Goal: Communication & Community: Participate in discussion

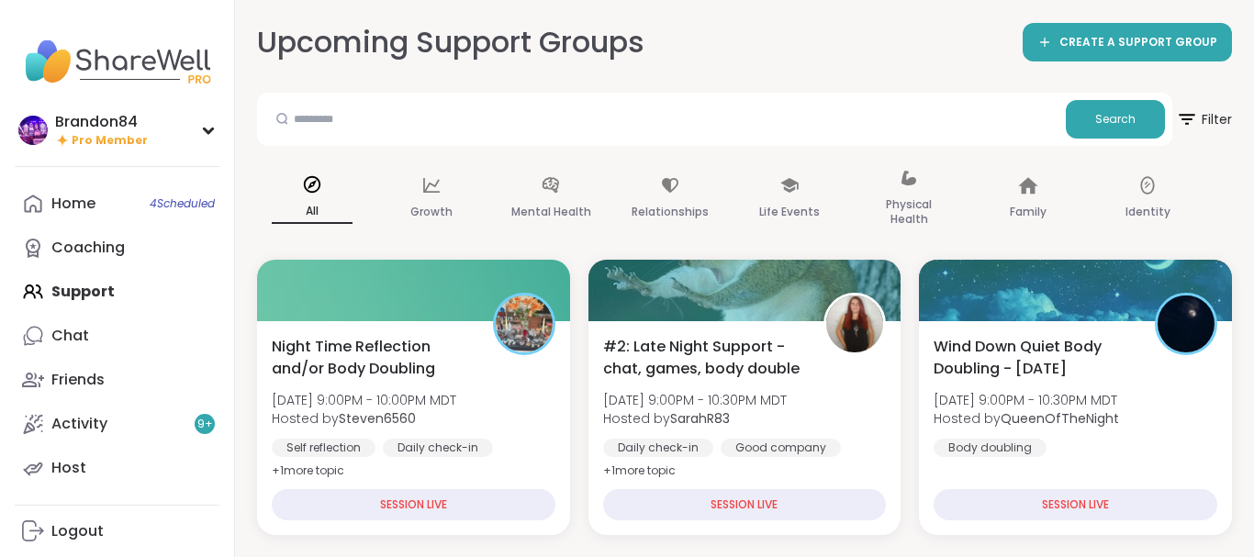
click at [92, 342] on link "Chat" at bounding box center [117, 336] width 205 height 44
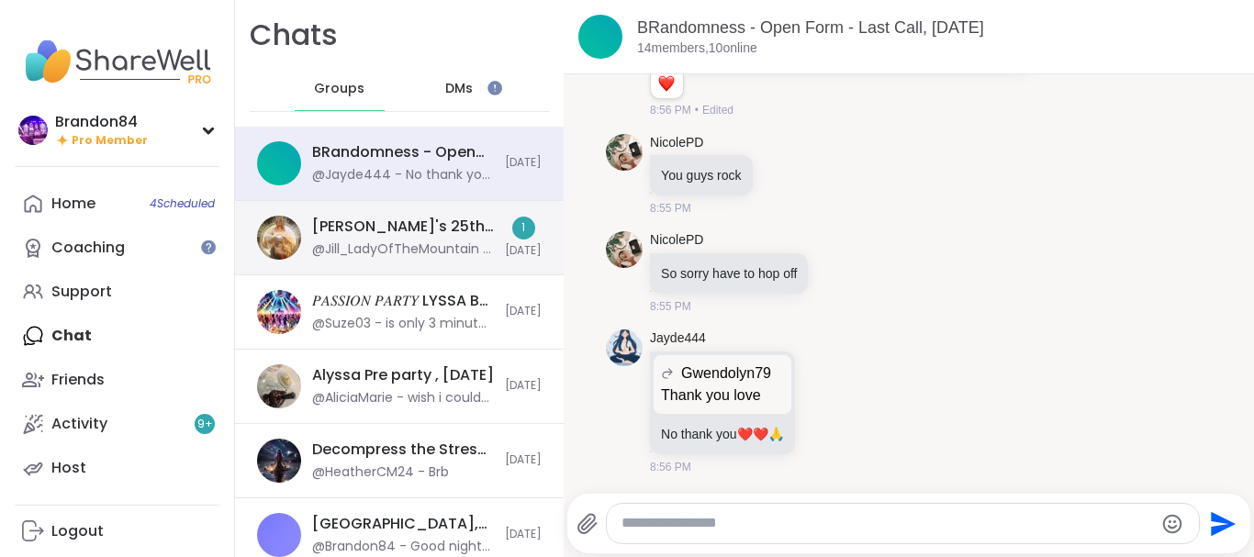
click at [476, 232] on div "Alyssa's 25th Birthday!: Keeper of the Realms, Sep 13" at bounding box center [403, 227] width 182 height 20
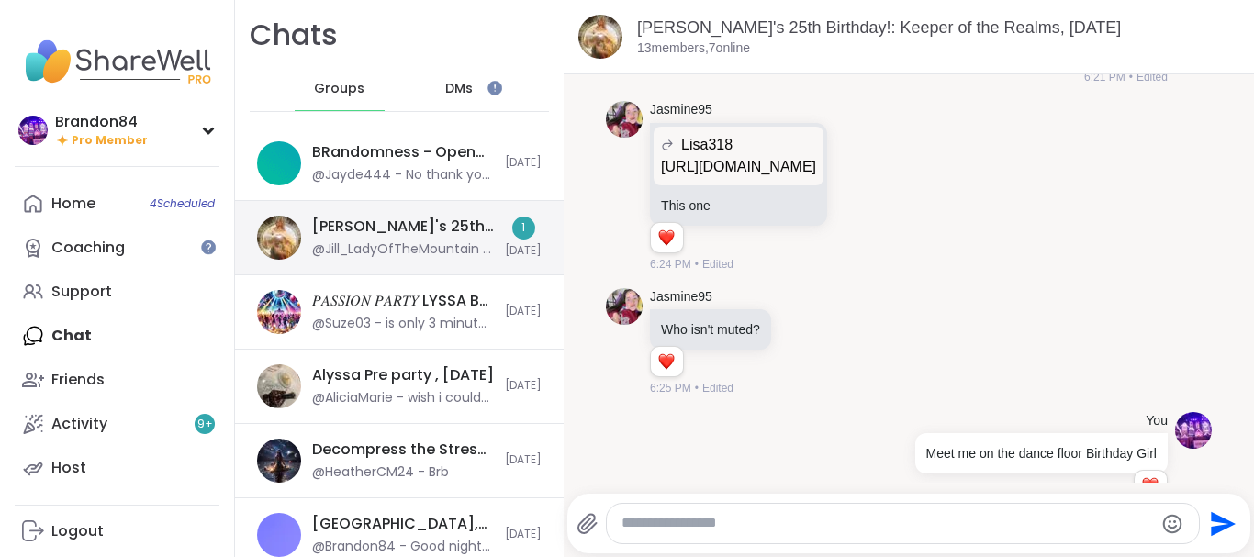
scroll to position [12331, 0]
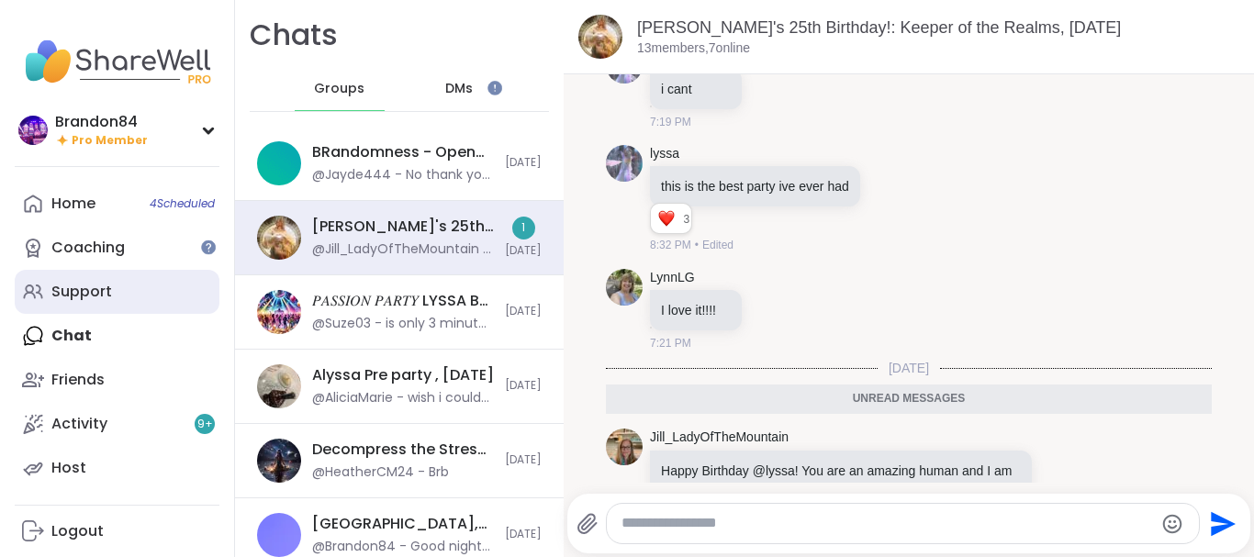
click at [110, 297] on div "Support" at bounding box center [81, 292] width 61 height 20
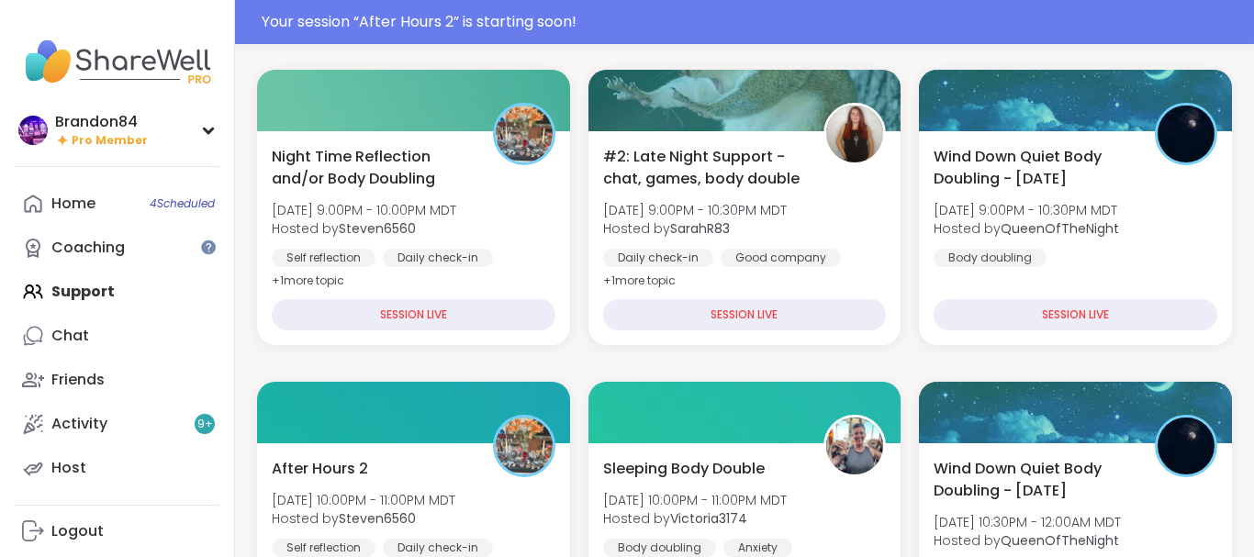
scroll to position [312, 0]
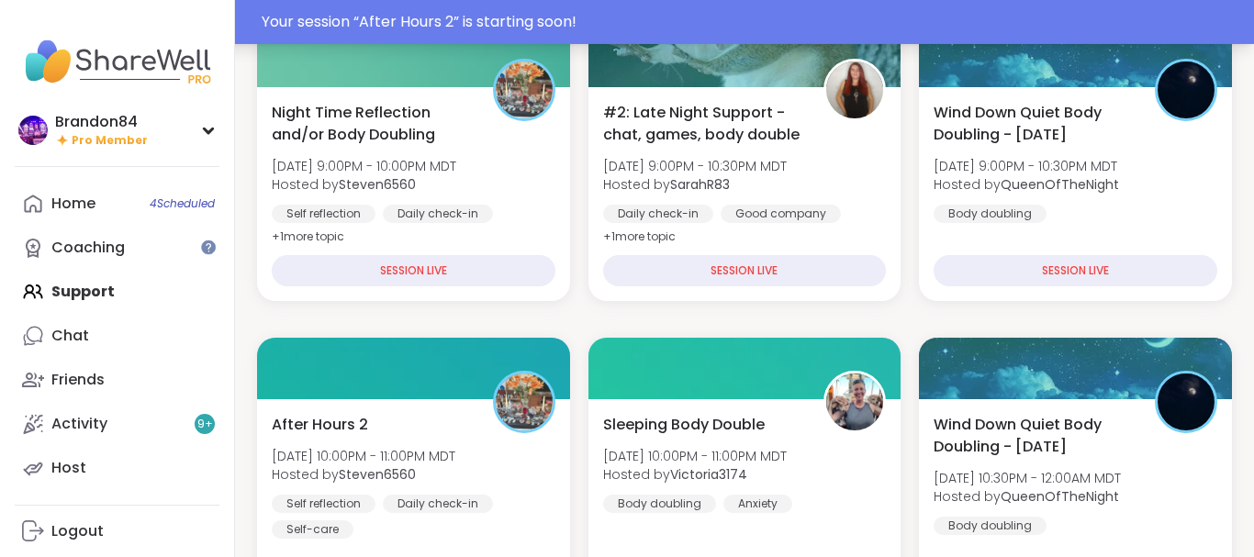
click at [708, 10] on div "Your session “ After Hours 2 ” is starting soon!" at bounding box center [627, 22] width 1254 height 44
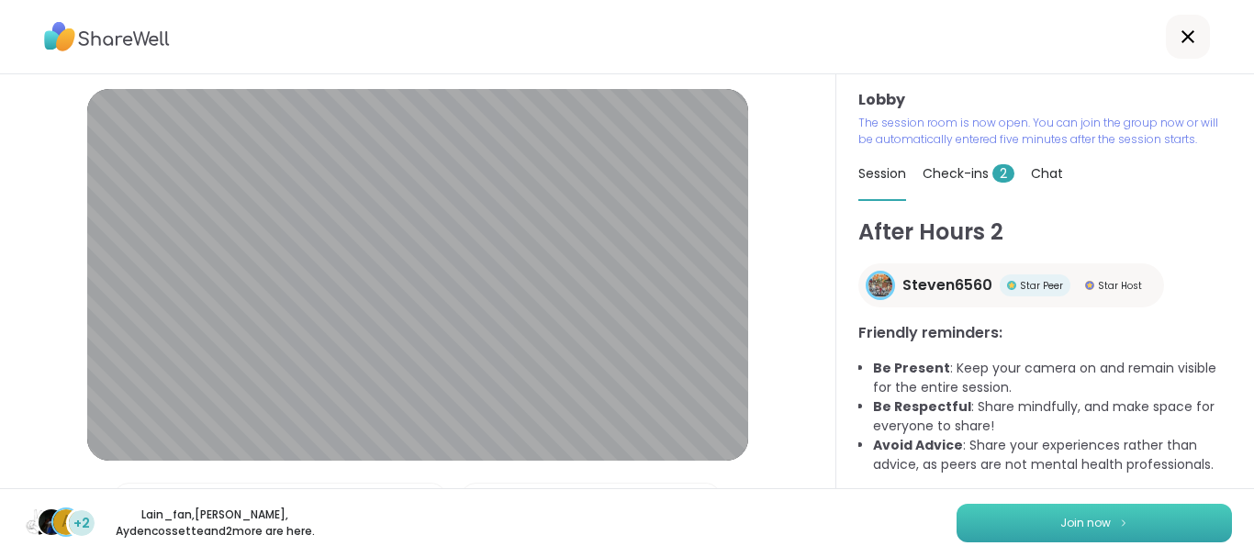
click at [1040, 528] on button "Join now" at bounding box center [1094, 523] width 275 height 39
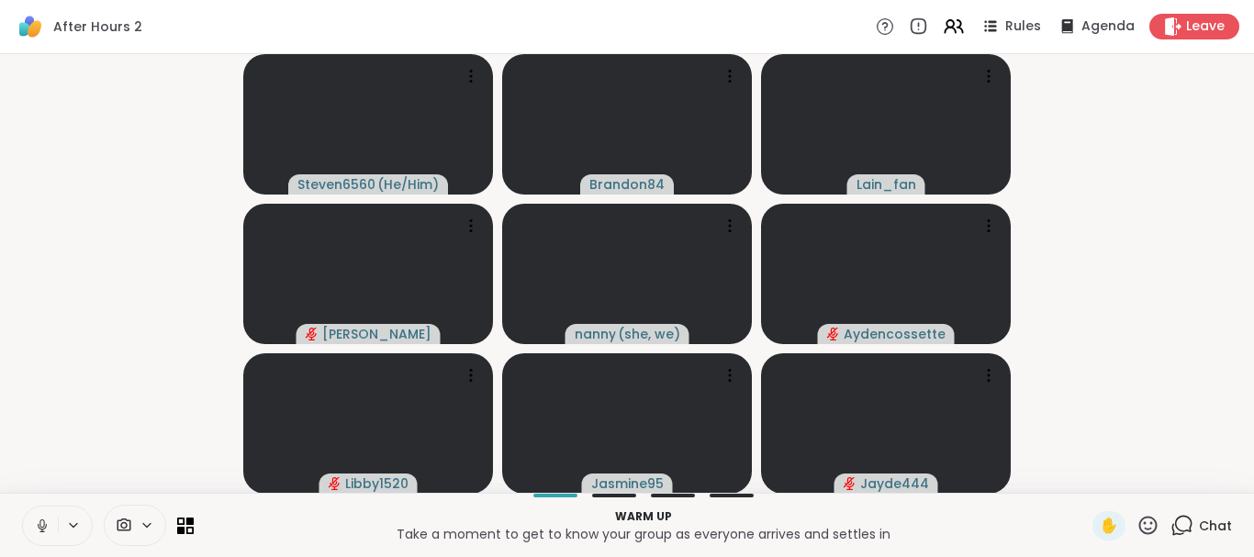
click at [43, 519] on icon at bounding box center [42, 526] width 17 height 17
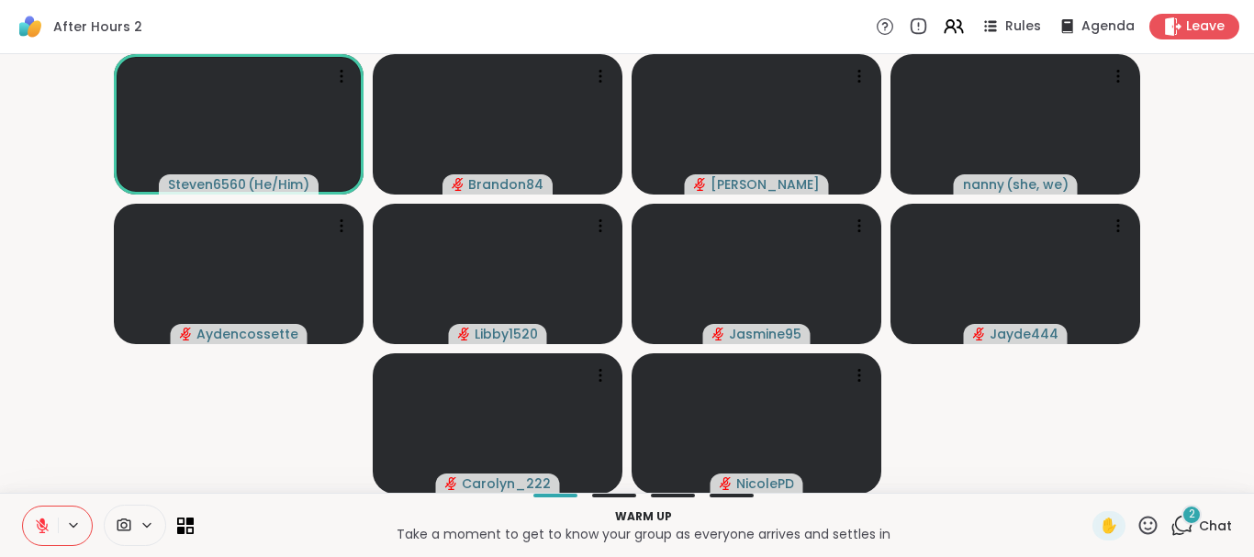
click at [1191, 524] on div "2" at bounding box center [1192, 515] width 20 height 20
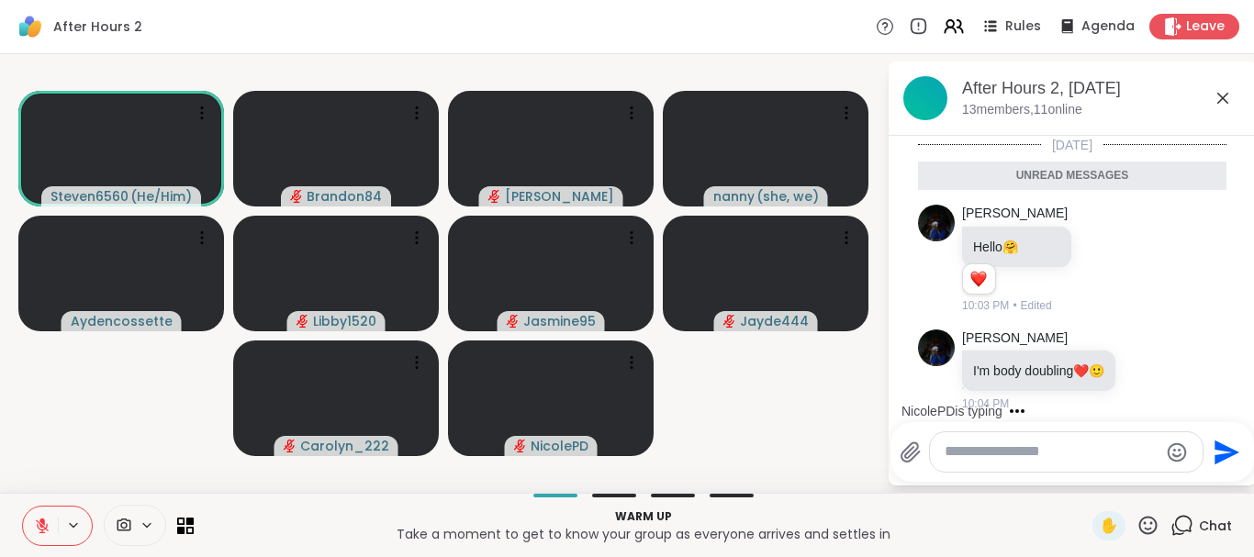
click at [1191, 524] on icon at bounding box center [1182, 525] width 23 height 23
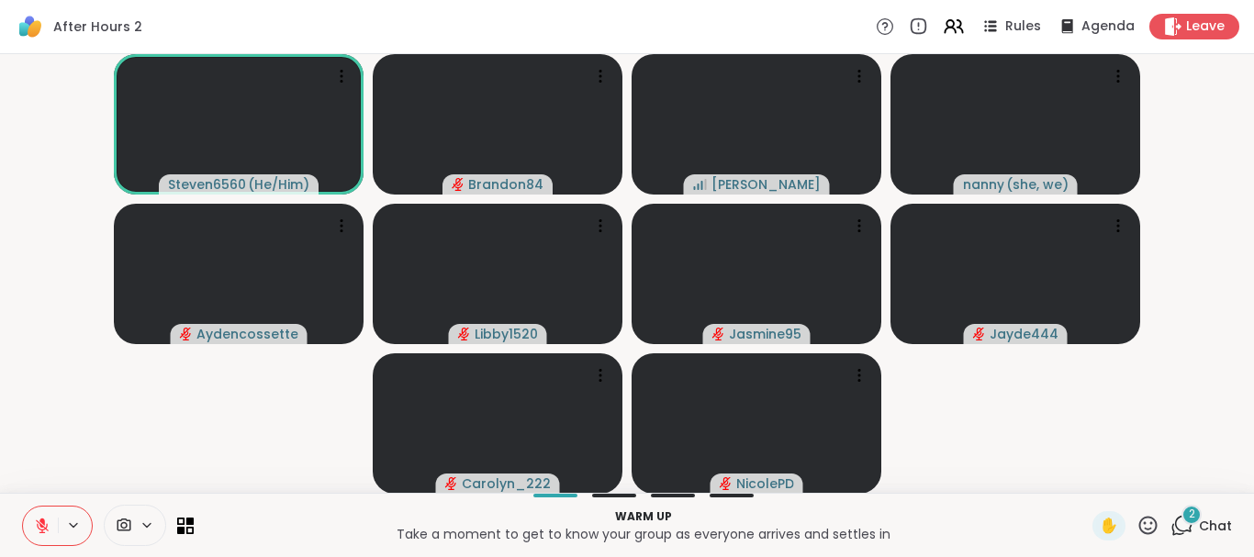
click at [1191, 524] on div "2" at bounding box center [1192, 515] width 20 height 20
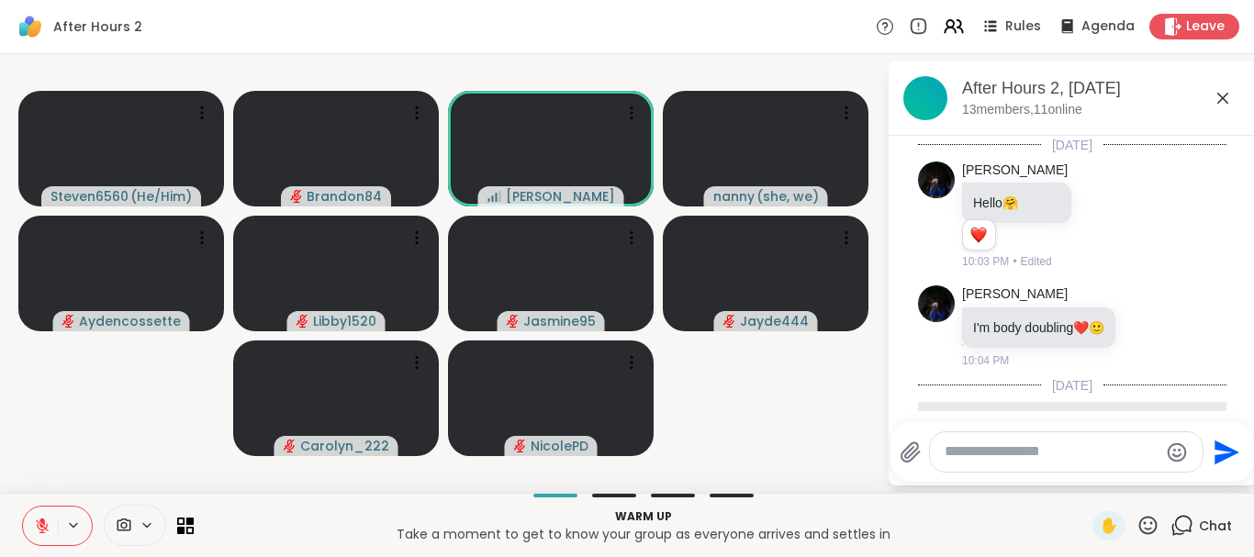
scroll to position [241, 0]
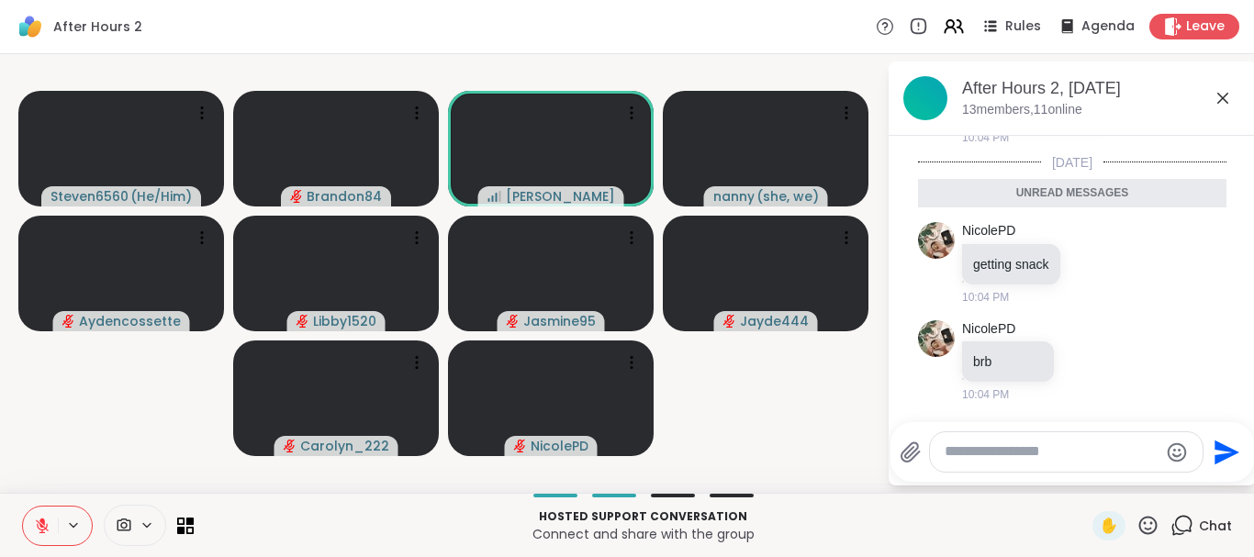
click at [1191, 524] on icon at bounding box center [1182, 525] width 23 height 23
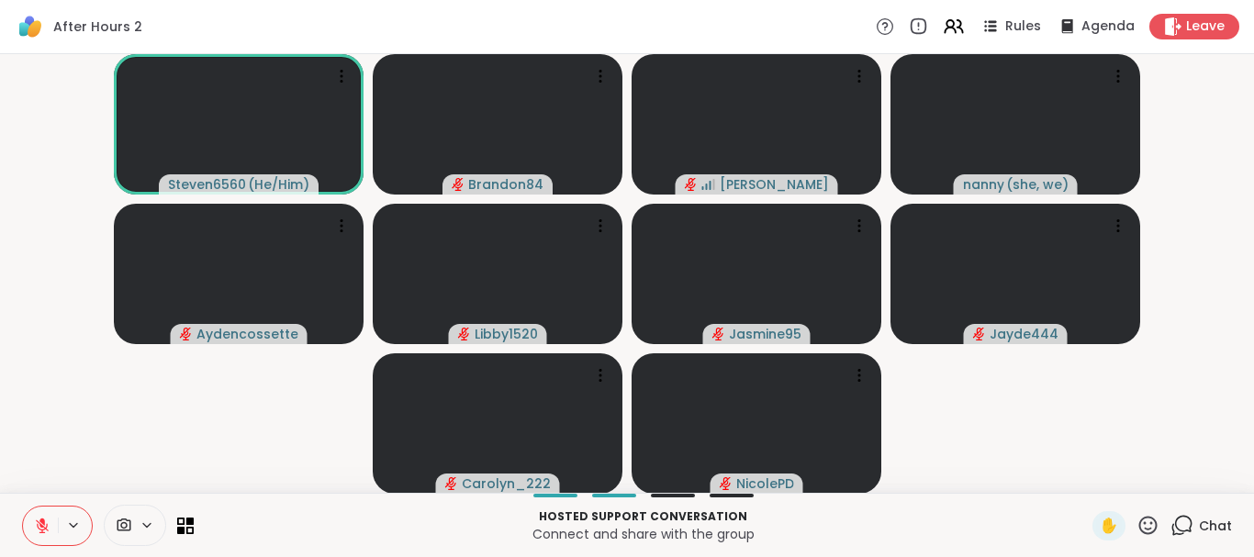
click at [37, 521] on icon at bounding box center [42, 526] width 13 height 13
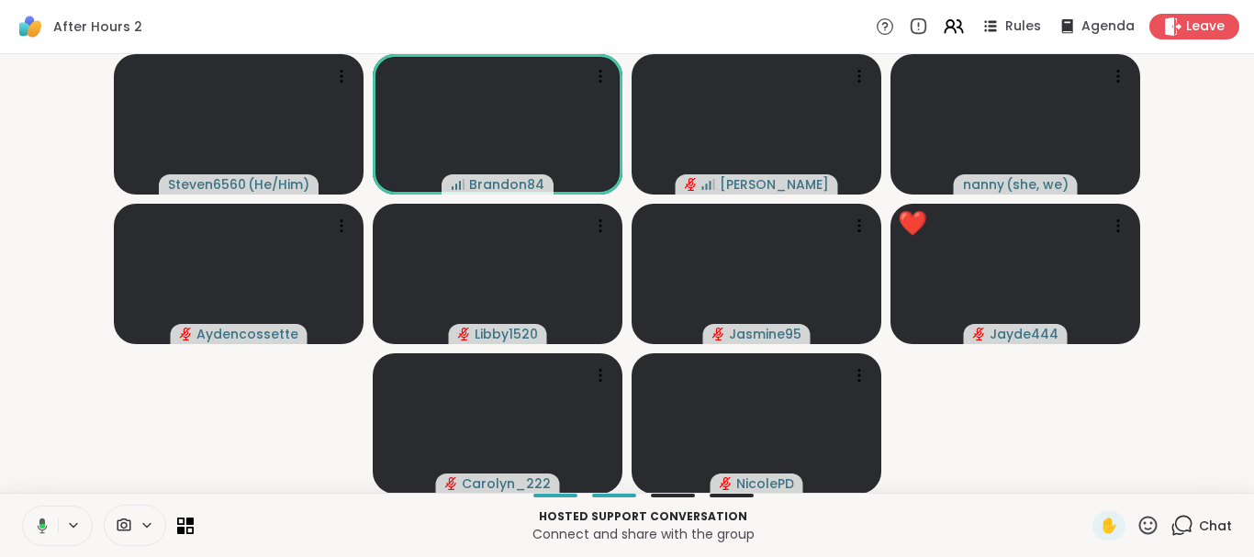
click at [41, 523] on icon at bounding box center [43, 526] width 10 height 16
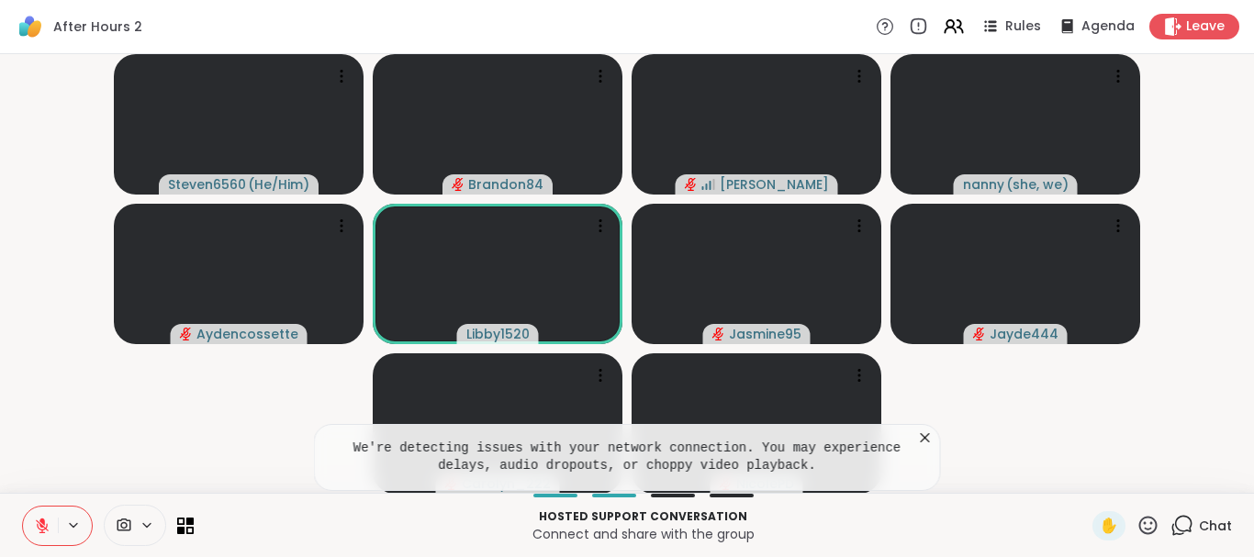
click at [925, 429] on icon at bounding box center [925, 438] width 18 height 18
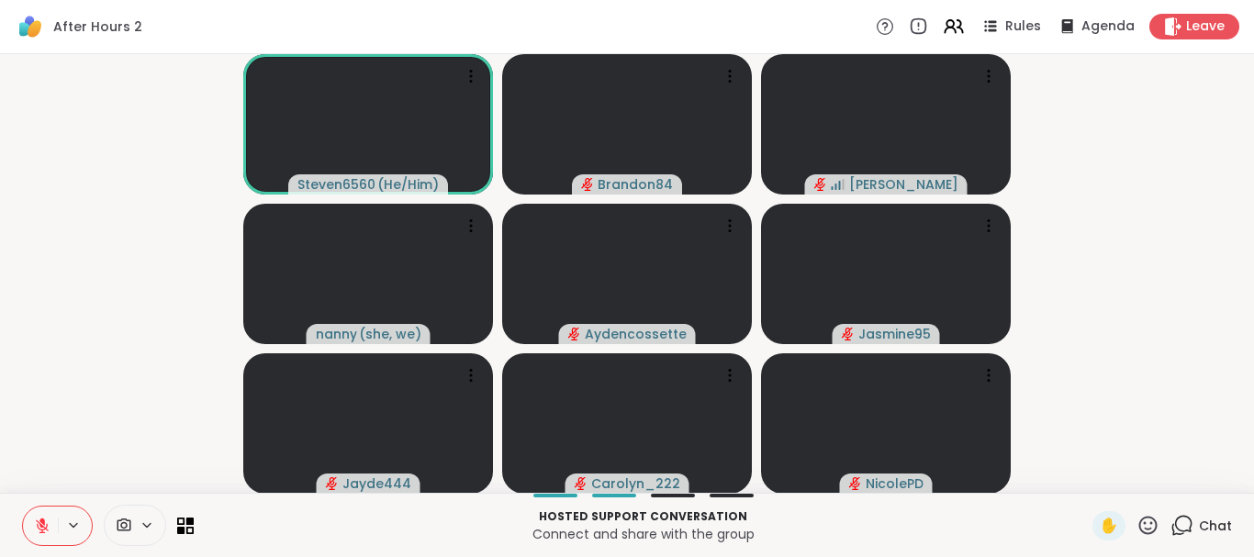
click at [1174, 517] on icon at bounding box center [1182, 525] width 23 height 23
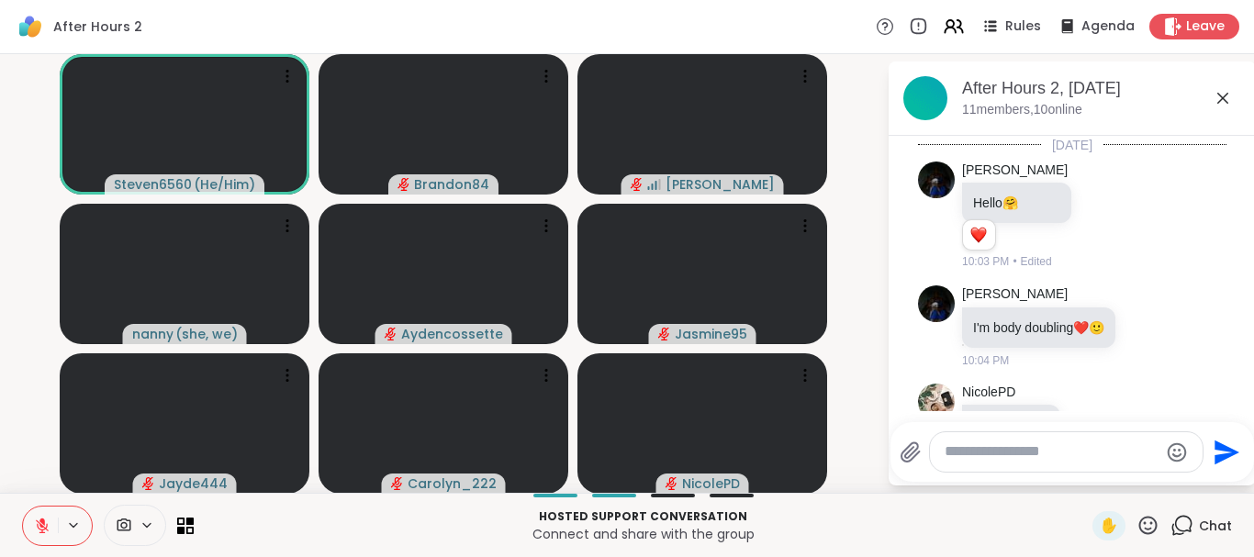
scroll to position [179, 0]
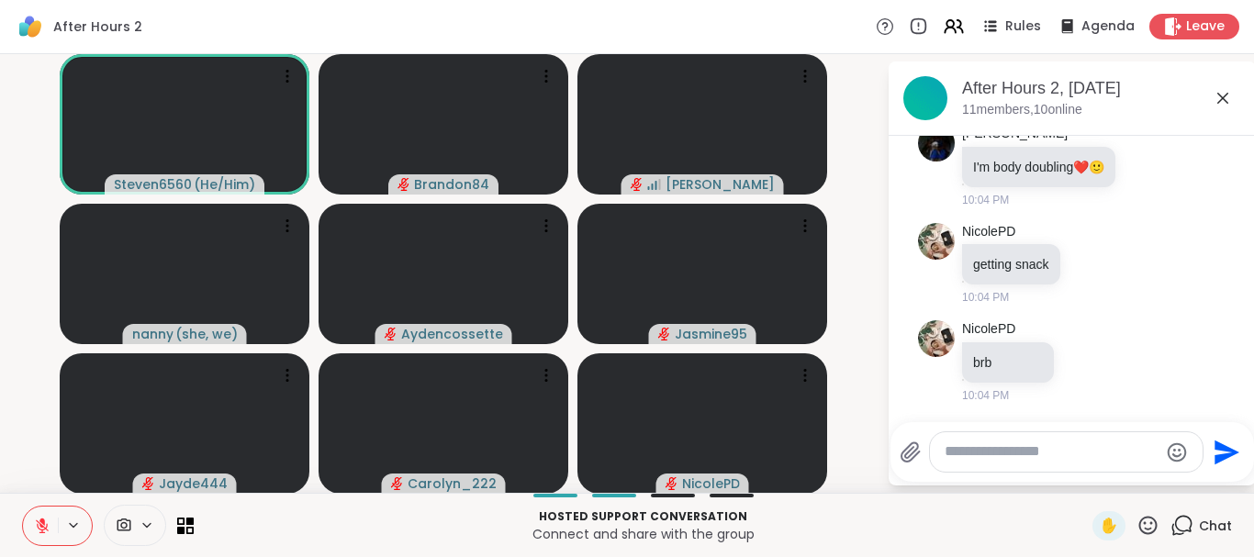
click at [1174, 517] on icon at bounding box center [1182, 525] width 23 height 23
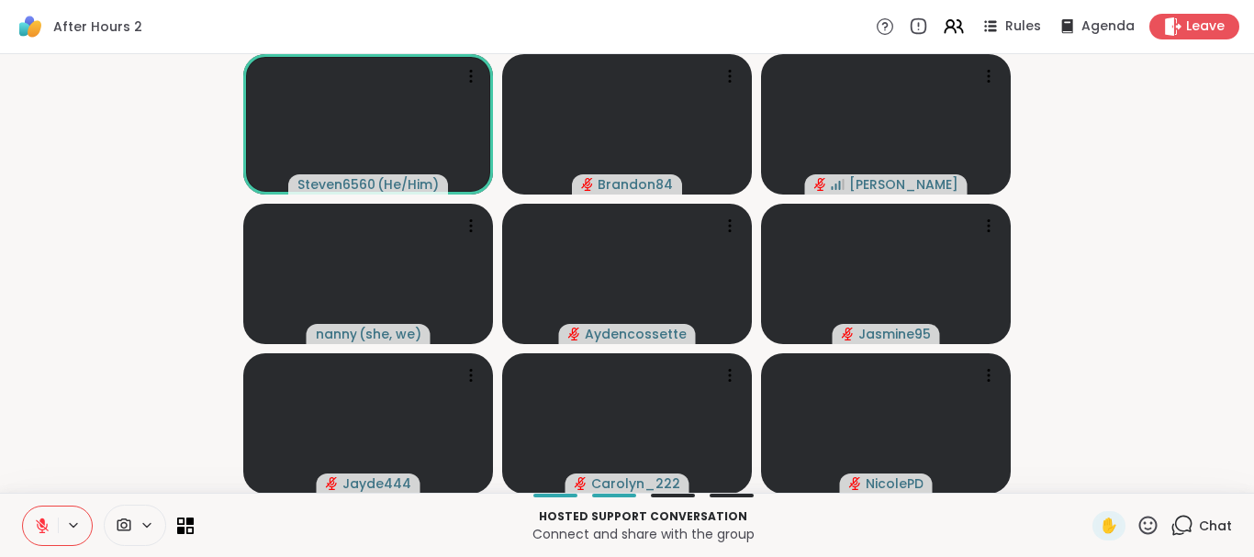
click at [1174, 517] on icon at bounding box center [1182, 525] width 23 height 23
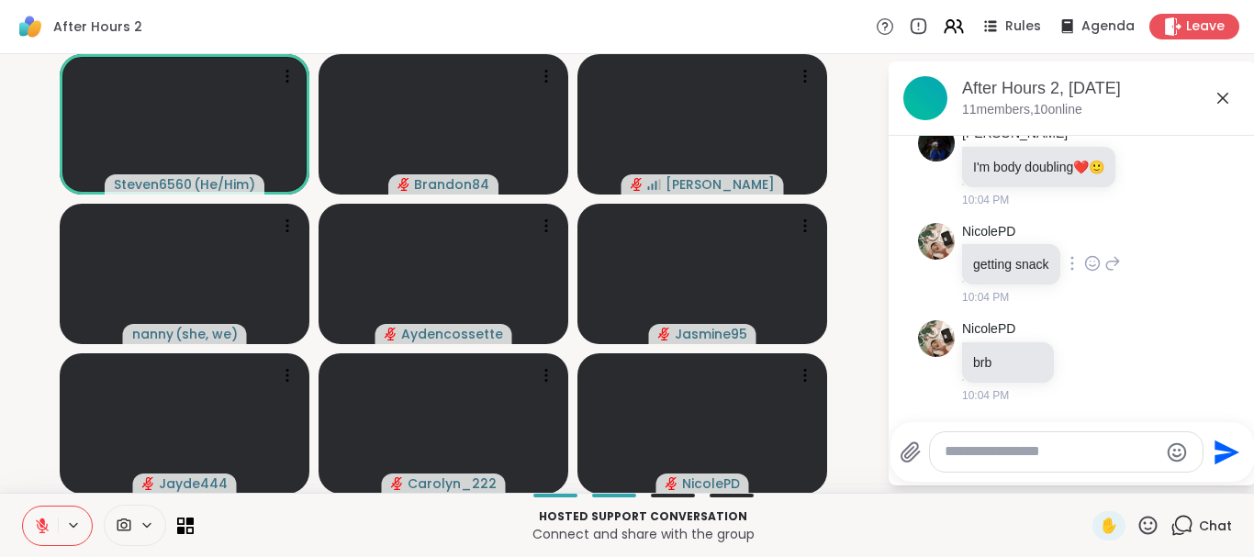
click at [1111, 259] on icon at bounding box center [1112, 263] width 17 height 22
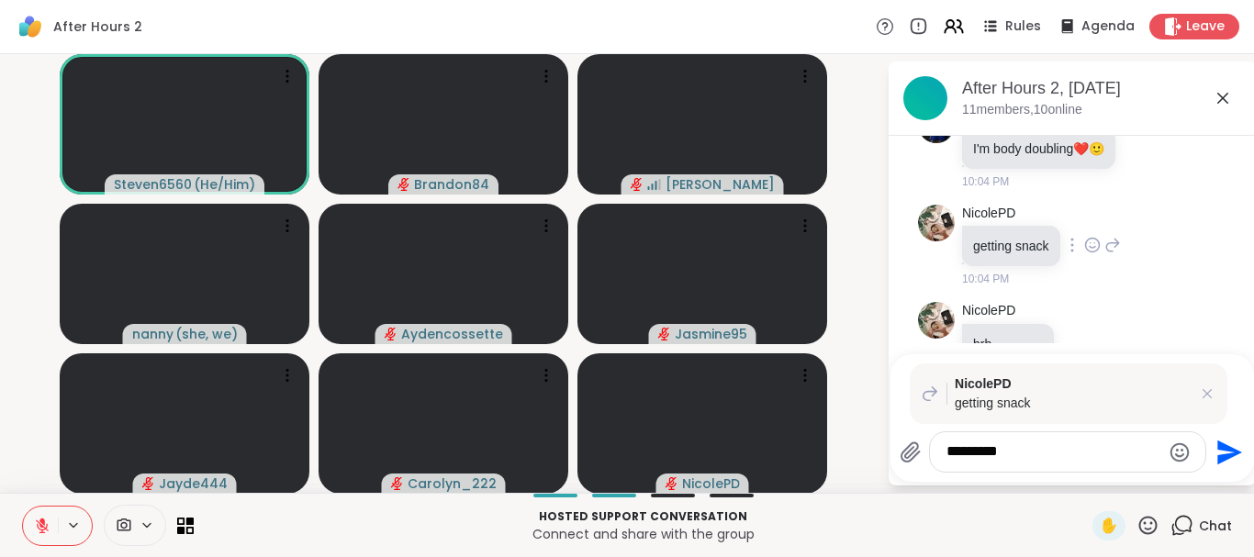
type textarea "**********"
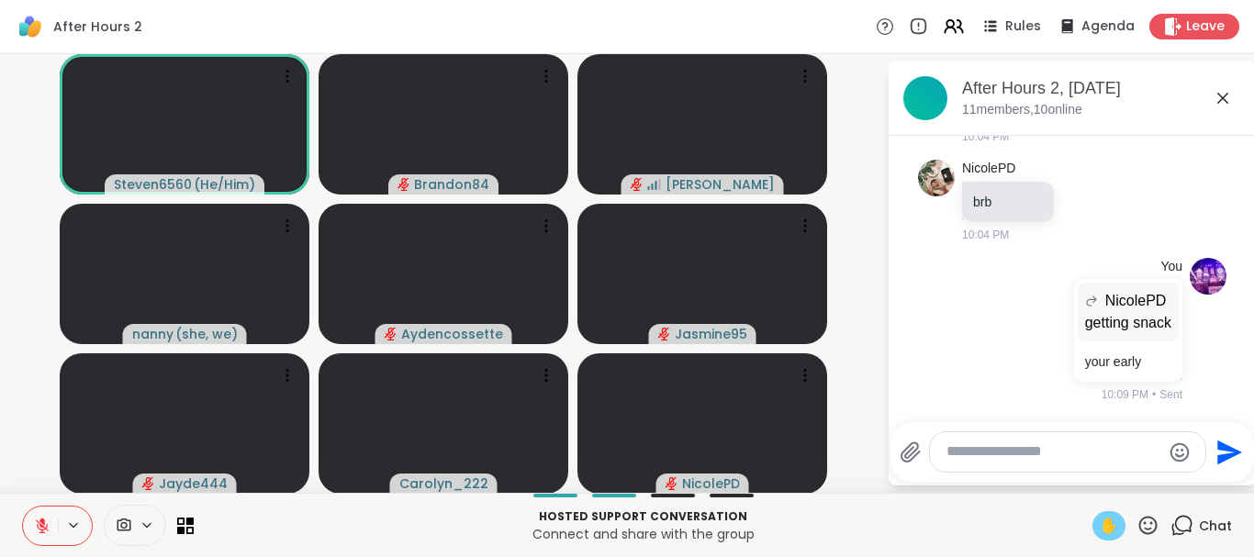
click at [1110, 516] on span "✋" at bounding box center [1109, 526] width 18 height 22
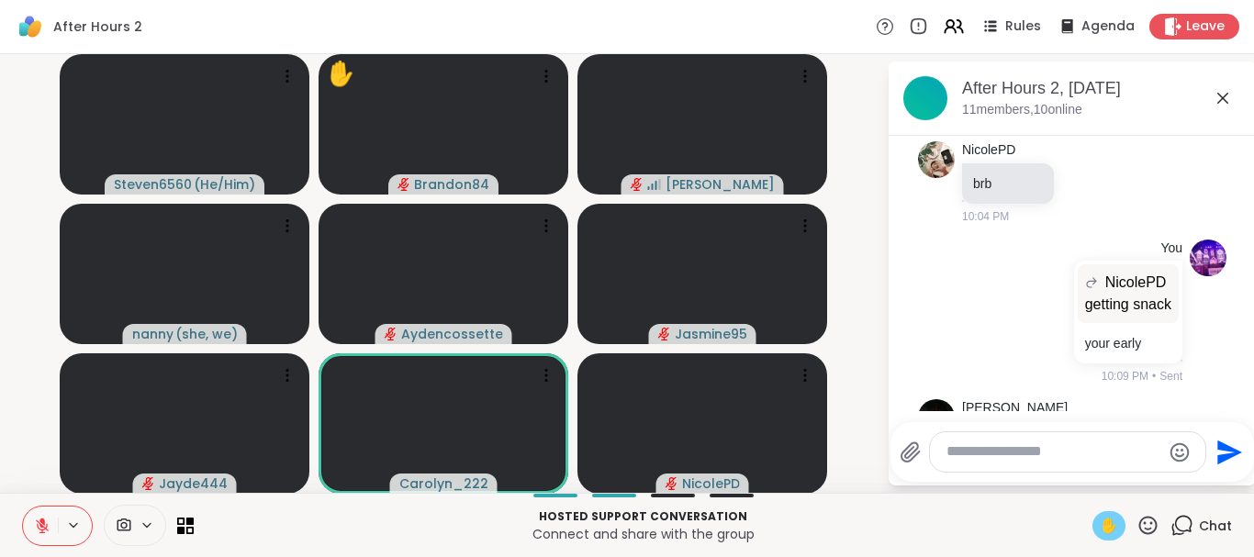
scroll to position [455, 0]
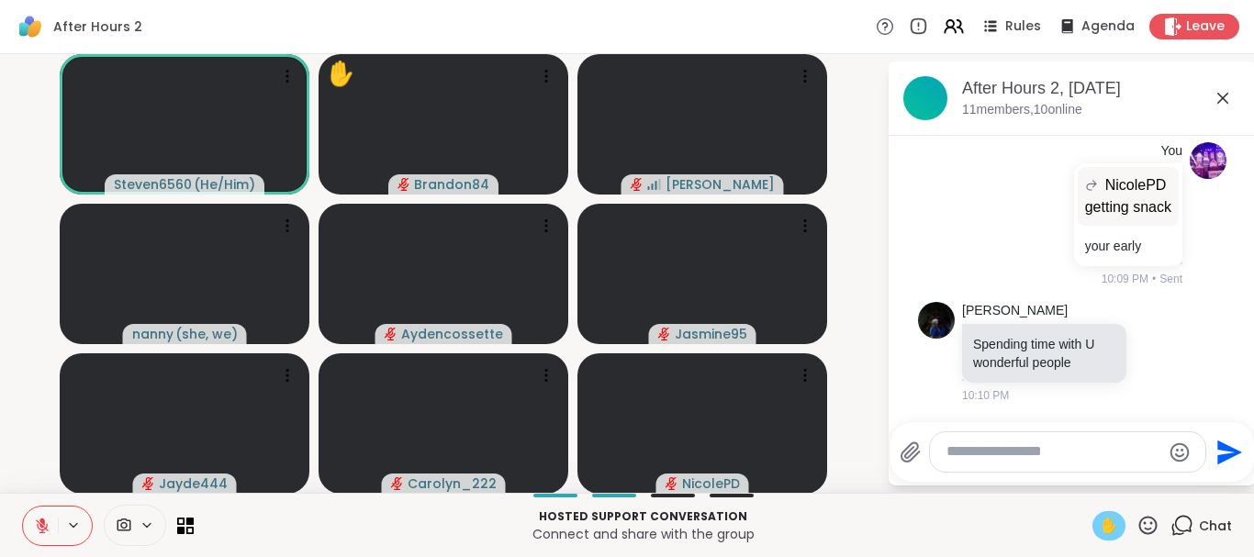
click at [43, 527] on icon at bounding box center [42, 526] width 13 height 13
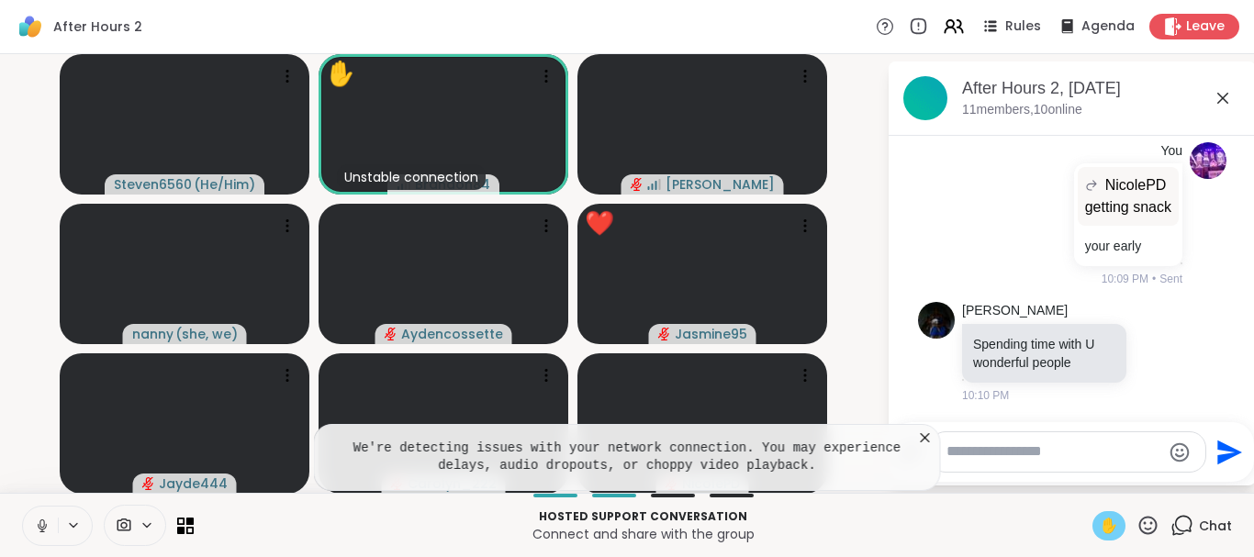
click at [43, 527] on icon at bounding box center [41, 524] width 5 height 8
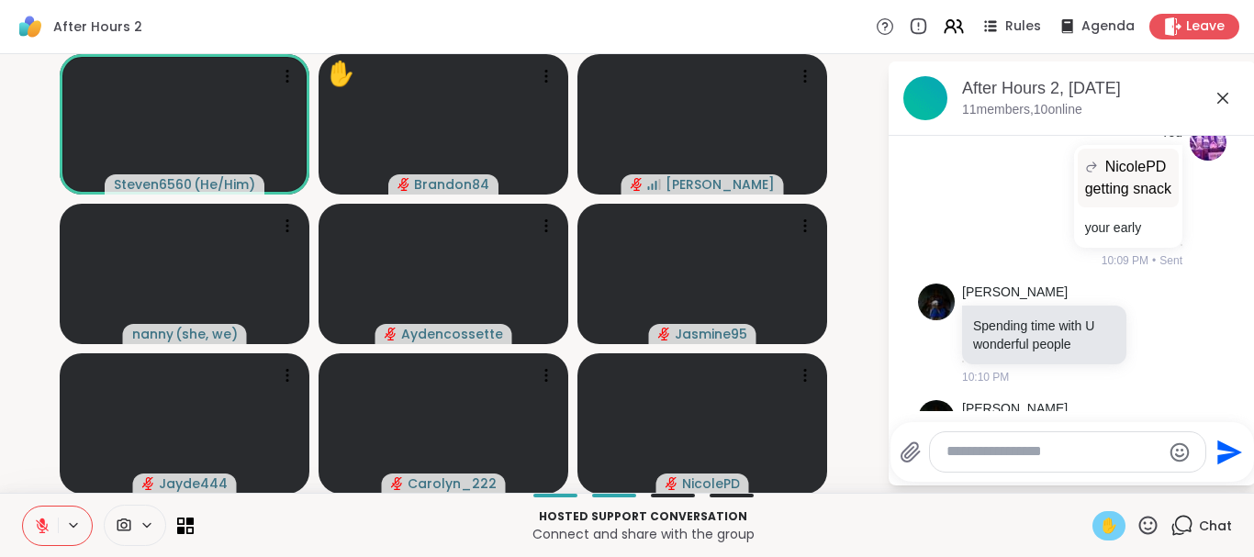
scroll to position [572, 0]
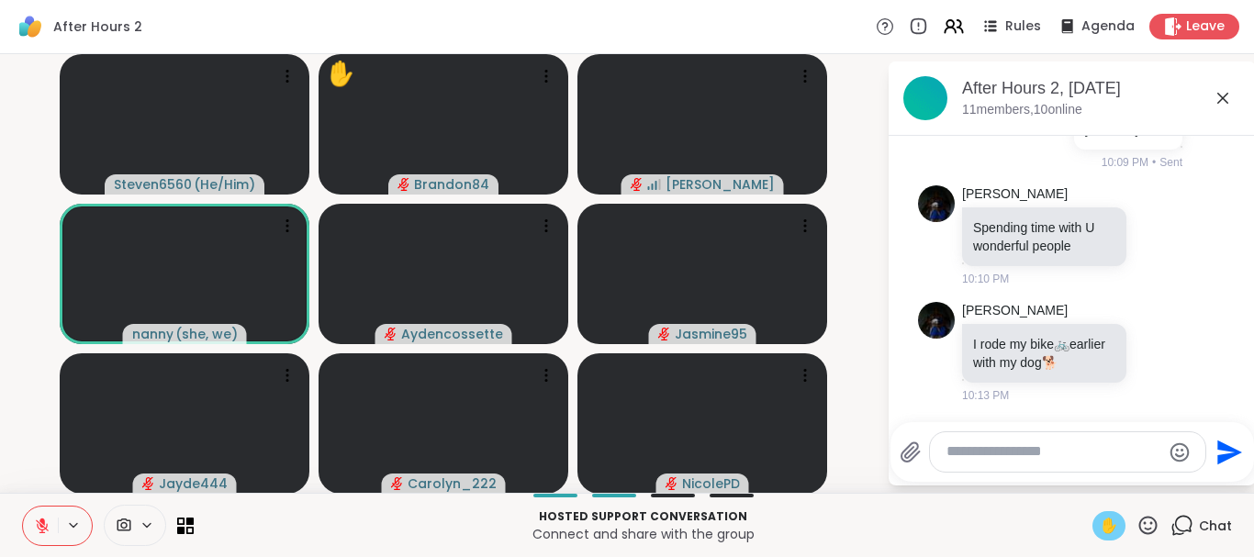
click at [1104, 523] on span "✋" at bounding box center [1109, 526] width 18 height 22
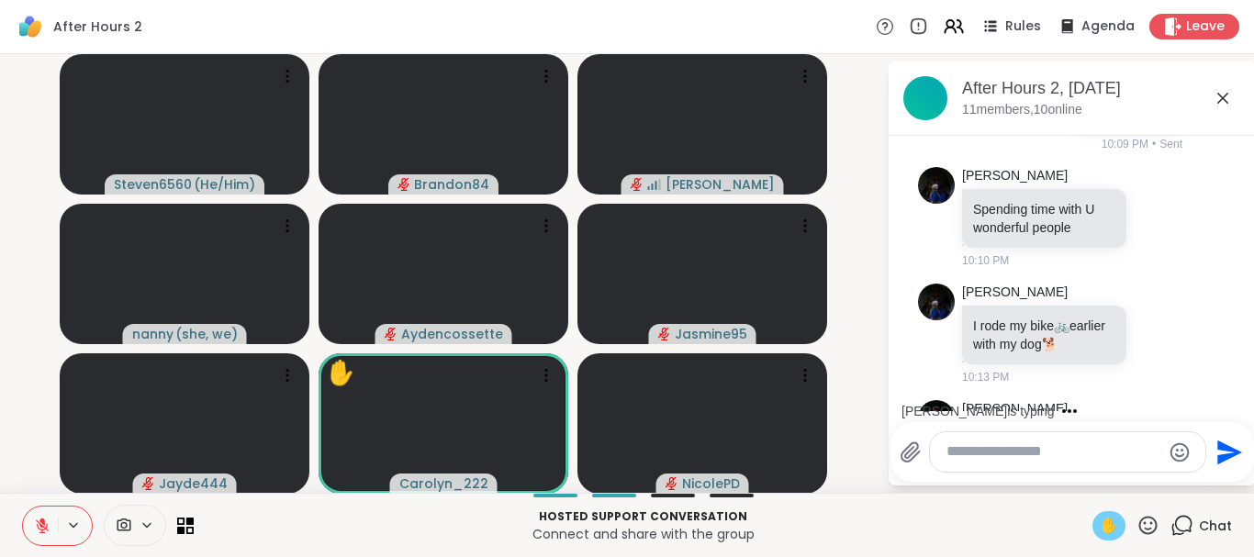
scroll to position [669, 0]
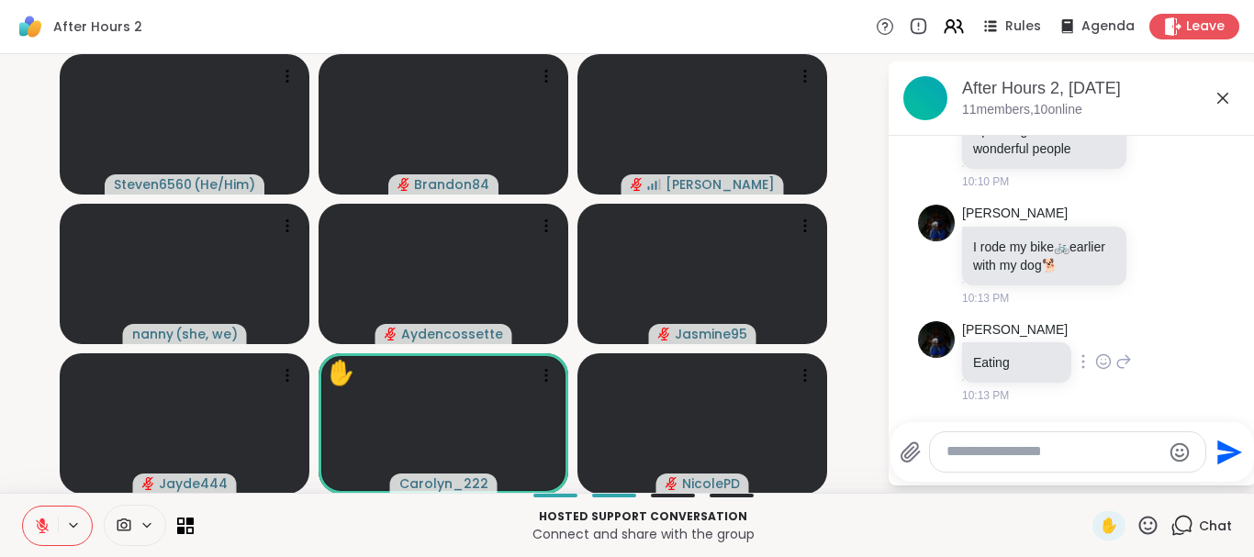
click at [1176, 342] on div "Sandra_D Eating 10:13 PM" at bounding box center [1072, 363] width 308 height 98
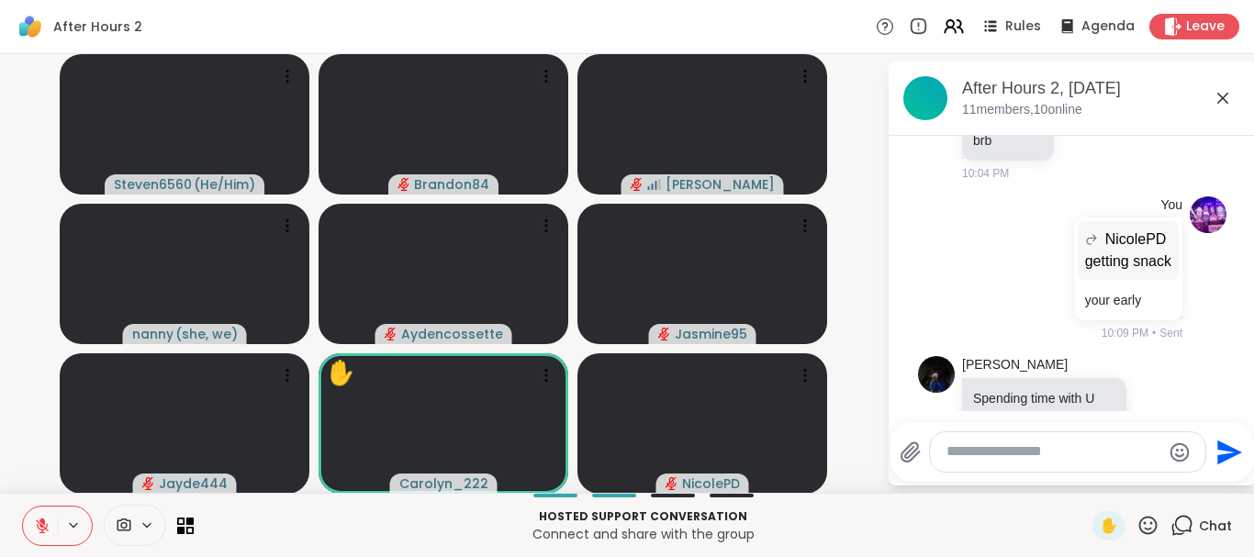
scroll to position [380, 0]
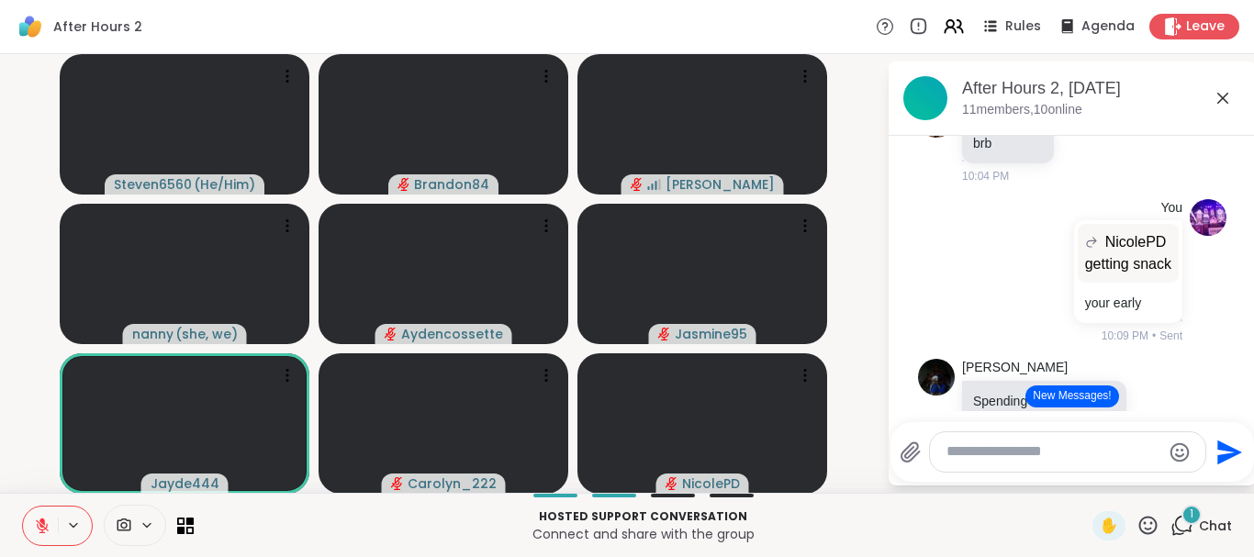
click at [1088, 396] on button "New Messages!" at bounding box center [1071, 397] width 93 height 22
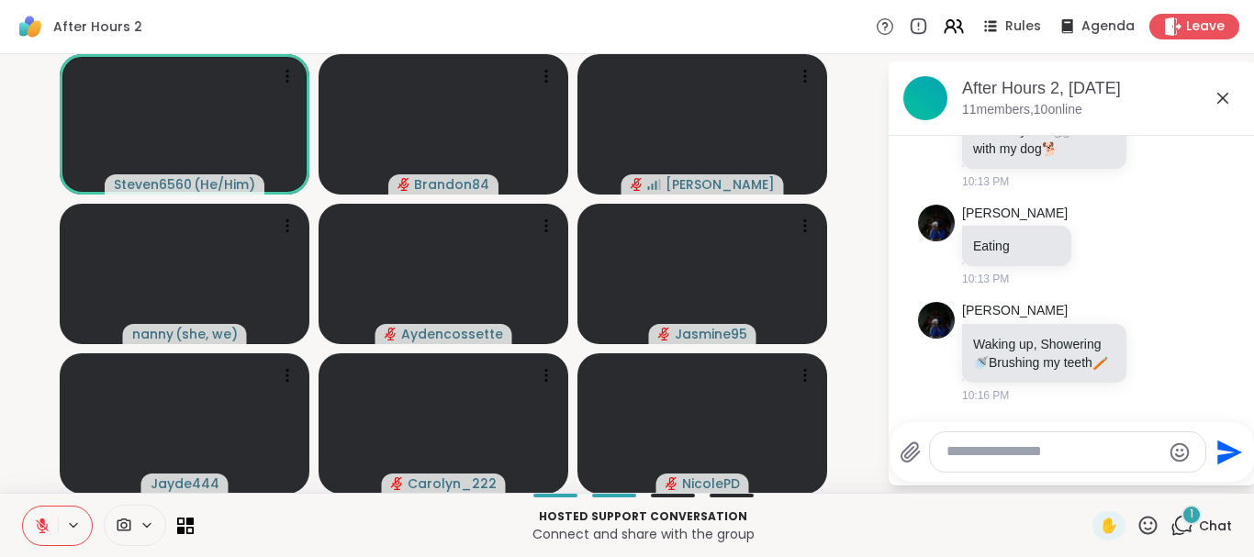
scroll to position [804, 0]
click at [1179, 270] on div "Sandra_D Eating 10:13 PM" at bounding box center [1072, 246] width 308 height 98
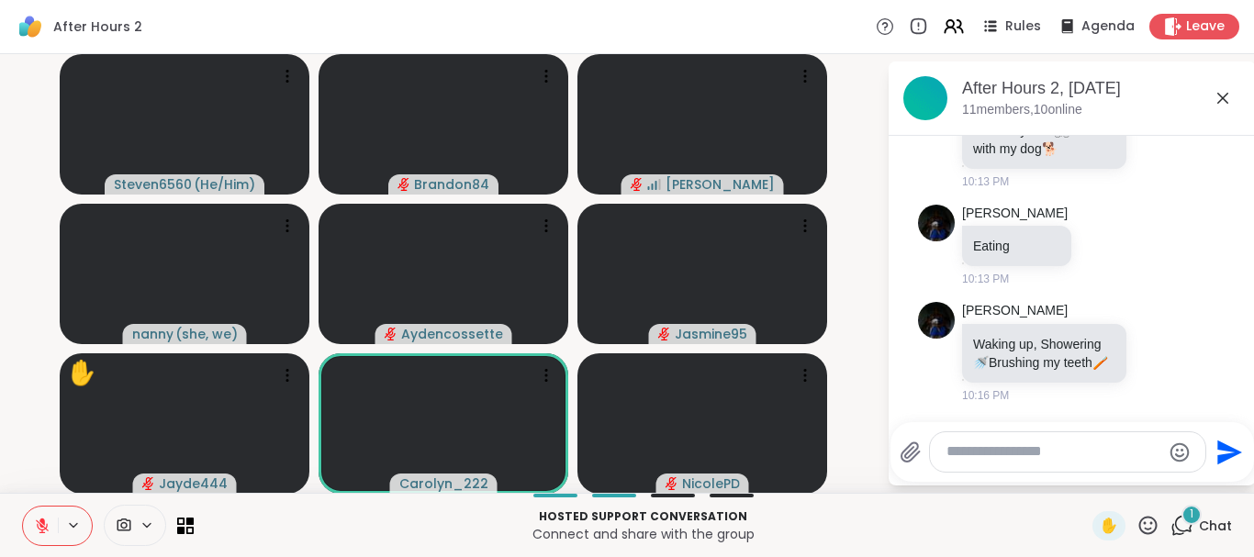
click at [33, 527] on button at bounding box center [40, 526] width 35 height 39
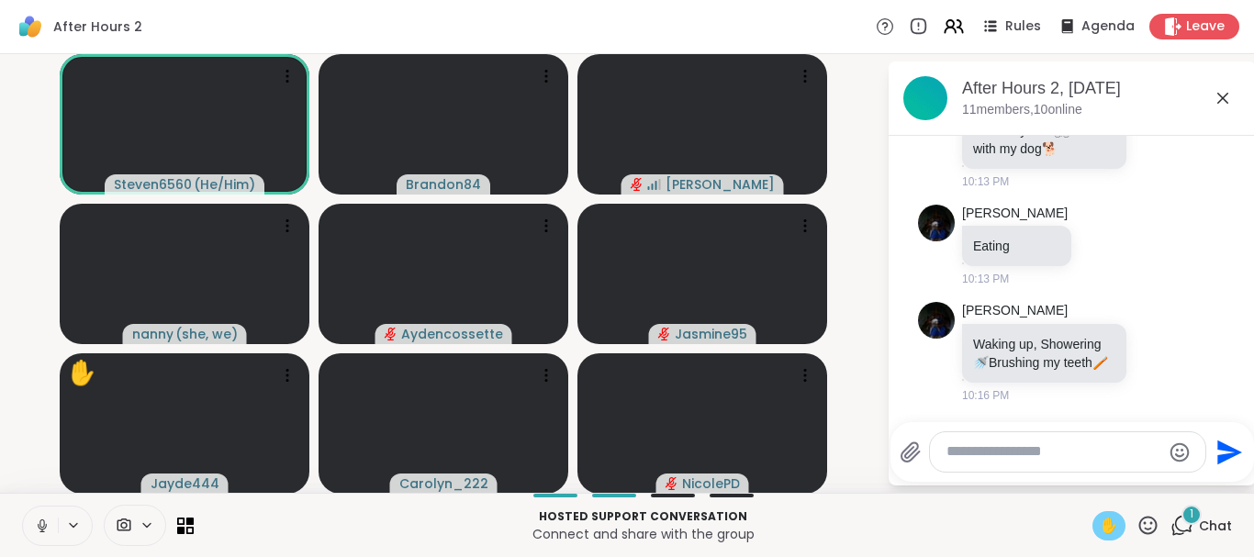
click at [1109, 529] on span "✋" at bounding box center [1109, 526] width 18 height 22
click at [1107, 528] on span "✋" at bounding box center [1109, 526] width 18 height 22
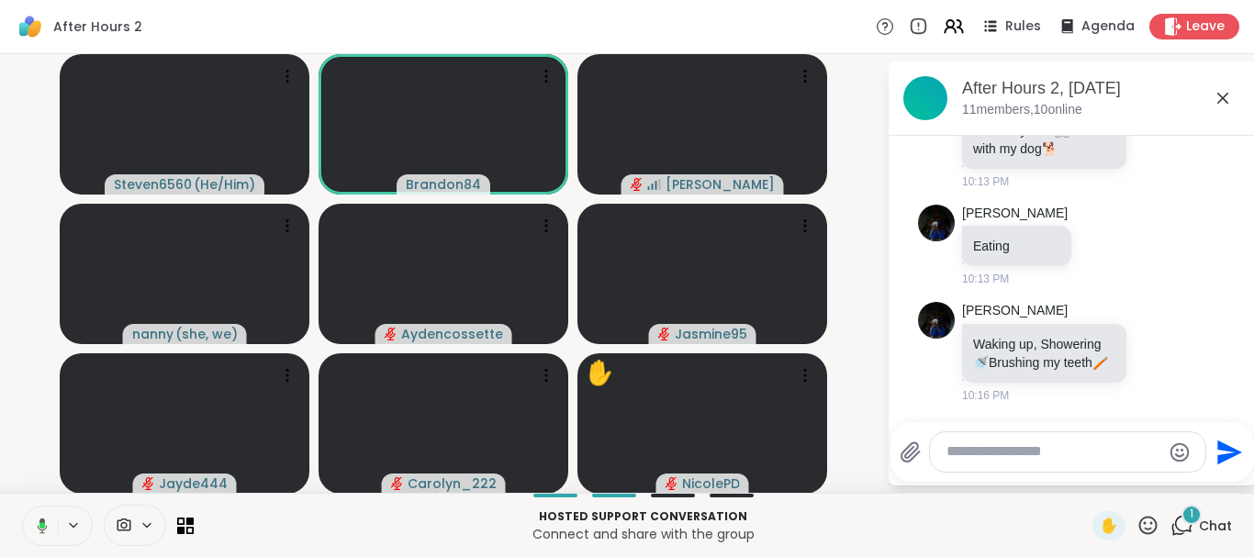
click at [36, 518] on icon at bounding box center [39, 526] width 17 height 17
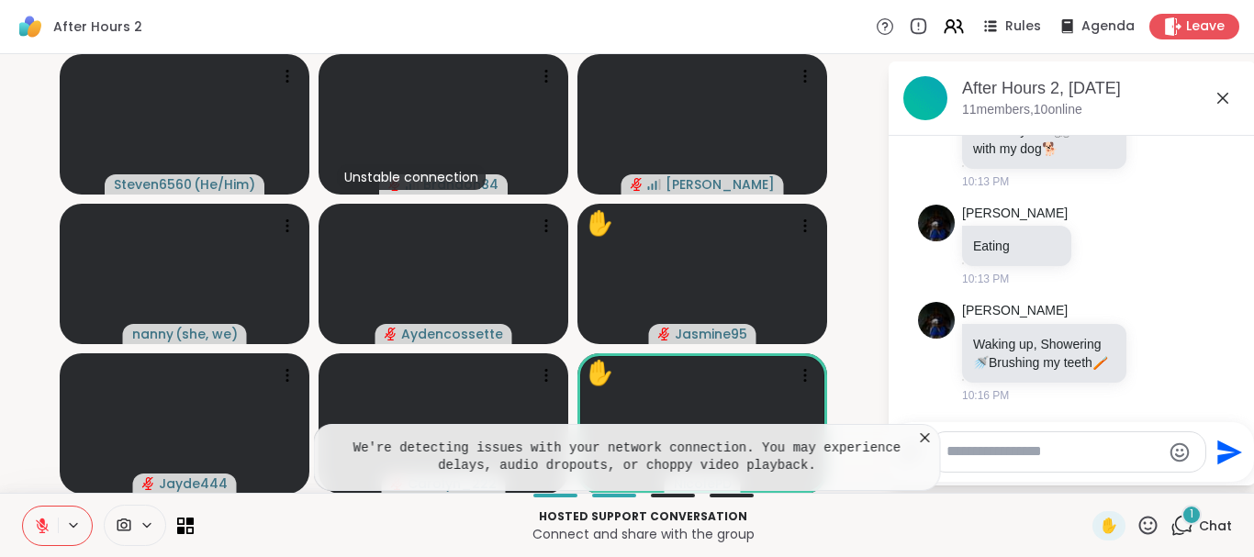
click at [1144, 522] on icon at bounding box center [1148, 525] width 23 height 23
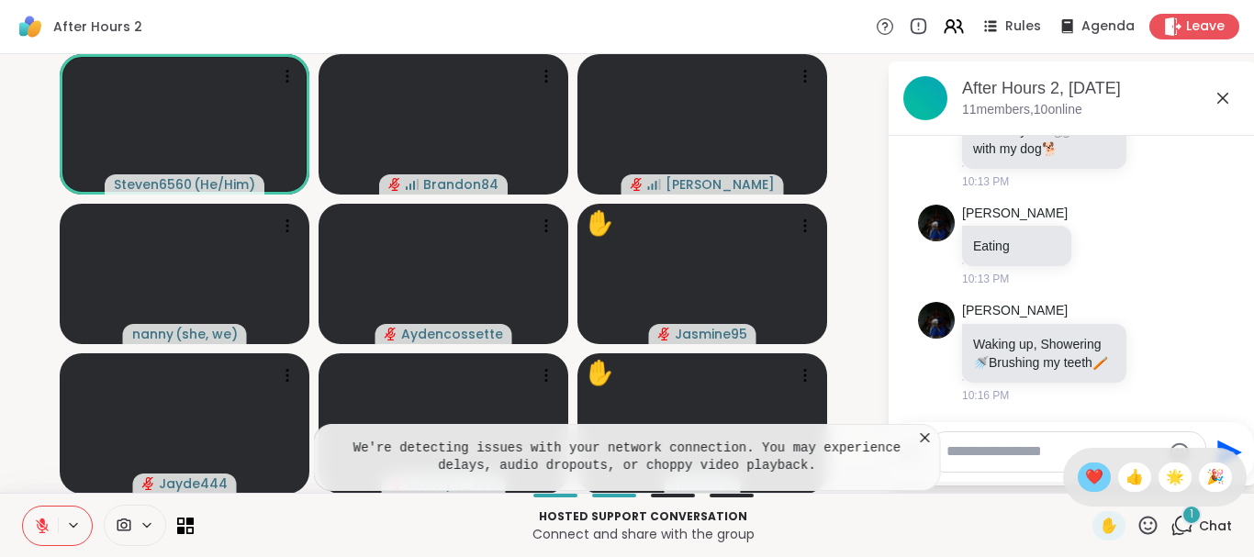
click at [1092, 470] on span "❤️" at bounding box center [1094, 477] width 18 height 22
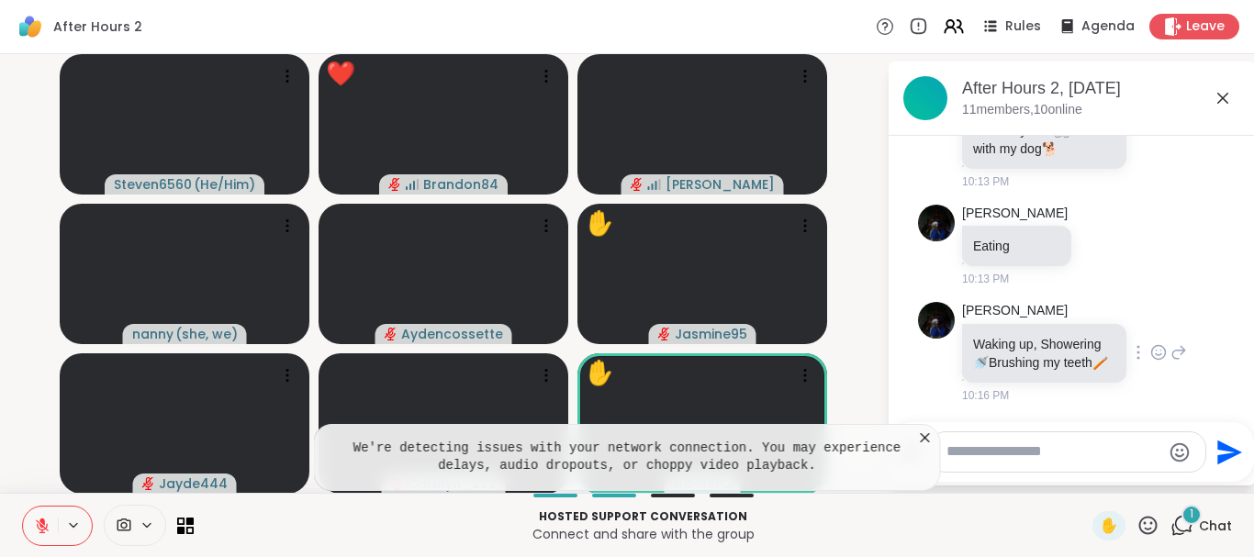
click at [1158, 324] on div "Sandra_D Waking up, Showering 🚿 Brushing my teeth 🪥 10:16 PM" at bounding box center [1074, 353] width 225 height 102
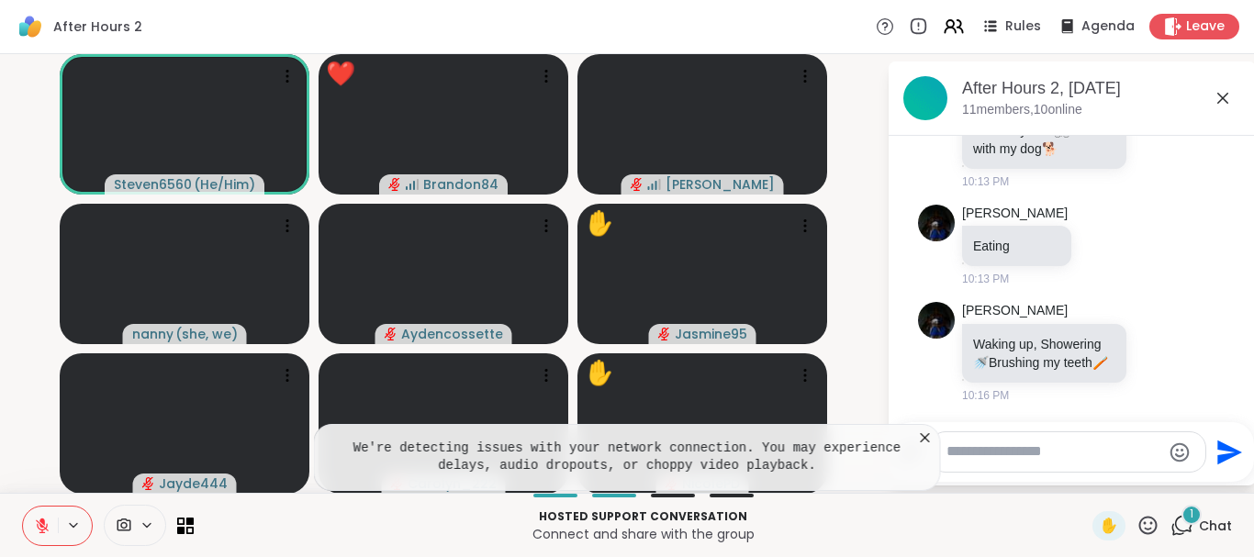
click at [881, 308] on div "Steven6560 ( He/Him ) ❤️ Brandon84 ❤️ ❤️ Sandra_D nanny ( she, we ) Aydencosset…" at bounding box center [627, 273] width 1254 height 439
click at [925, 438] on icon at bounding box center [925, 437] width 9 height 9
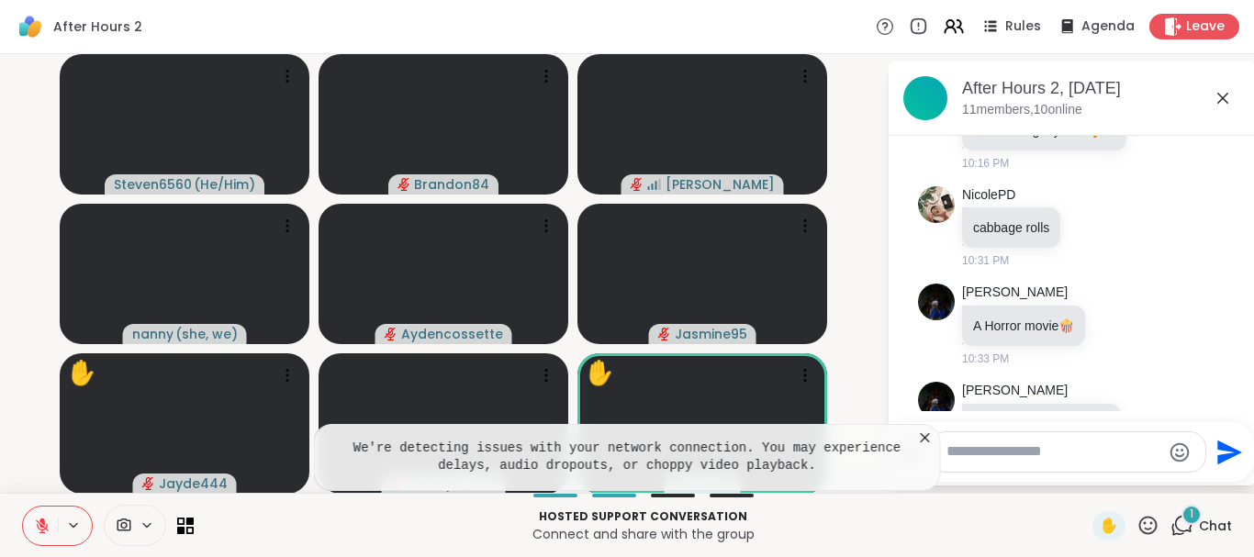
scroll to position [1116, 0]
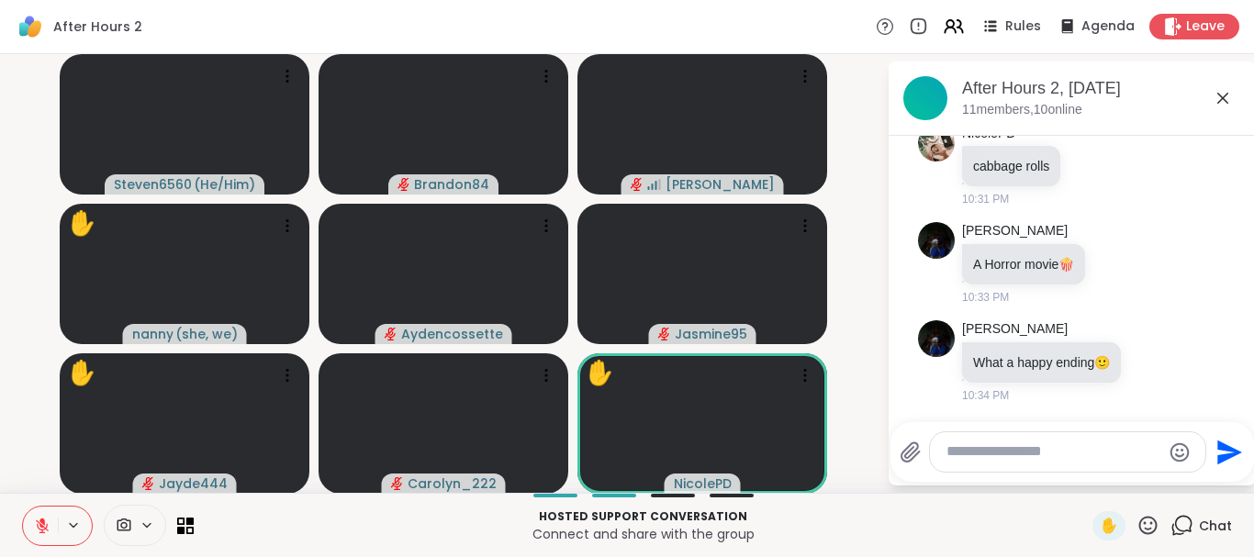
click at [1149, 522] on icon at bounding box center [1148, 525] width 23 height 23
click at [1088, 480] on span "❤️" at bounding box center [1094, 477] width 18 height 22
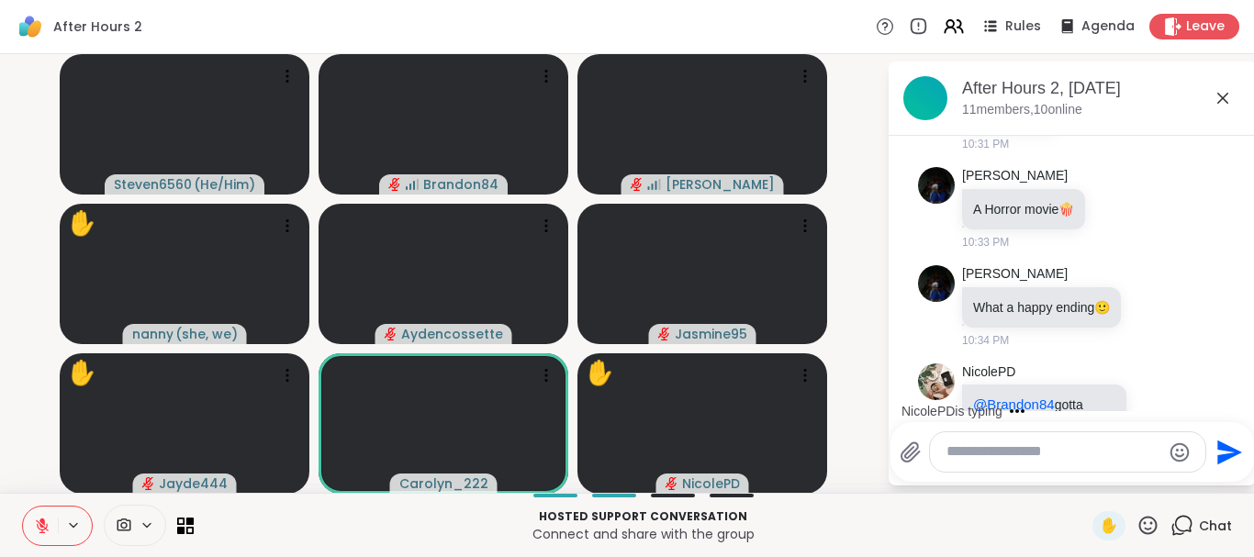
scroll to position [1232, 0]
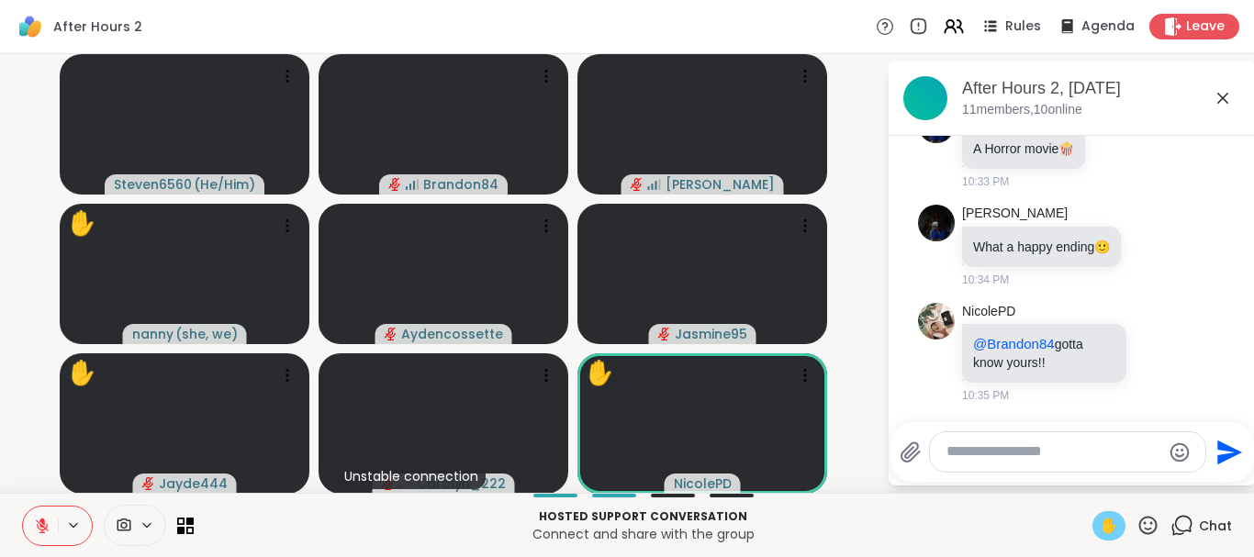
click at [1102, 532] on span "✋" at bounding box center [1109, 526] width 18 height 22
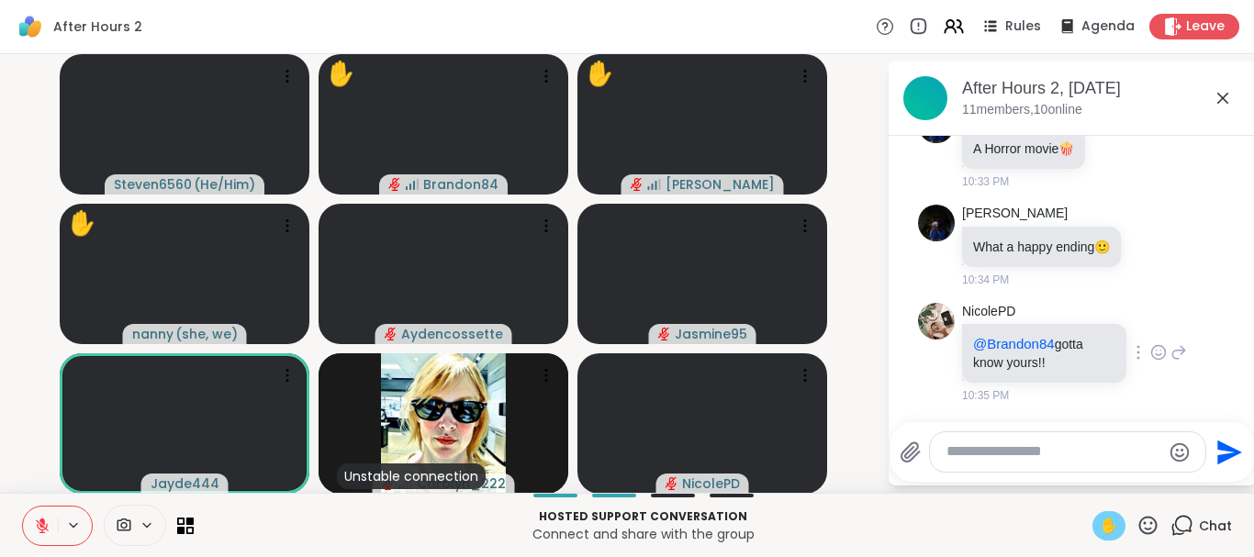
click at [1156, 344] on icon at bounding box center [1158, 352] width 17 height 18
click at [1006, 322] on div "Select Reaction: Heart" at bounding box center [1012, 323] width 17 height 17
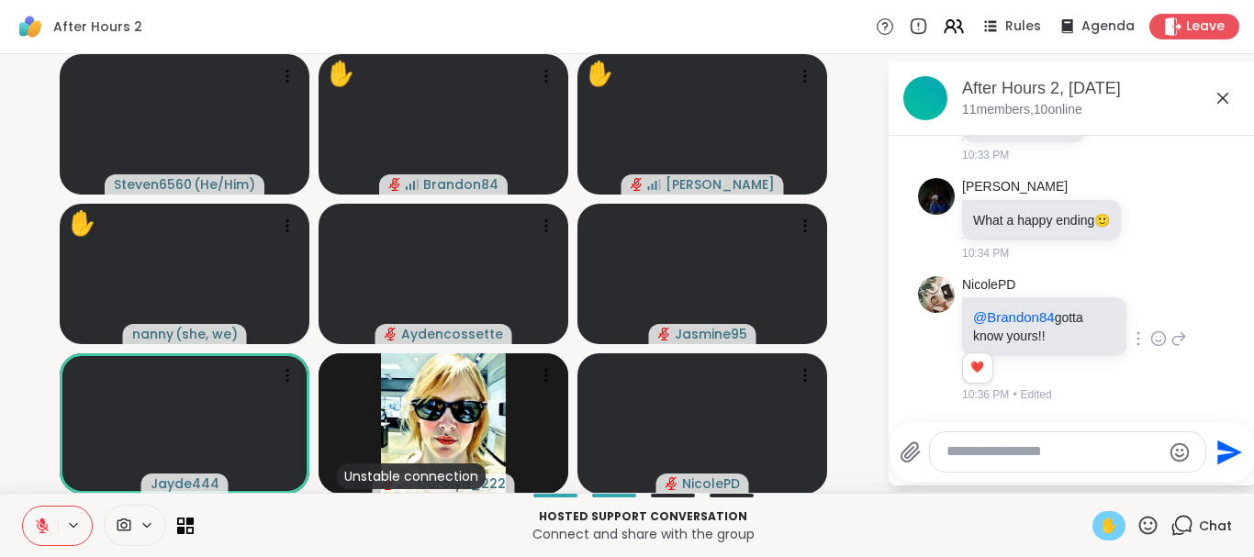
scroll to position [1259, 0]
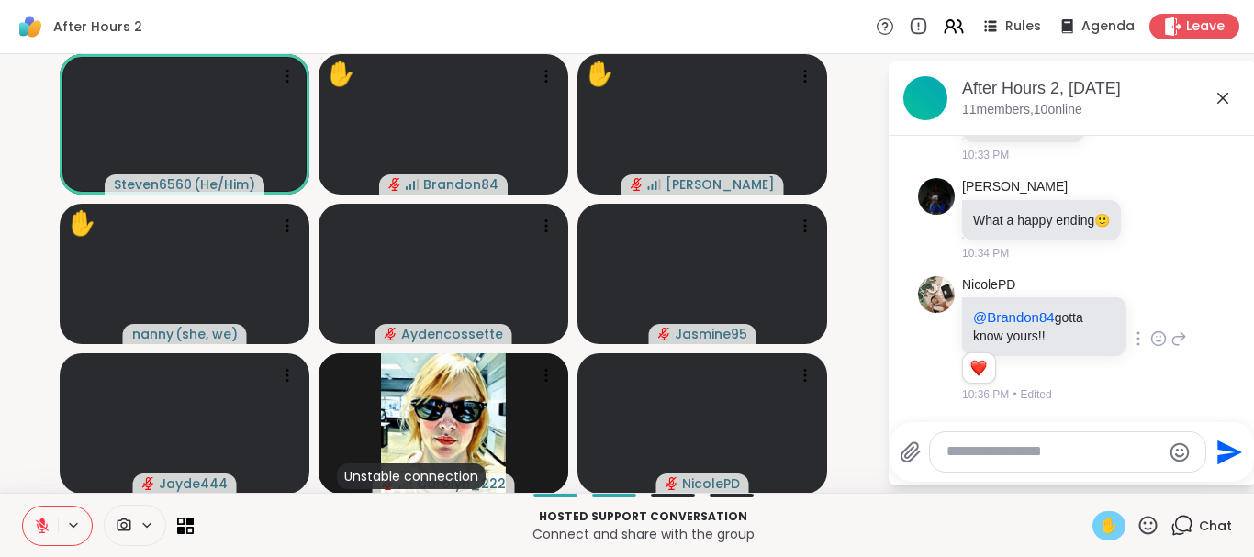
click at [1114, 522] on span "✋" at bounding box center [1109, 526] width 18 height 22
click at [35, 521] on icon at bounding box center [42, 526] width 17 height 17
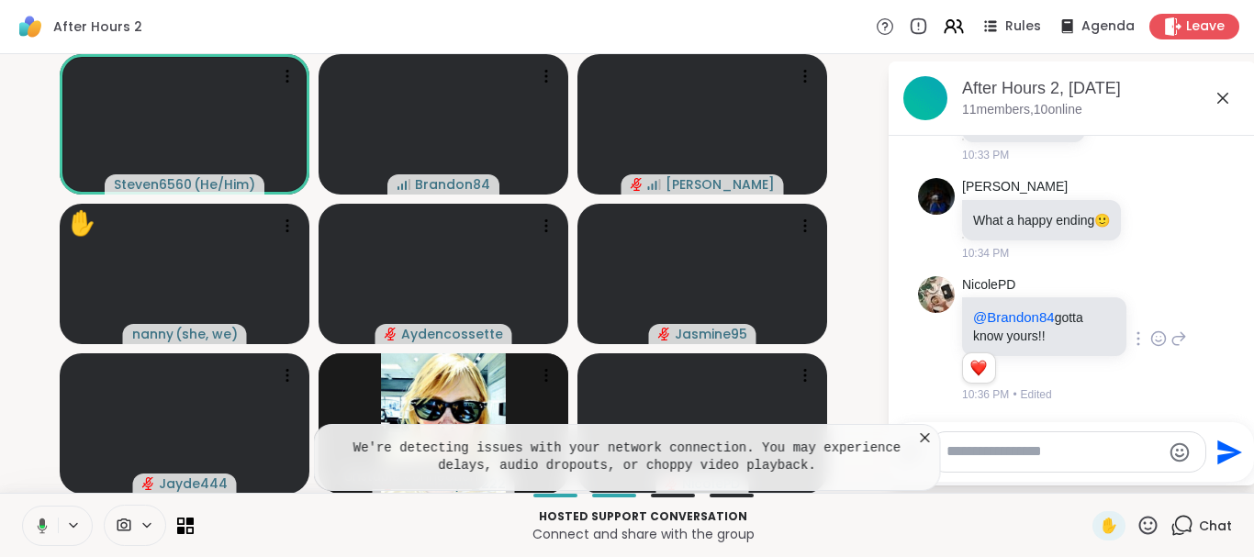
click at [35, 521] on icon at bounding box center [39, 526] width 17 height 17
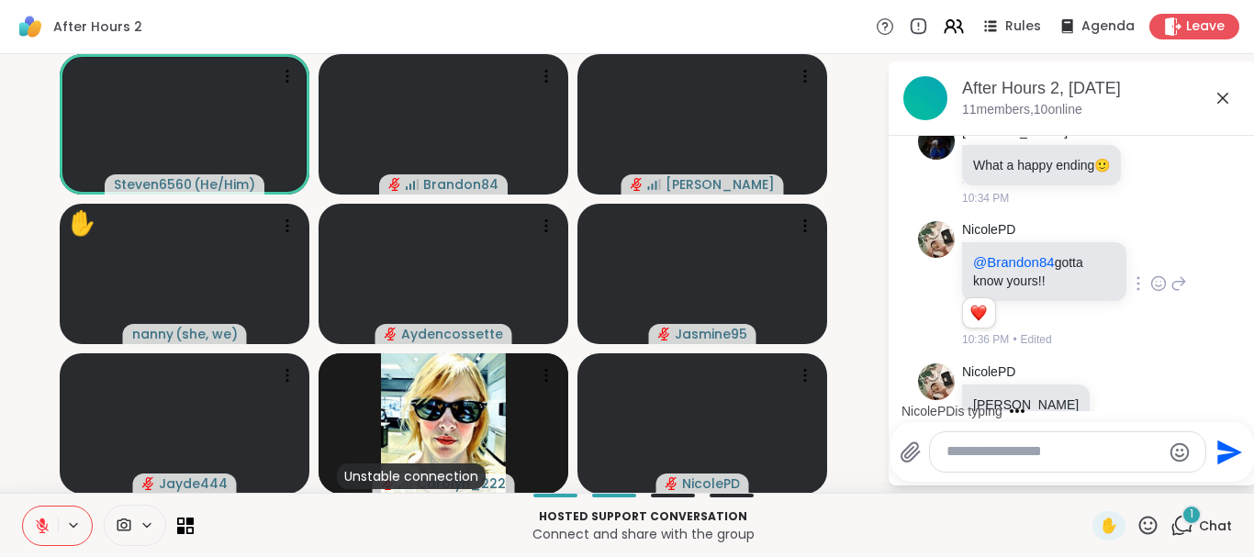
scroll to position [1357, 0]
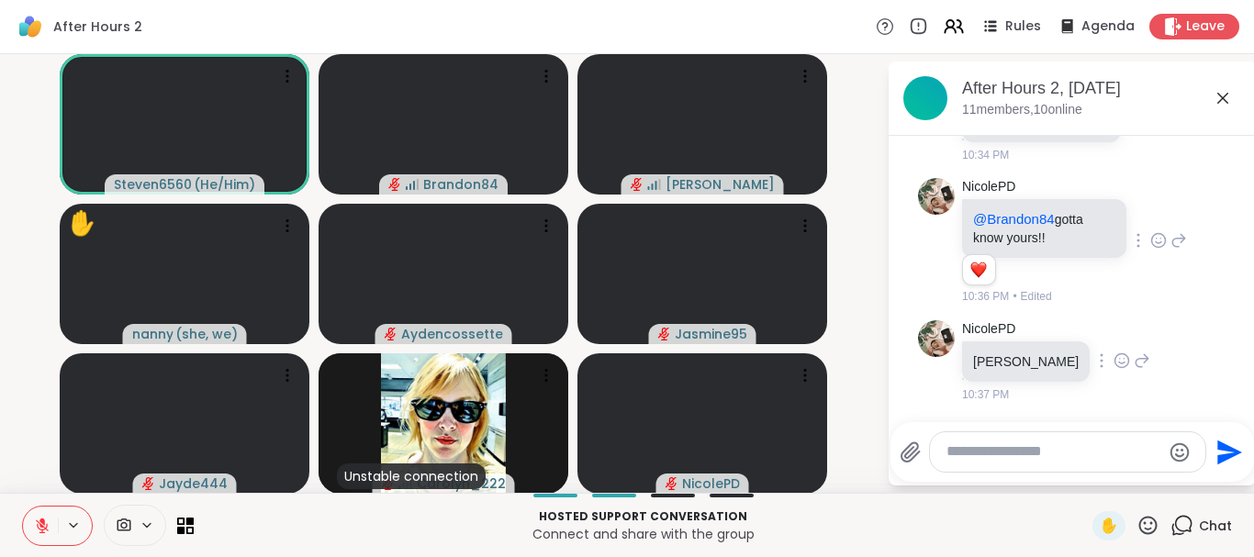
click at [1115, 362] on icon at bounding box center [1122, 361] width 14 height 14
click at [1114, 335] on div "Select Reaction: Heart" at bounding box center [1122, 331] width 17 height 17
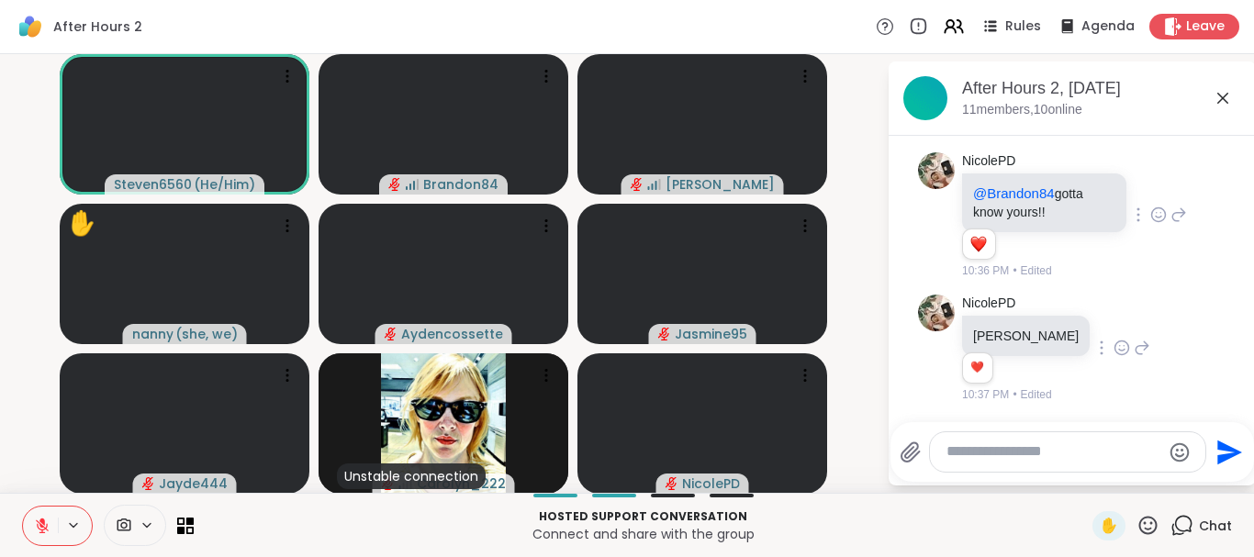
scroll to position [1383, 0]
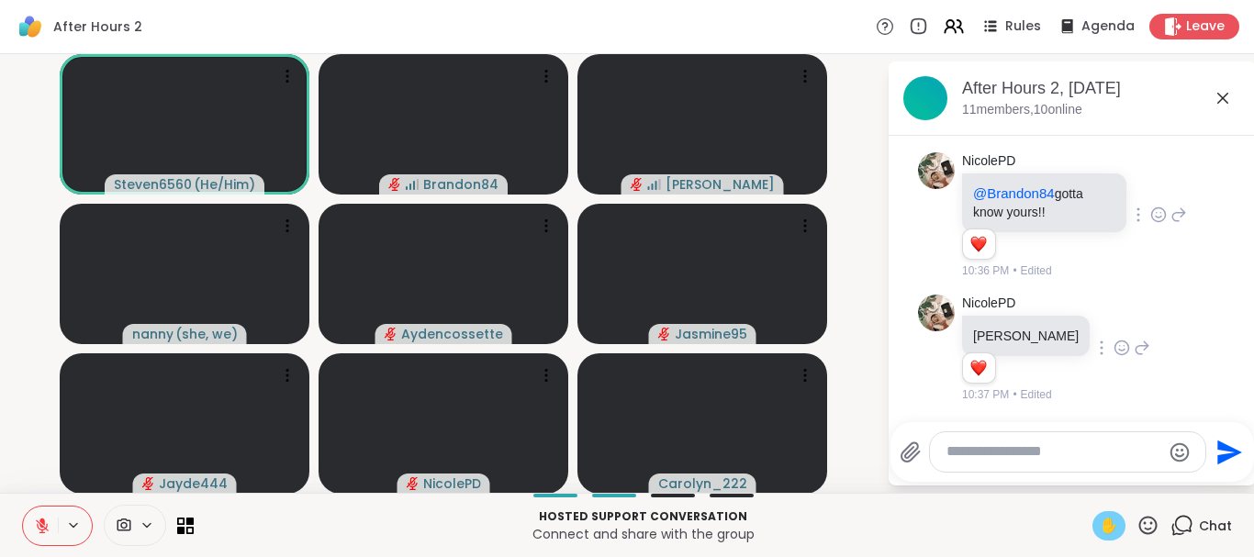
click at [1116, 527] on span "✋" at bounding box center [1109, 526] width 18 height 22
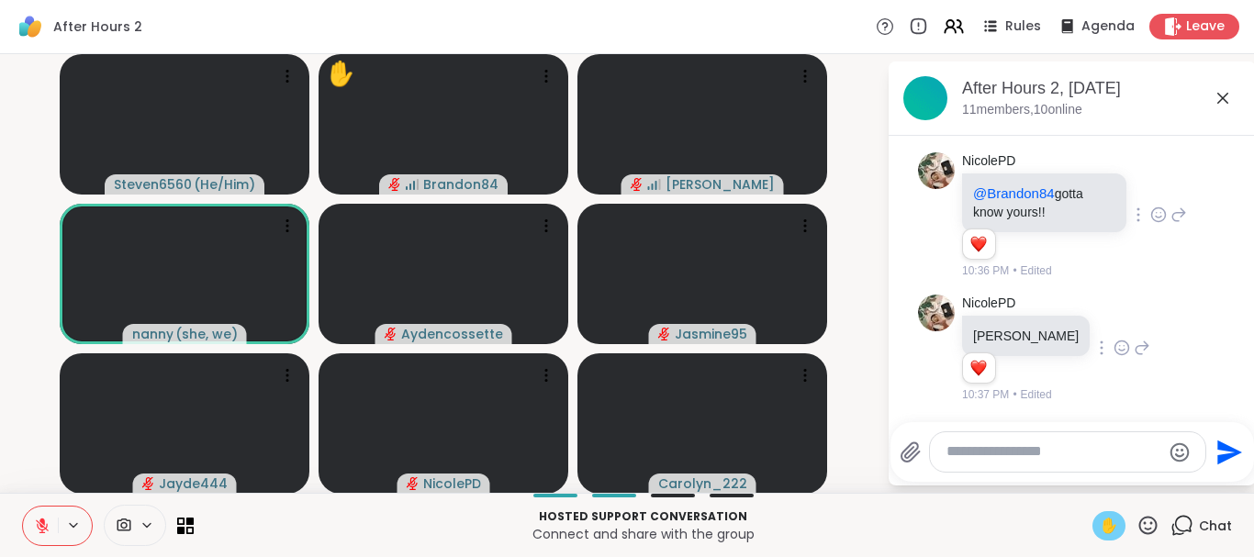
click at [1116, 527] on span "✋" at bounding box center [1109, 526] width 18 height 22
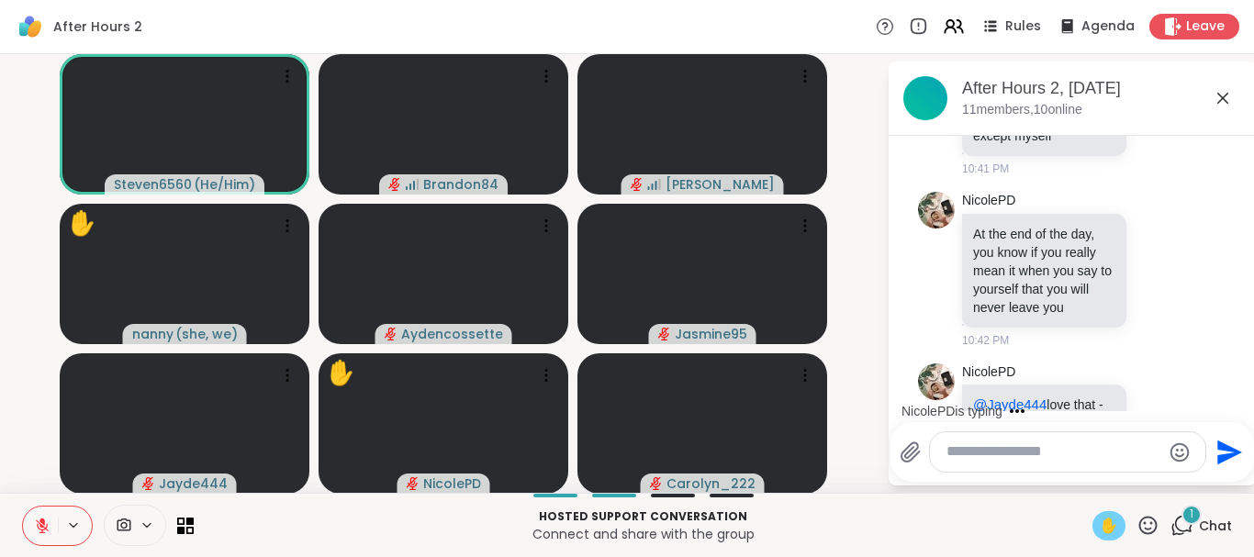
scroll to position [1903, 0]
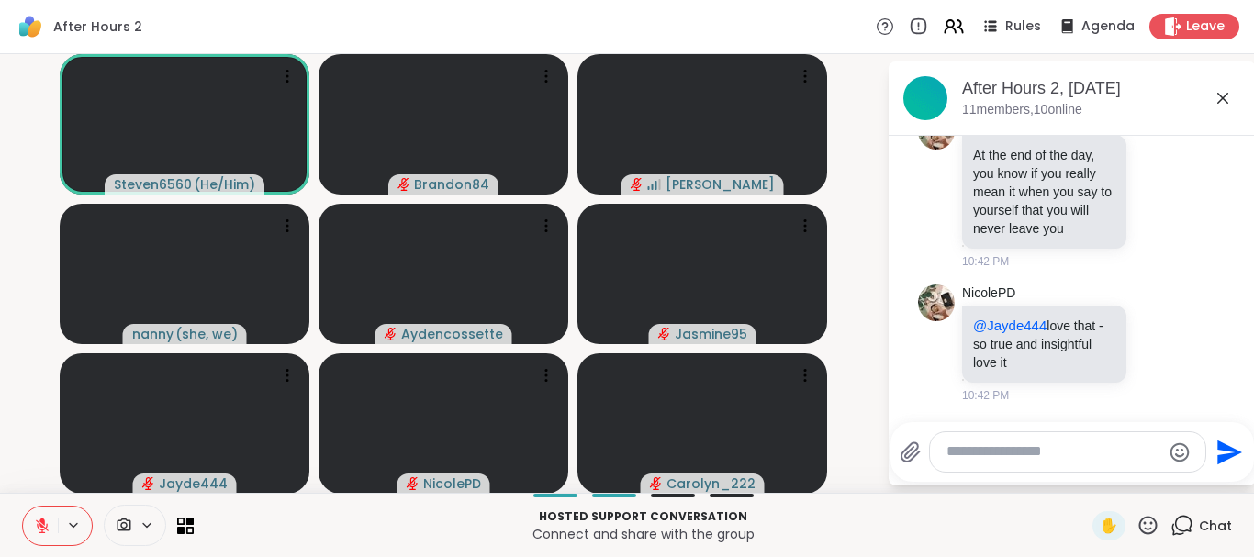
click at [41, 521] on icon at bounding box center [42, 521] width 6 height 7
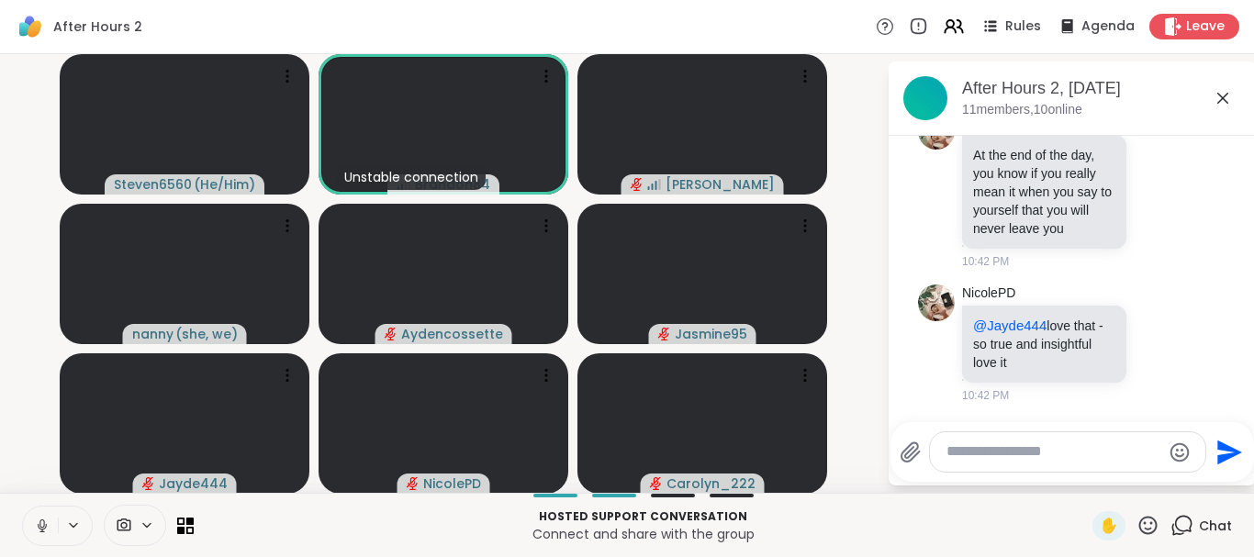
click at [23, 507] on button at bounding box center [40, 526] width 35 height 39
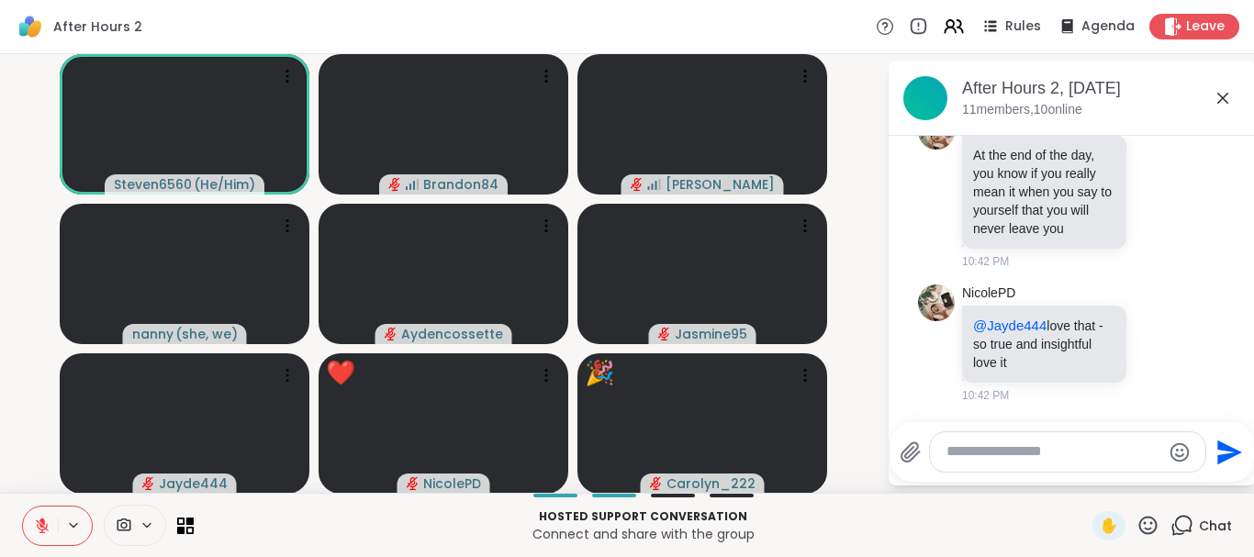
click at [23, 507] on button at bounding box center [40, 526] width 35 height 39
click at [34, 511] on button at bounding box center [40, 526] width 35 height 39
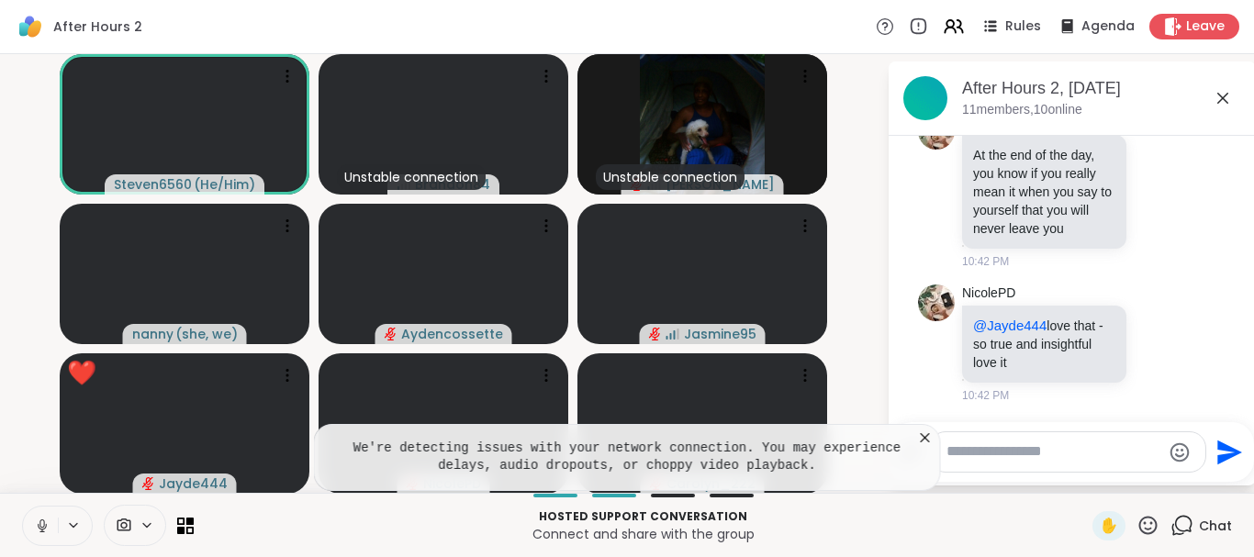
click at [39, 521] on icon at bounding box center [42, 526] width 17 height 17
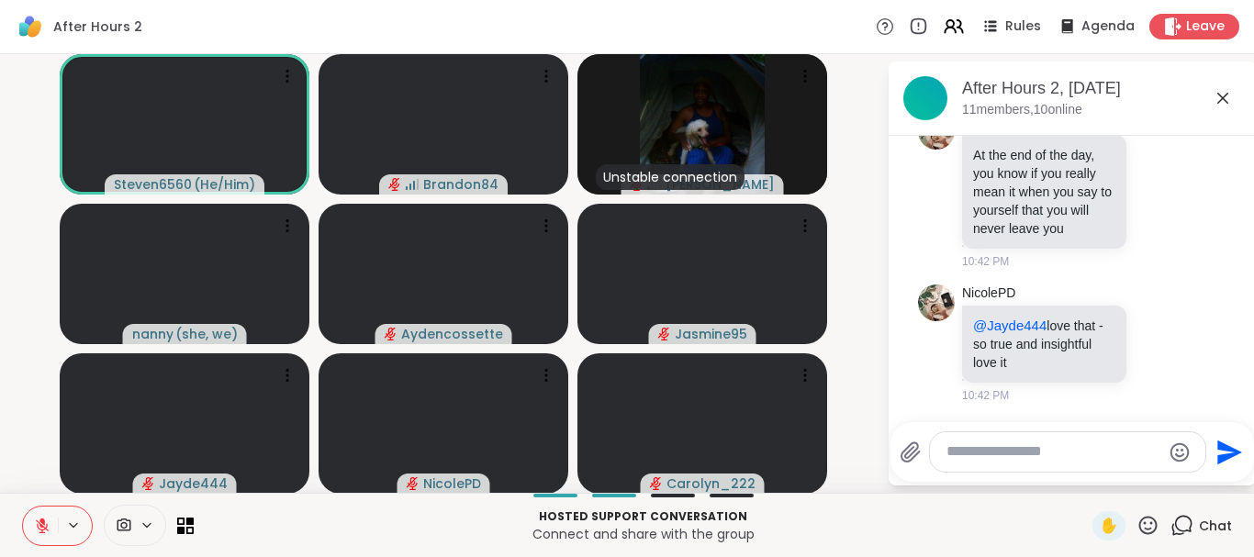
click at [39, 521] on icon at bounding box center [42, 526] width 17 height 17
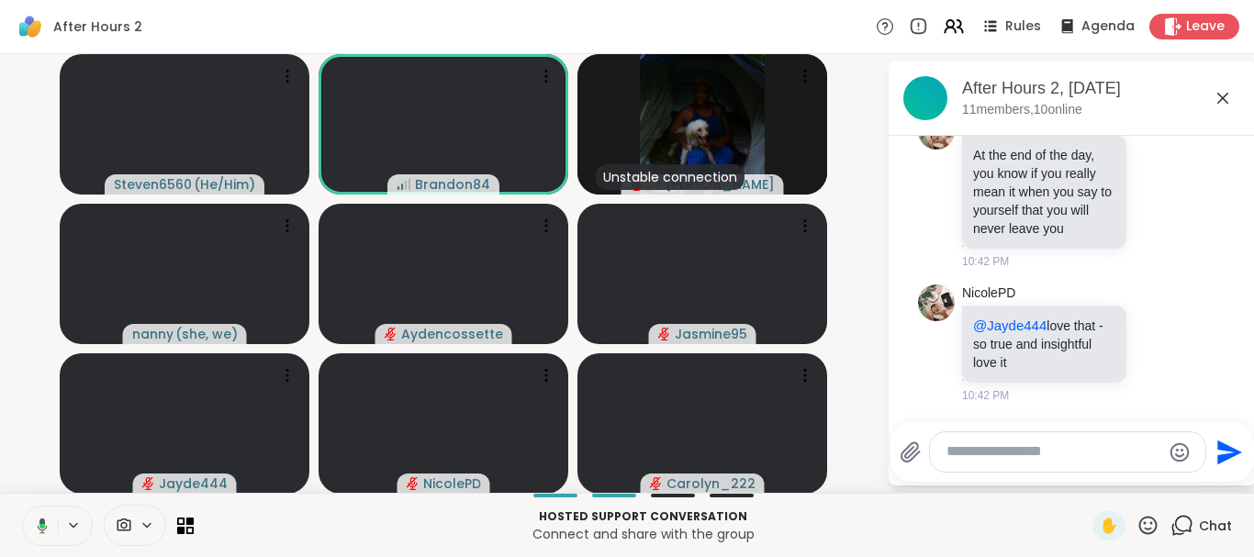
click at [39, 521] on icon at bounding box center [39, 526] width 17 height 17
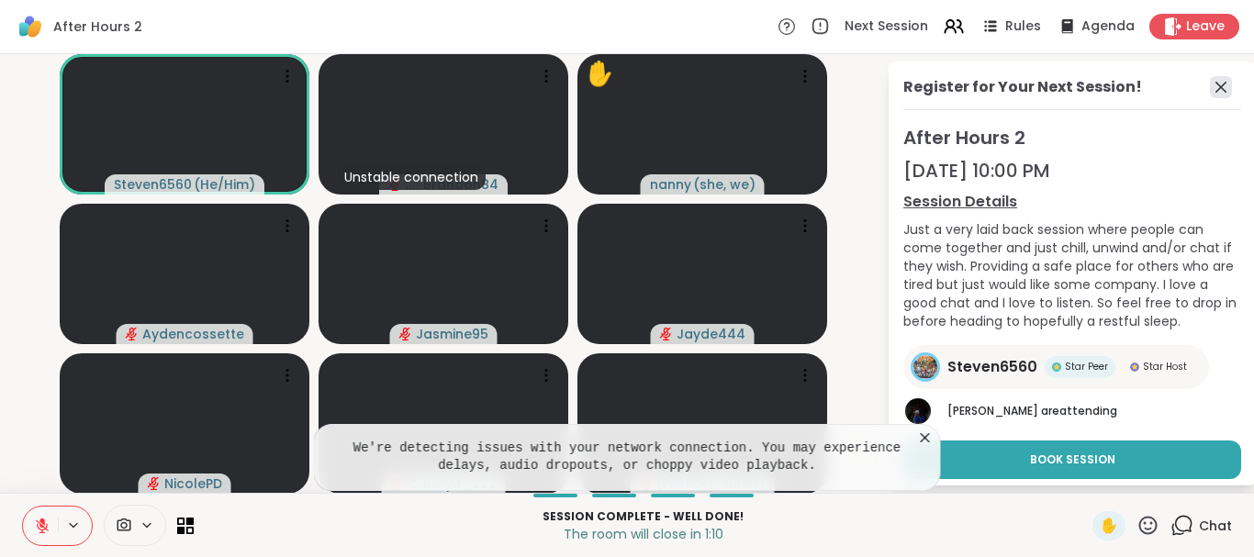
click at [1213, 84] on icon at bounding box center [1221, 87] width 22 height 22
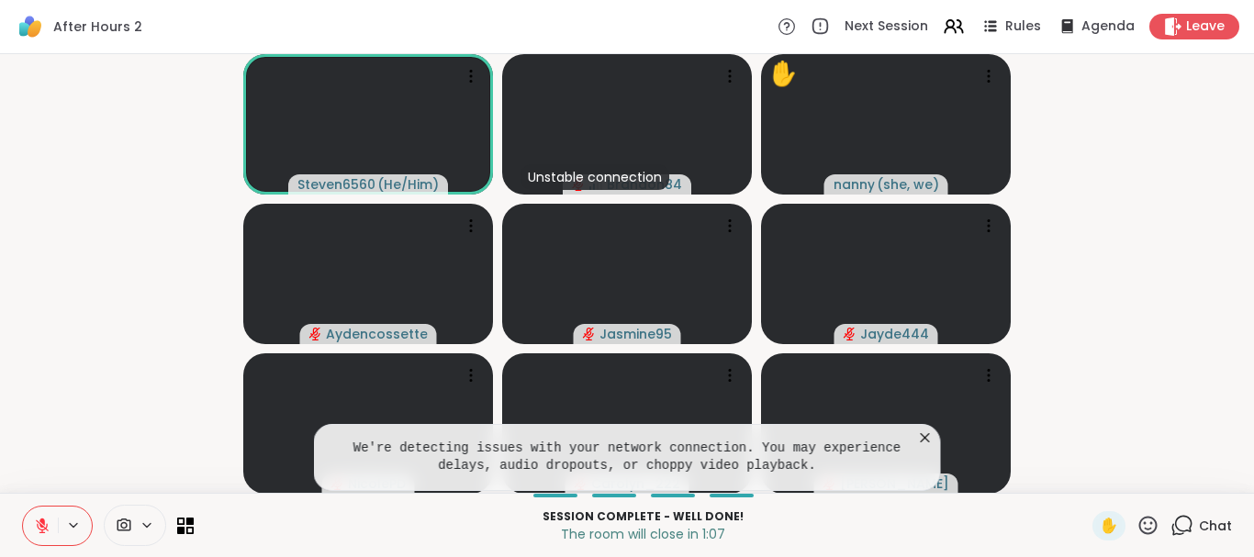
click at [1191, 528] on icon at bounding box center [1183, 524] width 17 height 17
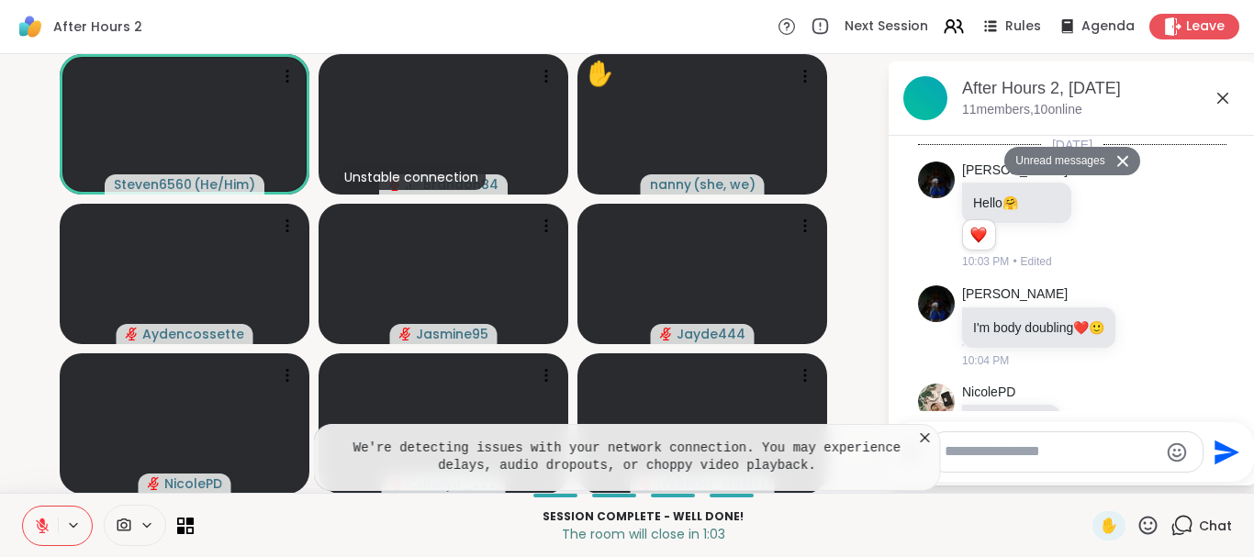
scroll to position [3600, 0]
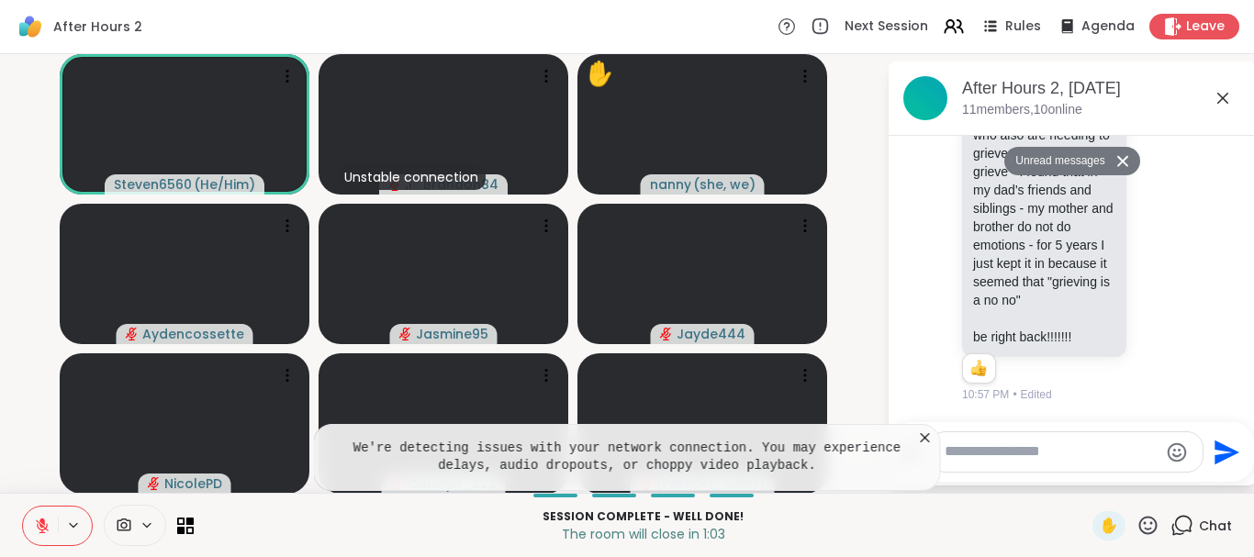
click at [999, 453] on textarea "Type your message" at bounding box center [1052, 452] width 214 height 19
type textarea "*"
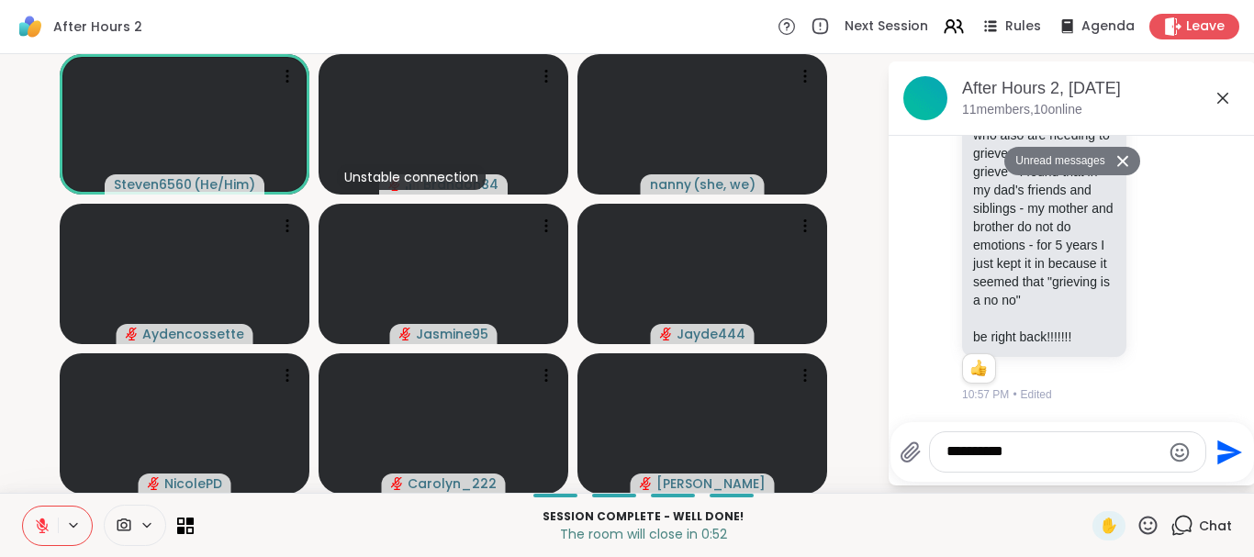
type textarea "**********"
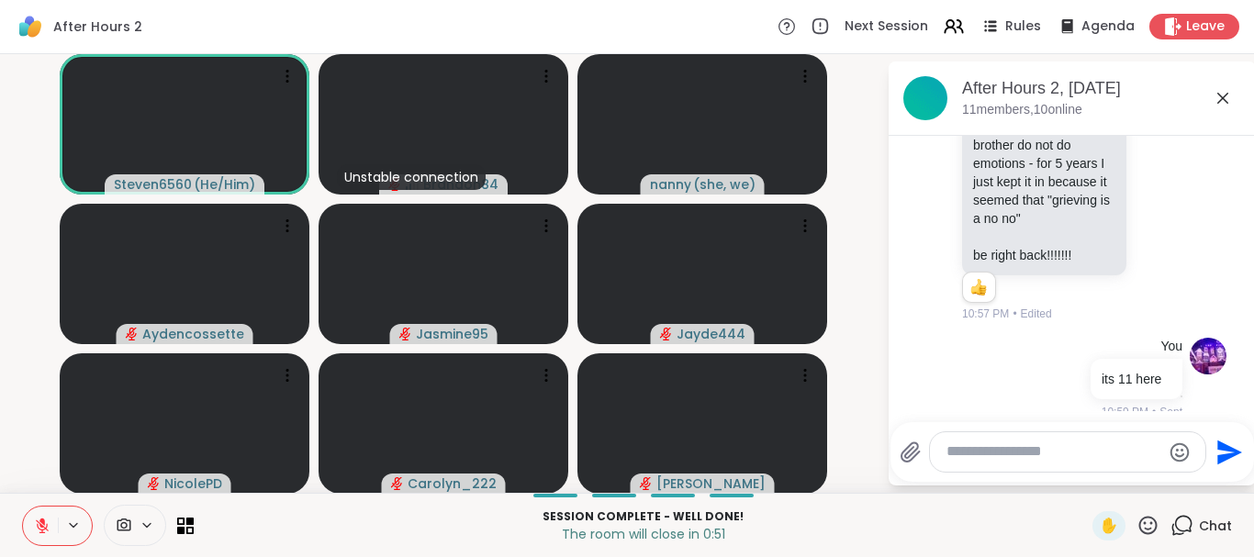
scroll to position [3653, 0]
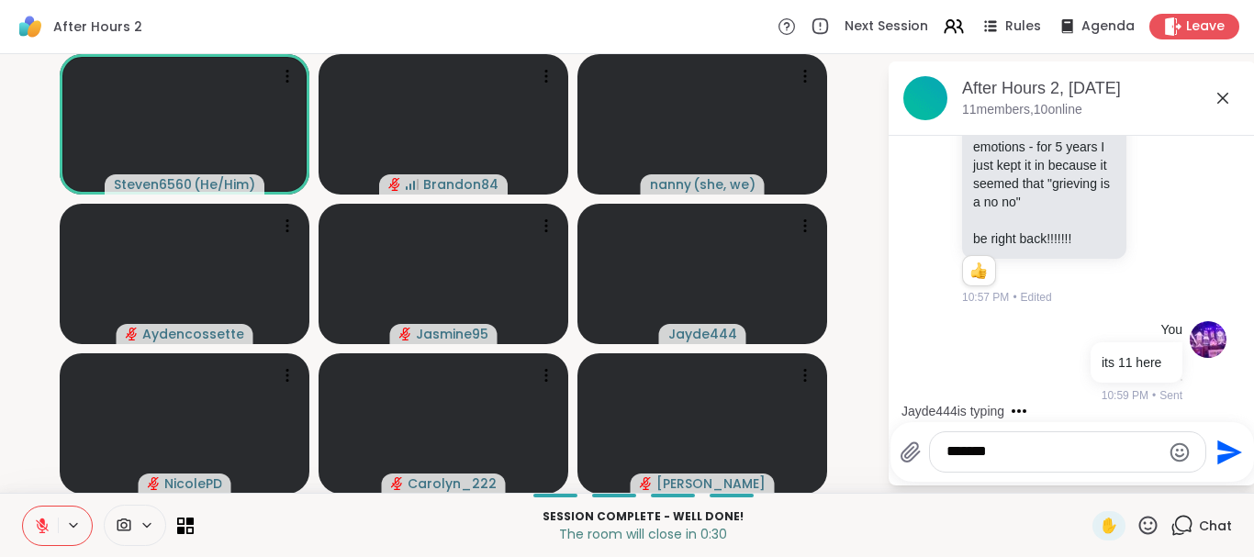
type textarea "********"
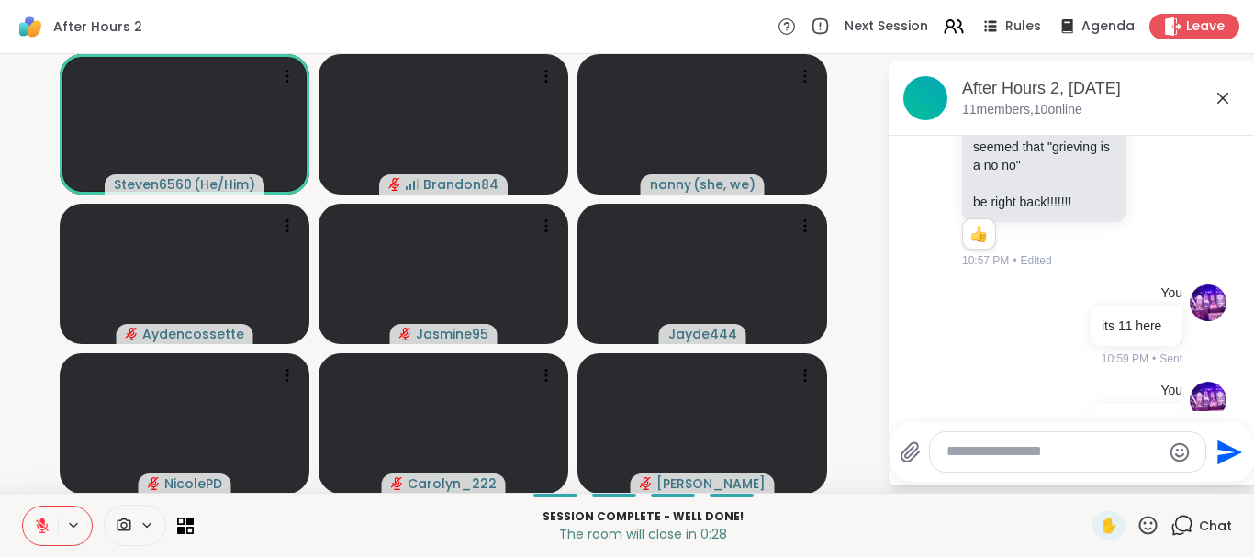
scroll to position [3751, 0]
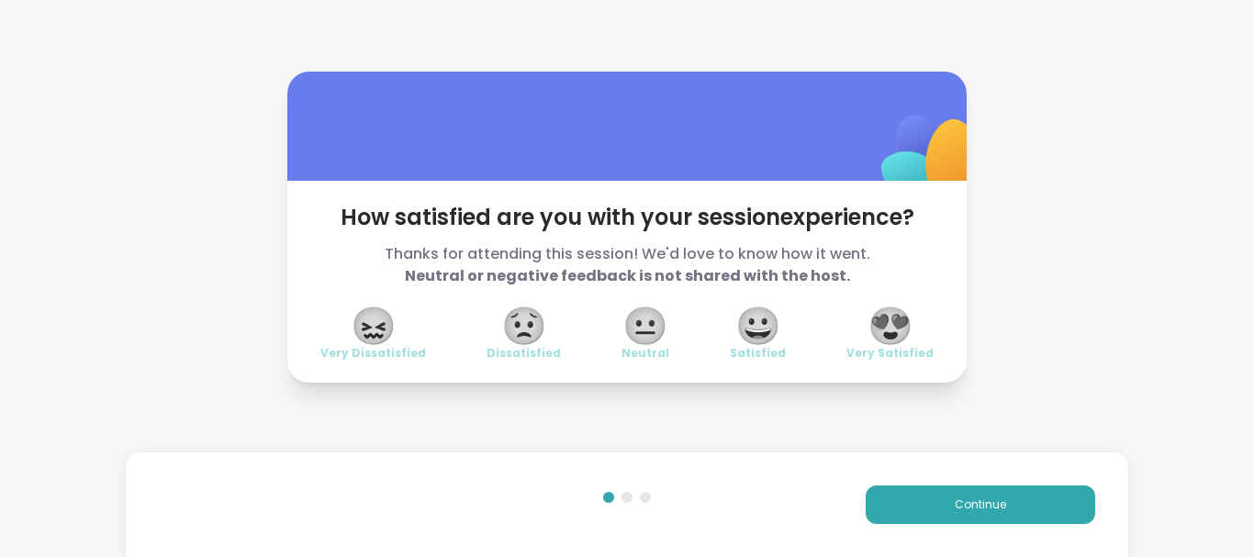
click at [888, 328] on span "😍" at bounding box center [891, 325] width 46 height 33
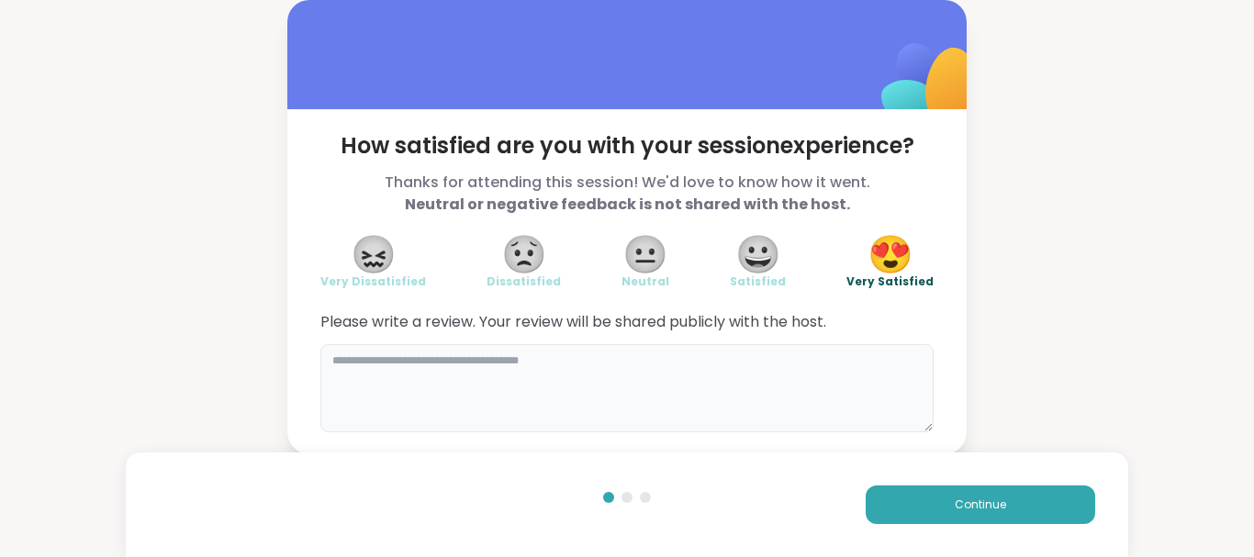
click at [834, 360] on textarea at bounding box center [626, 388] width 613 height 88
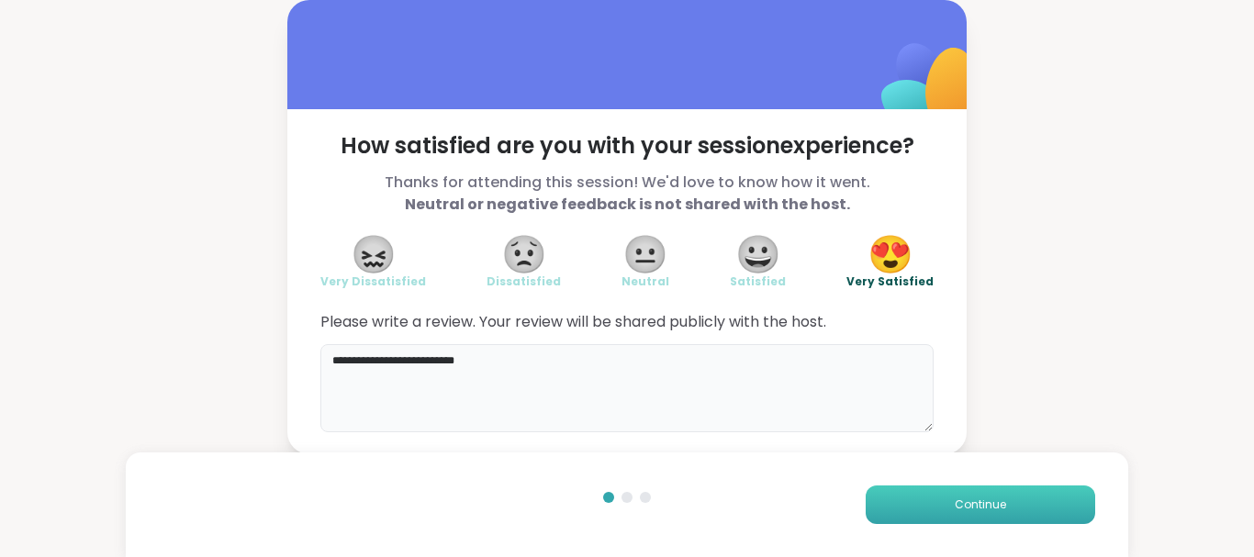
type textarea "**********"
click at [989, 505] on span "Continue" at bounding box center [980, 505] width 51 height 17
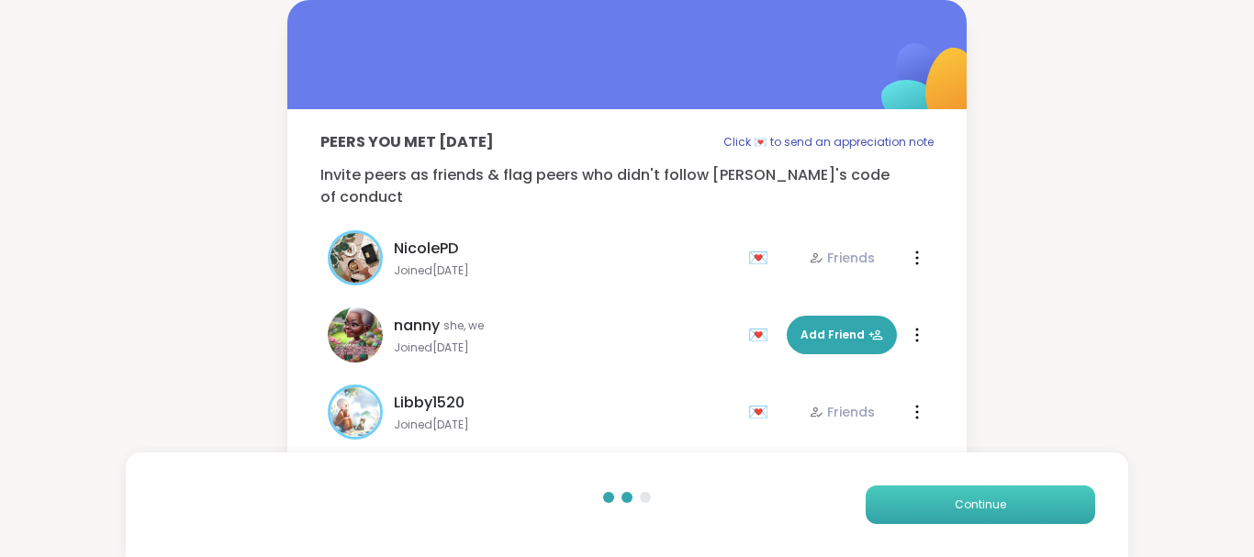
click at [989, 505] on span "Continue" at bounding box center [980, 505] width 51 height 17
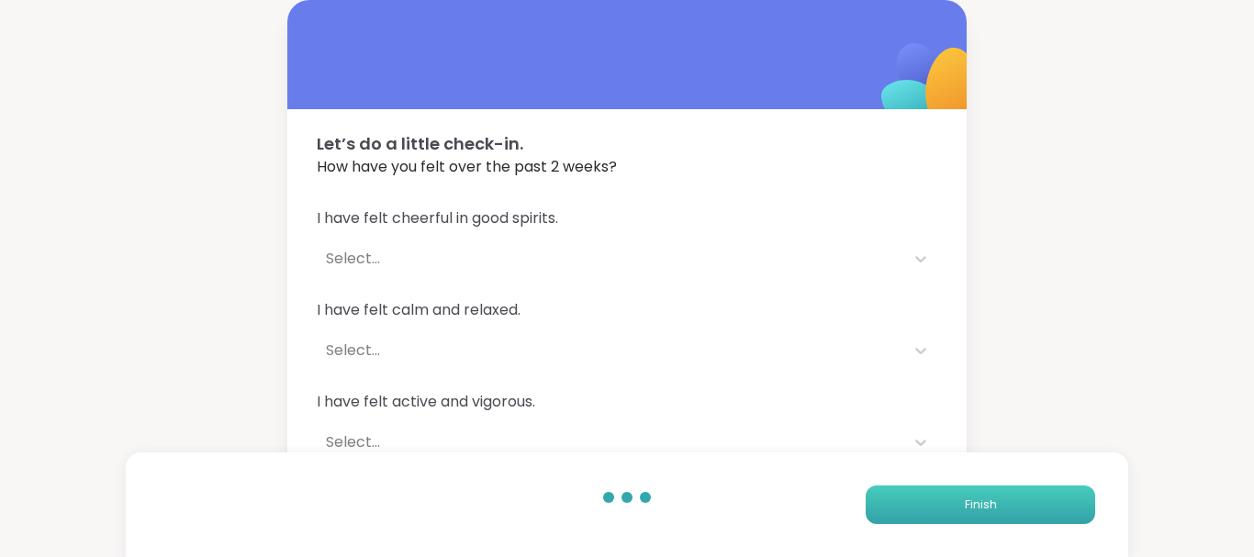
click at [989, 505] on span "Finish" at bounding box center [981, 505] width 32 height 17
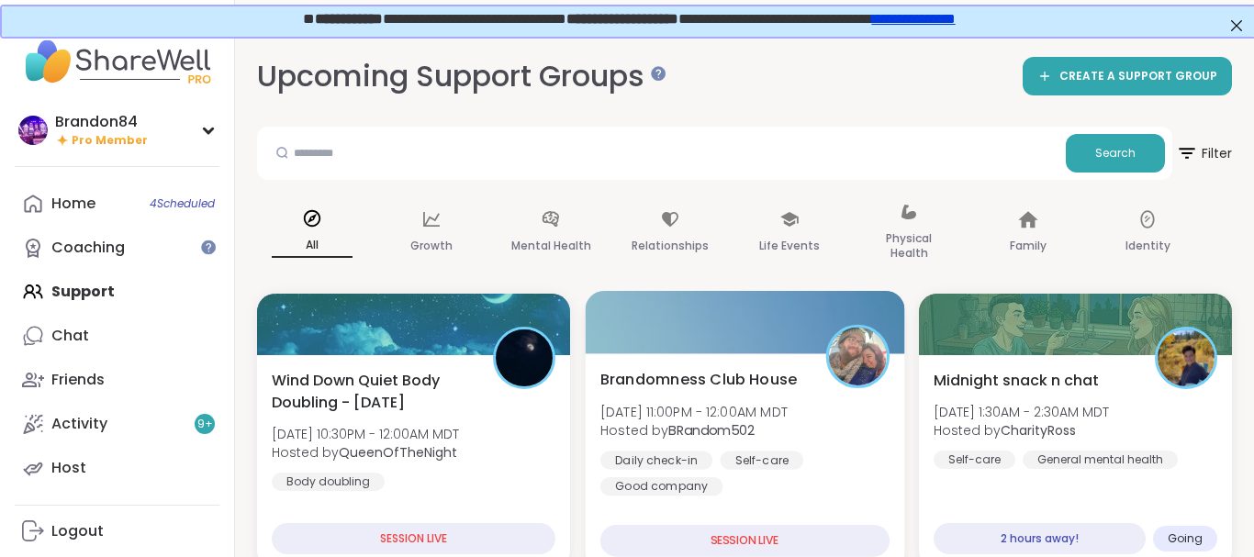
click at [712, 430] on b "BRandom502" at bounding box center [711, 430] width 86 height 18
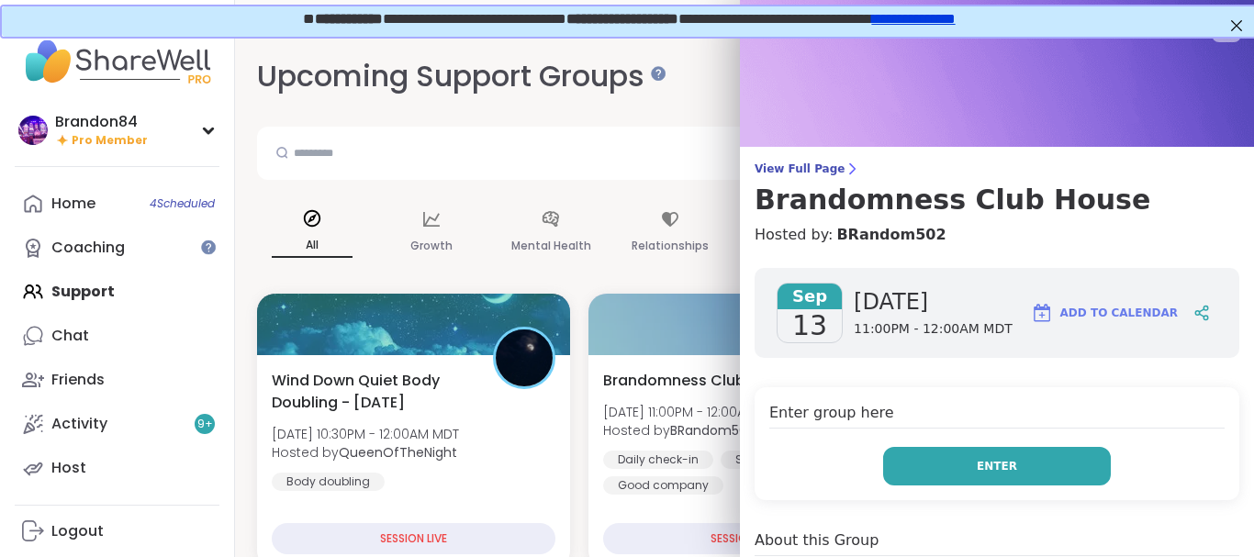
click at [963, 455] on button "Enter" at bounding box center [997, 466] width 228 height 39
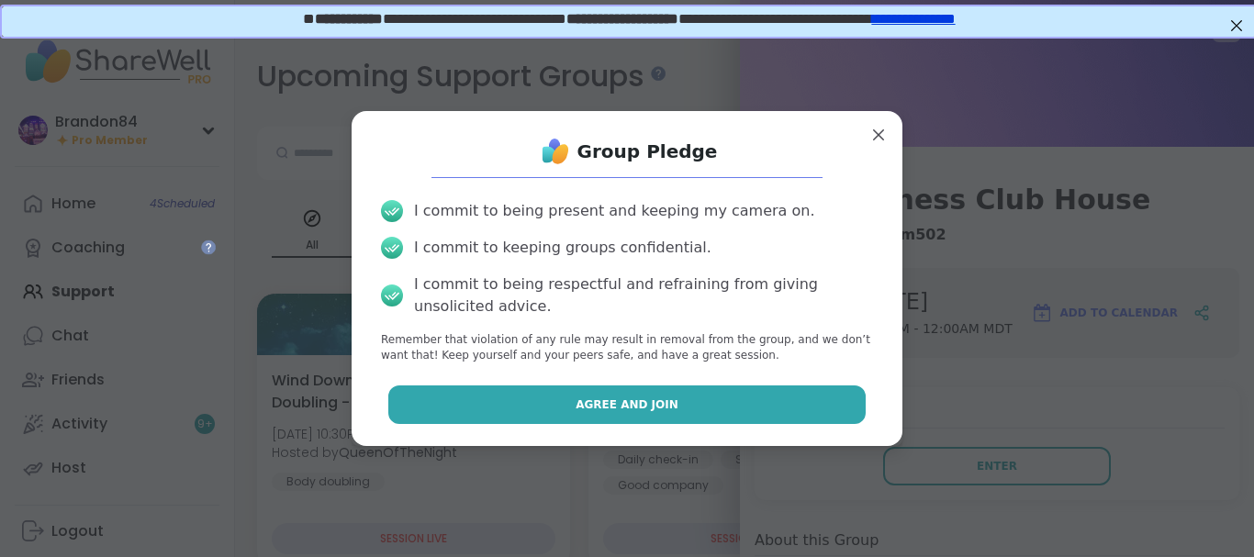
click at [760, 395] on button "Agree and Join" at bounding box center [627, 405] width 478 height 39
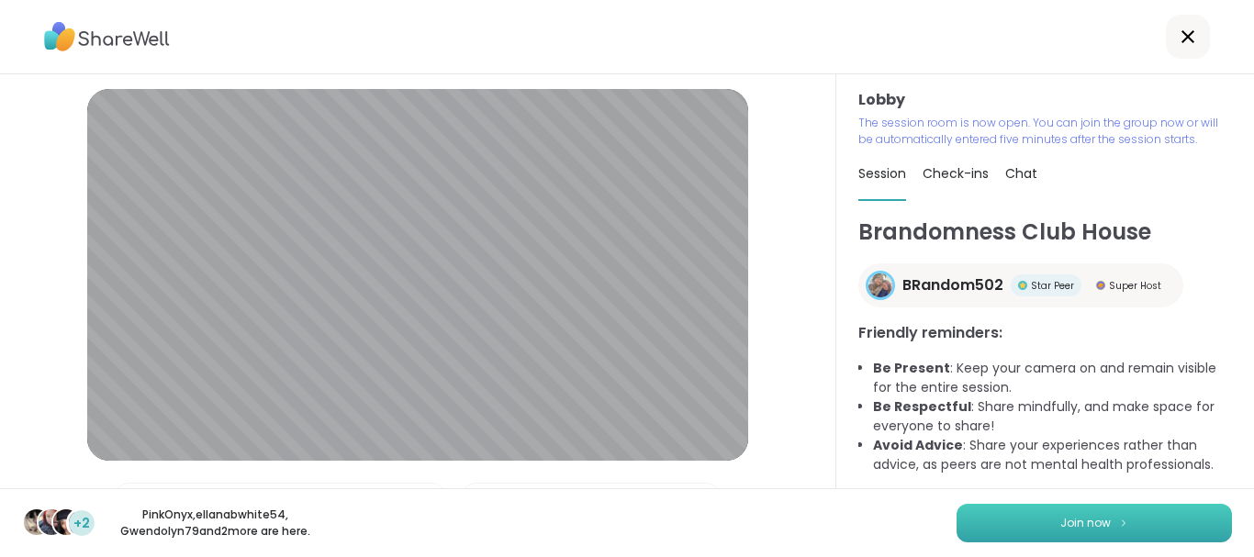
click at [1025, 513] on button "Join now" at bounding box center [1094, 523] width 275 height 39
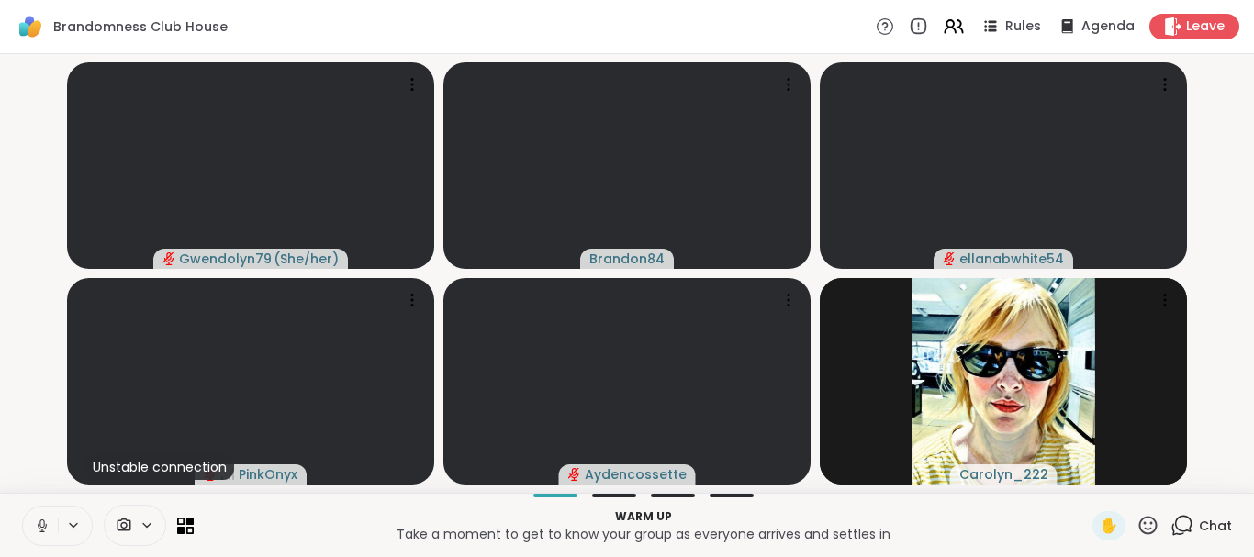
click at [39, 526] on icon at bounding box center [42, 526] width 17 height 17
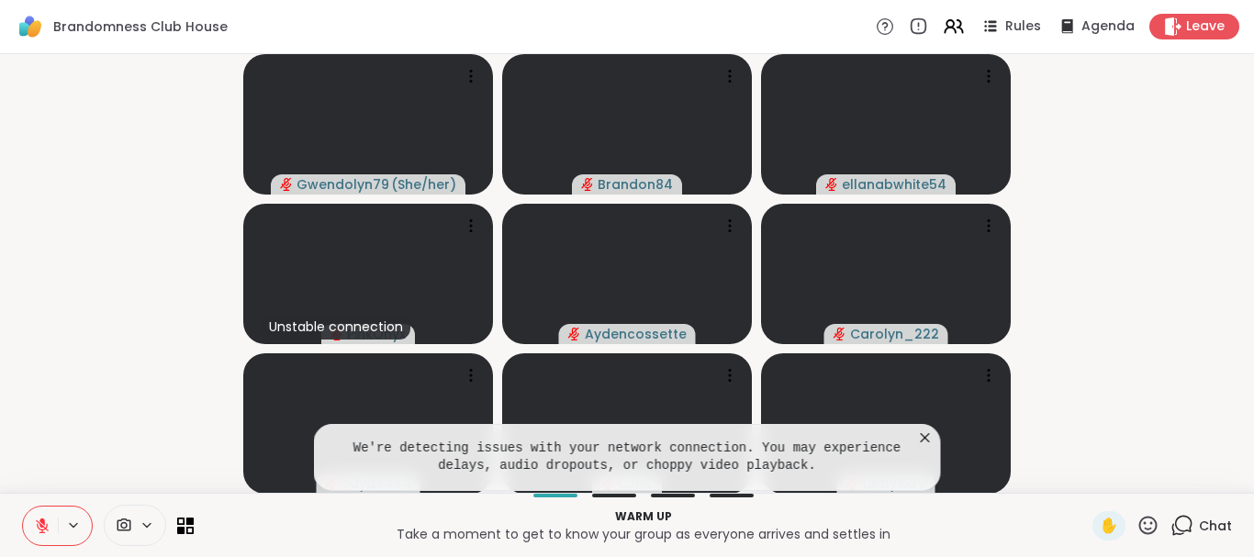
click at [924, 435] on icon at bounding box center [925, 438] width 18 height 18
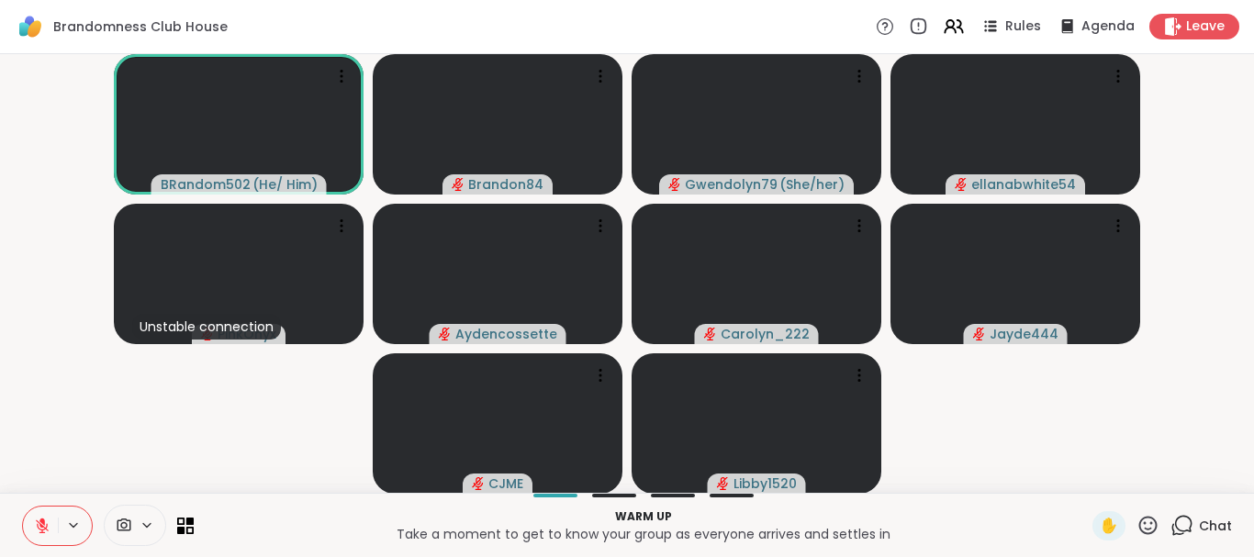
click at [1173, 520] on icon at bounding box center [1182, 525] width 23 height 23
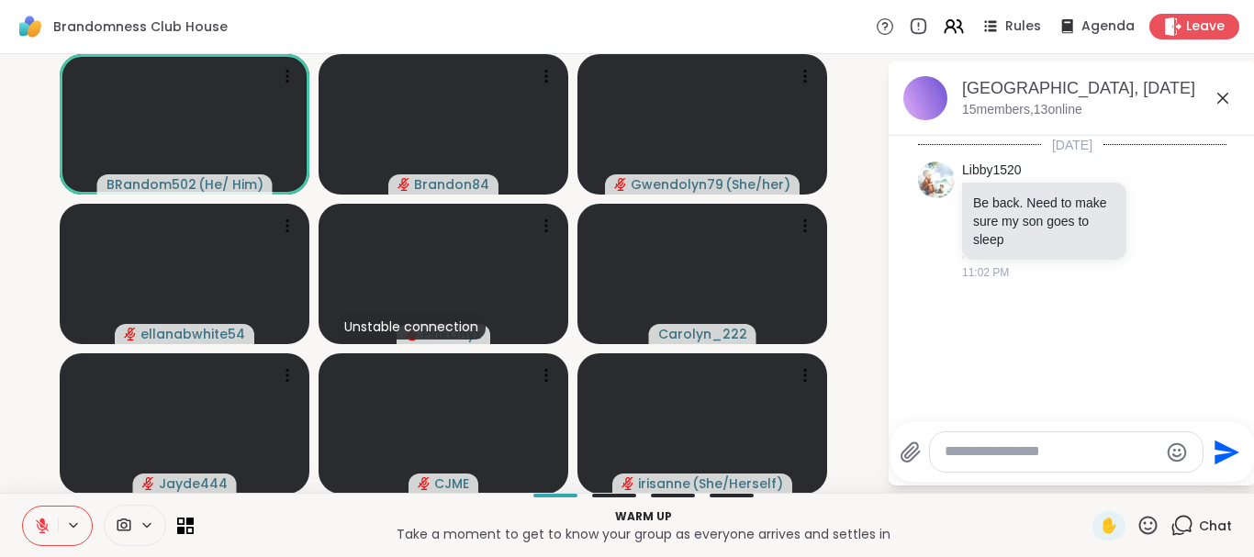
click at [50, 529] on icon at bounding box center [42, 526] width 17 height 17
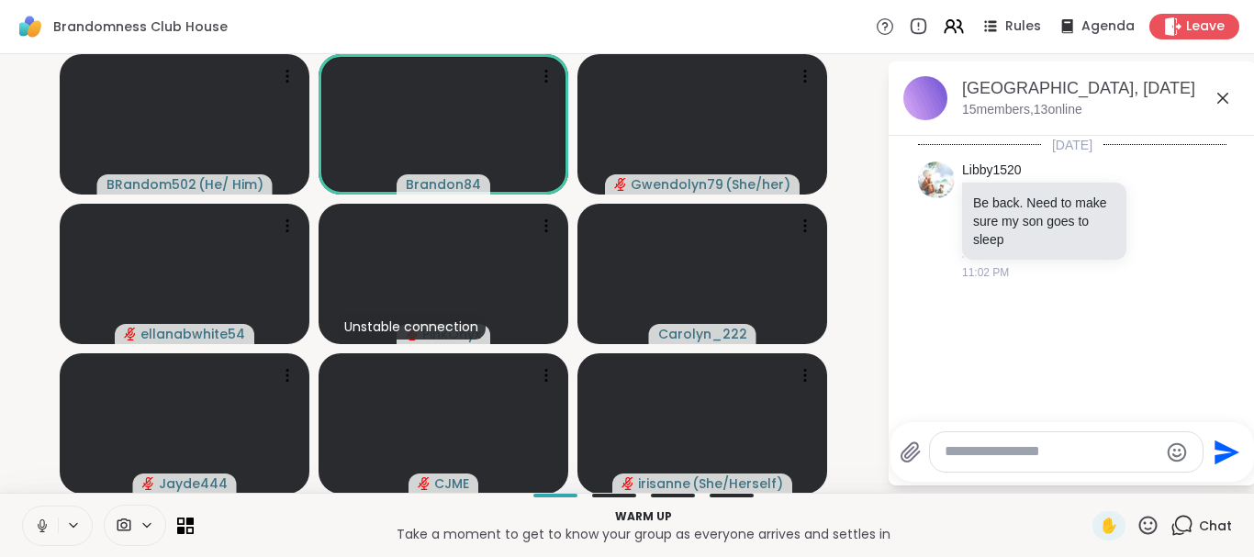
click at [45, 524] on icon at bounding box center [42, 526] width 17 height 17
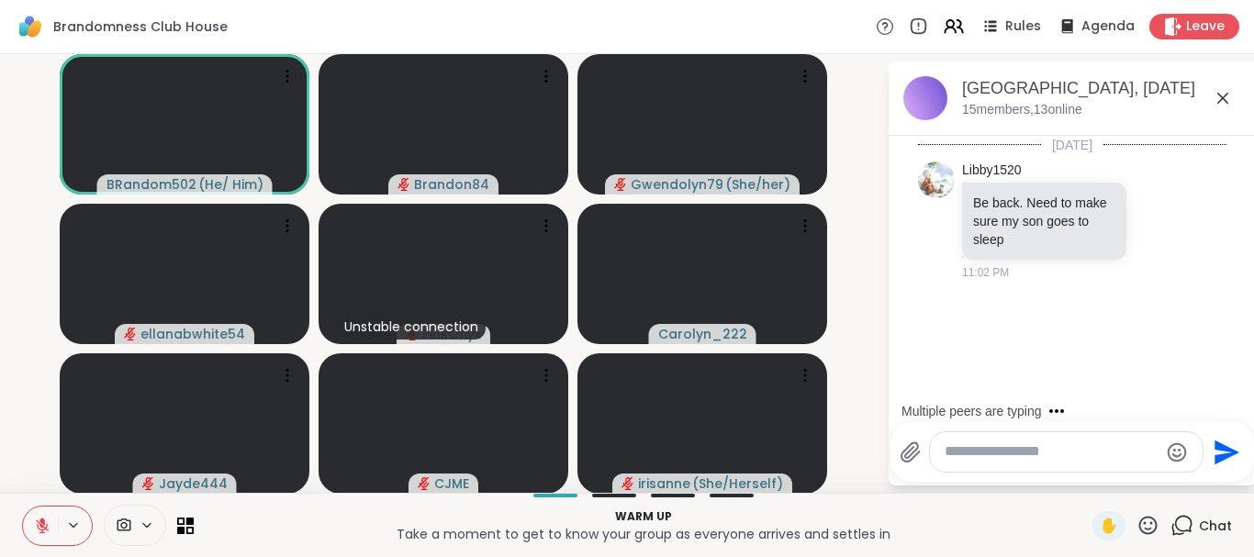
click at [45, 524] on icon at bounding box center [42, 526] width 17 height 17
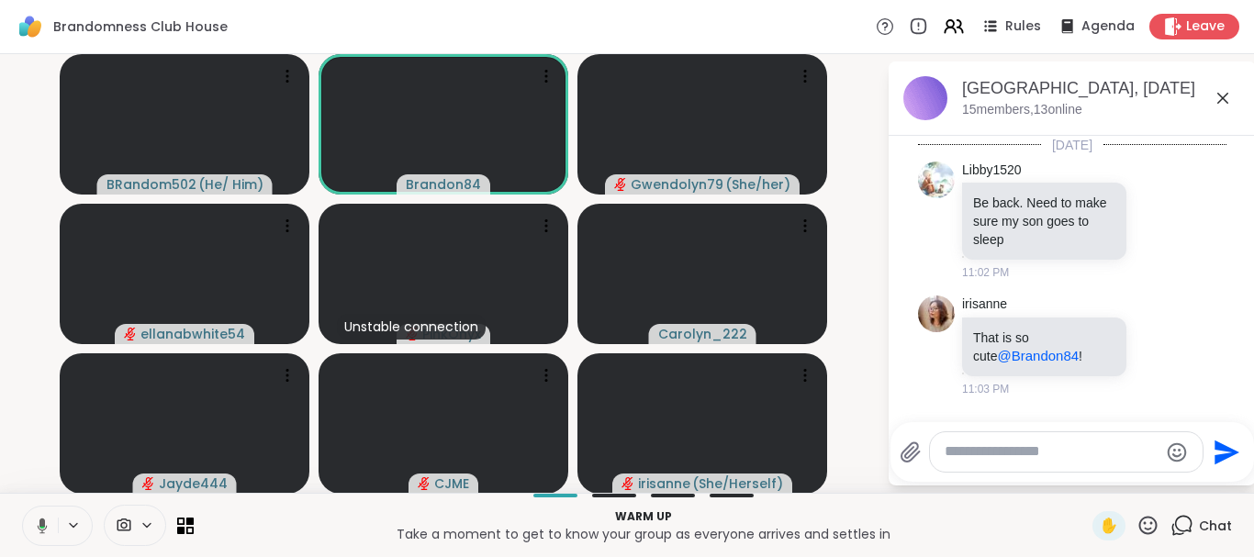
scroll to position [92, 0]
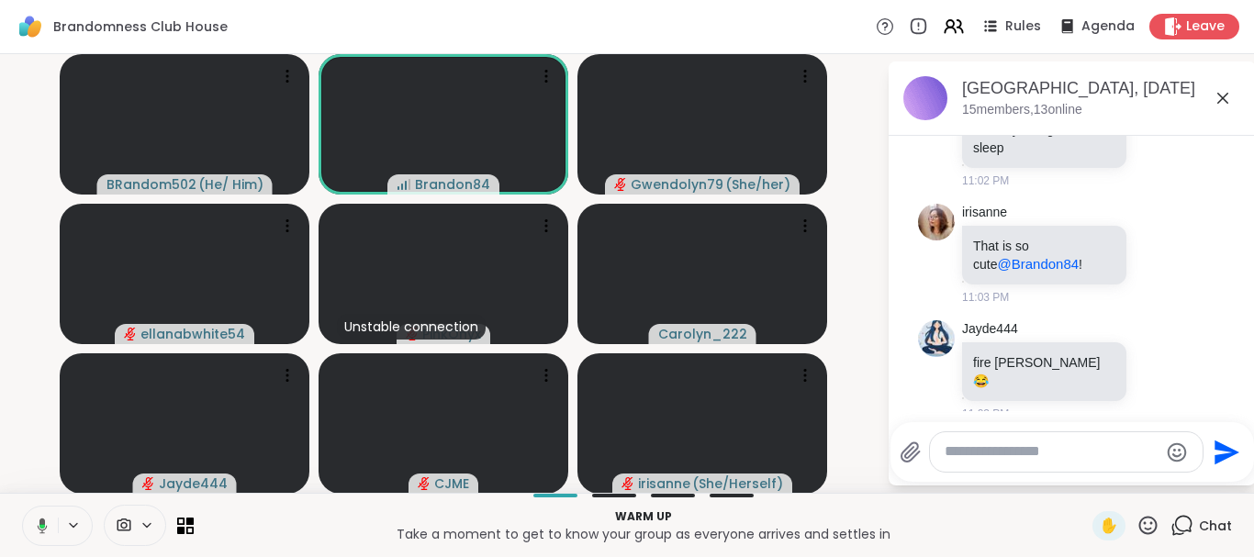
click at [45, 524] on icon at bounding box center [43, 526] width 10 height 16
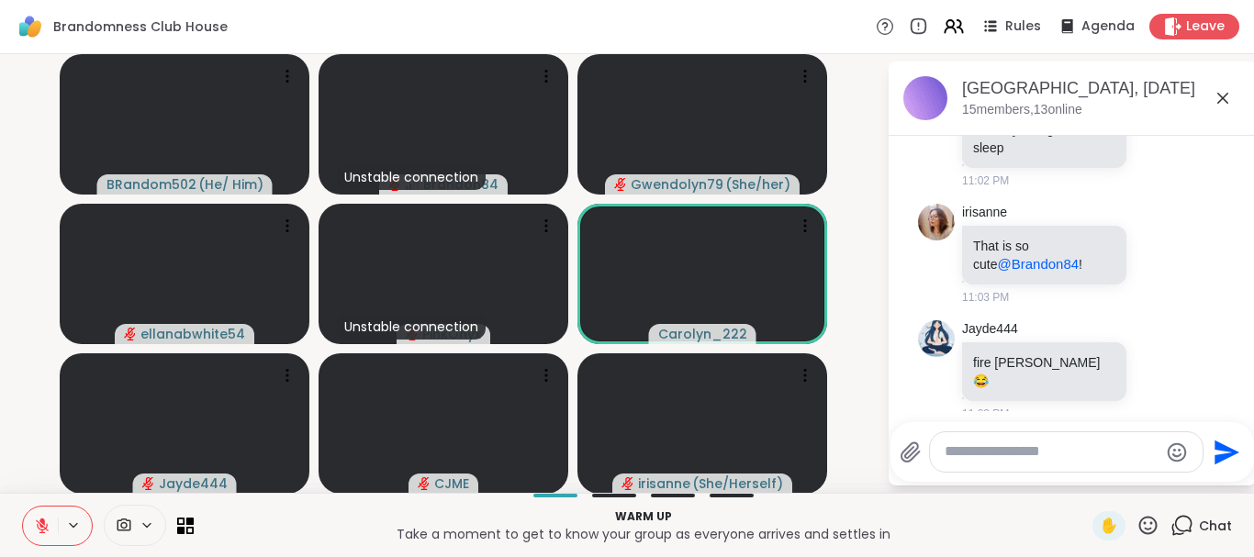
click at [45, 524] on icon at bounding box center [42, 526] width 17 height 17
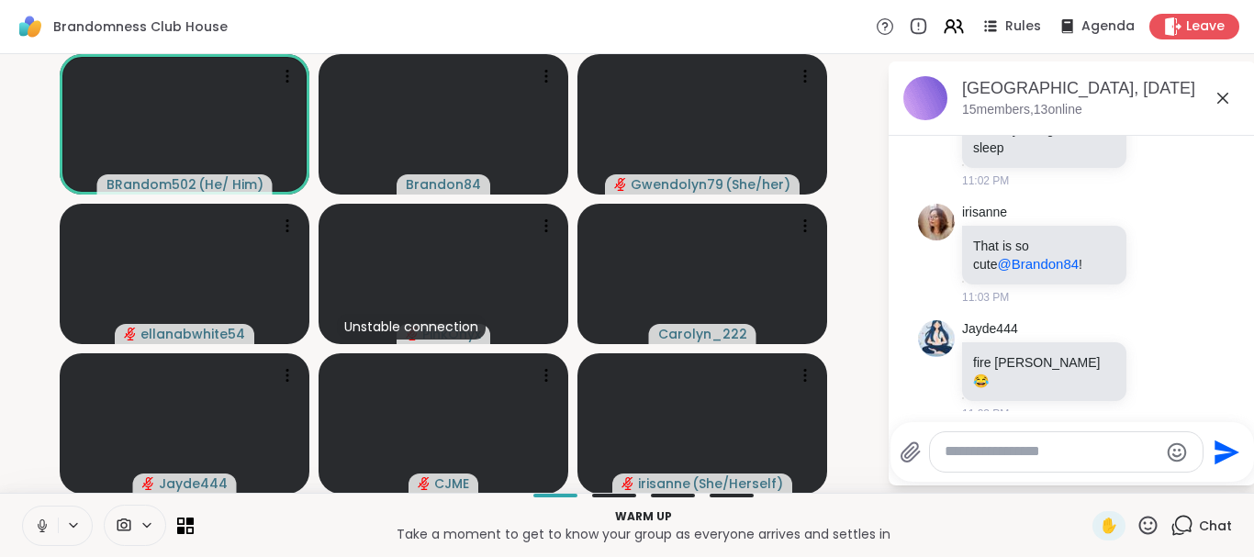
click at [48, 523] on icon at bounding box center [42, 526] width 17 height 17
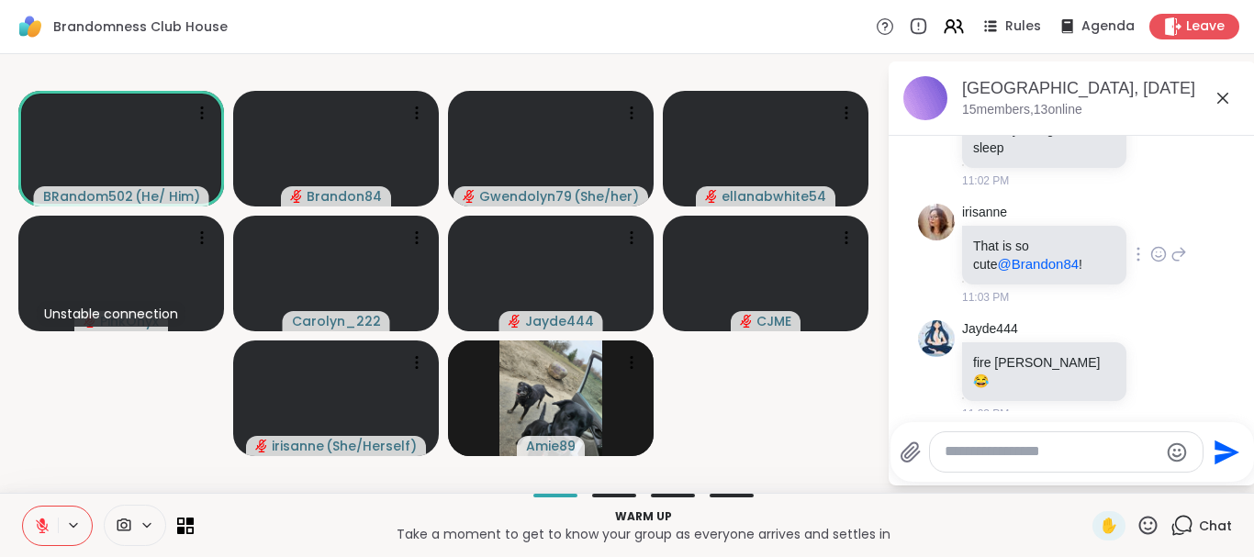
click at [1155, 252] on icon at bounding box center [1158, 254] width 17 height 18
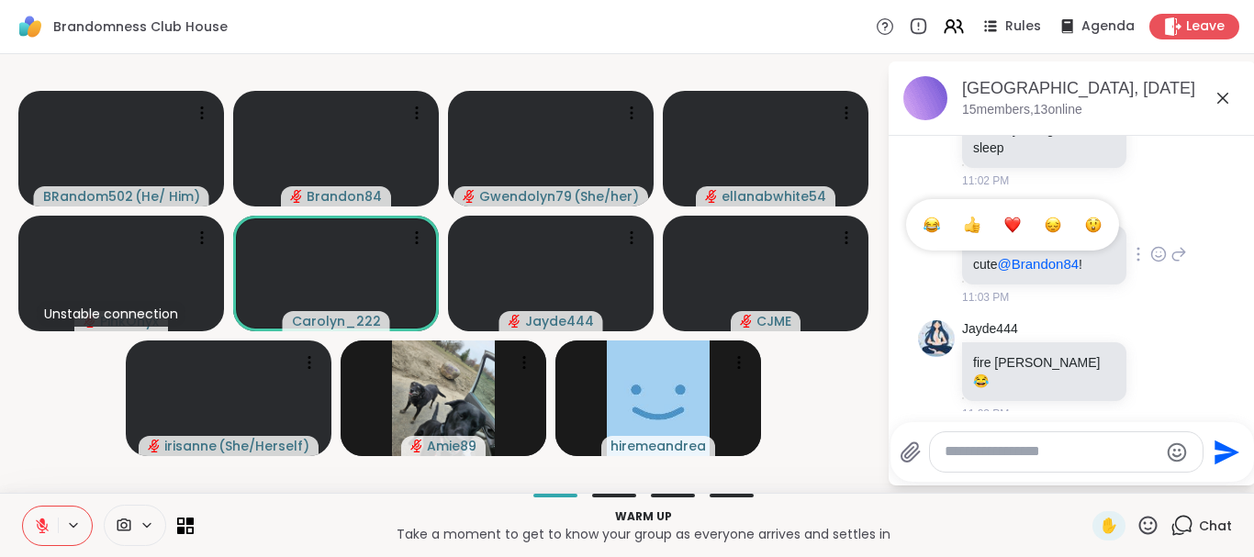
click at [1014, 226] on div "Select Reaction: Heart" at bounding box center [1012, 225] width 17 height 17
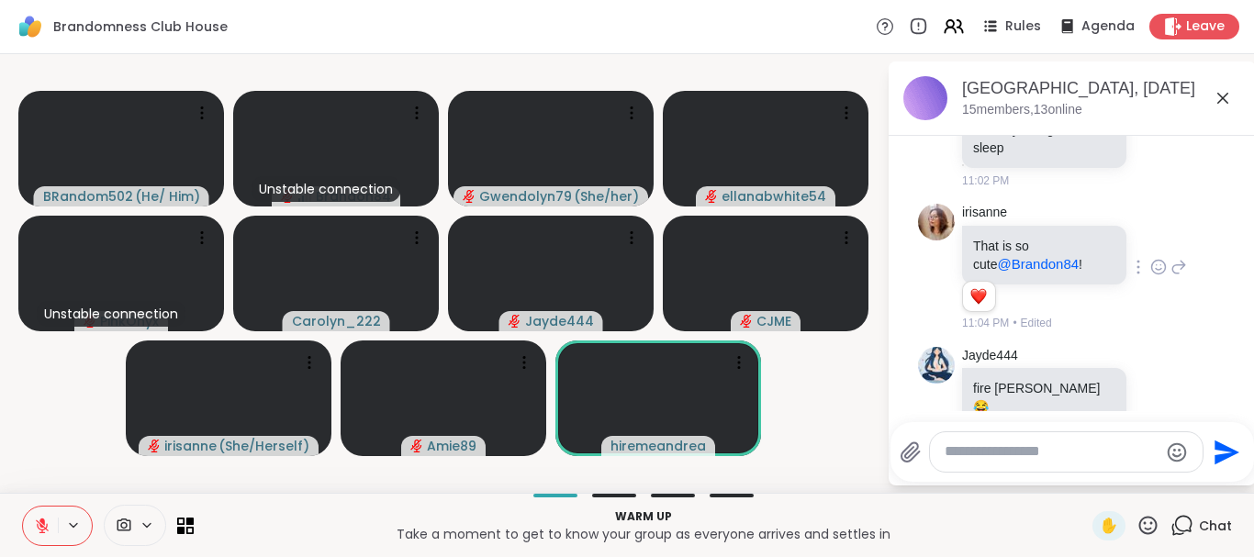
click at [36, 526] on icon at bounding box center [42, 526] width 17 height 17
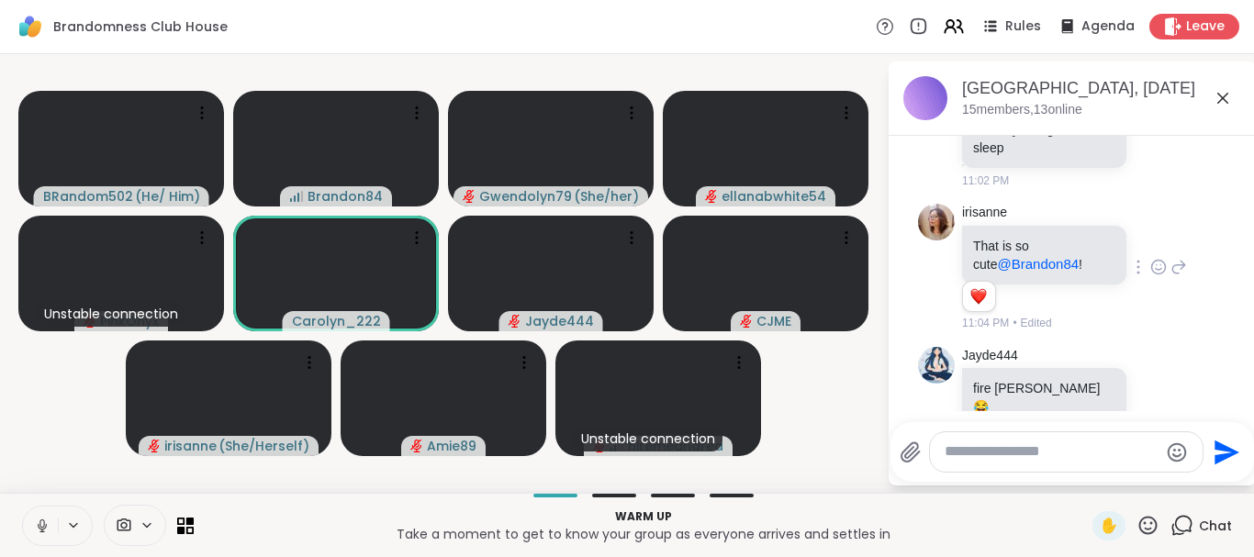
click at [39, 524] on icon at bounding box center [42, 526] width 9 height 6
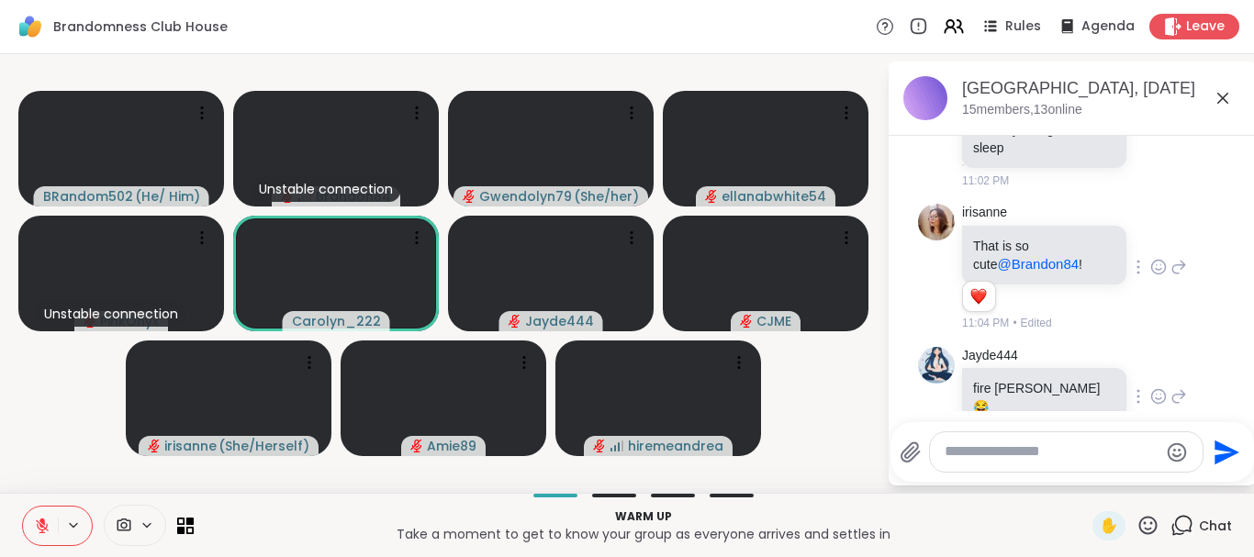
click at [1156, 398] on icon at bounding box center [1159, 399] width 6 height 2
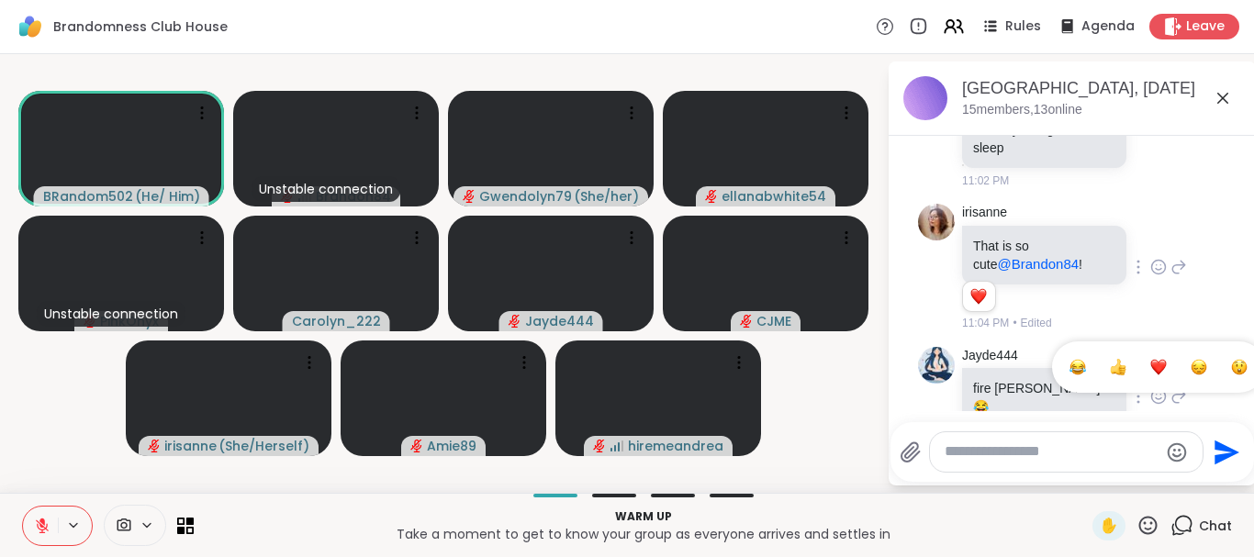
click at [1150, 359] on div "Select Reaction: Heart" at bounding box center [1158, 367] width 17 height 17
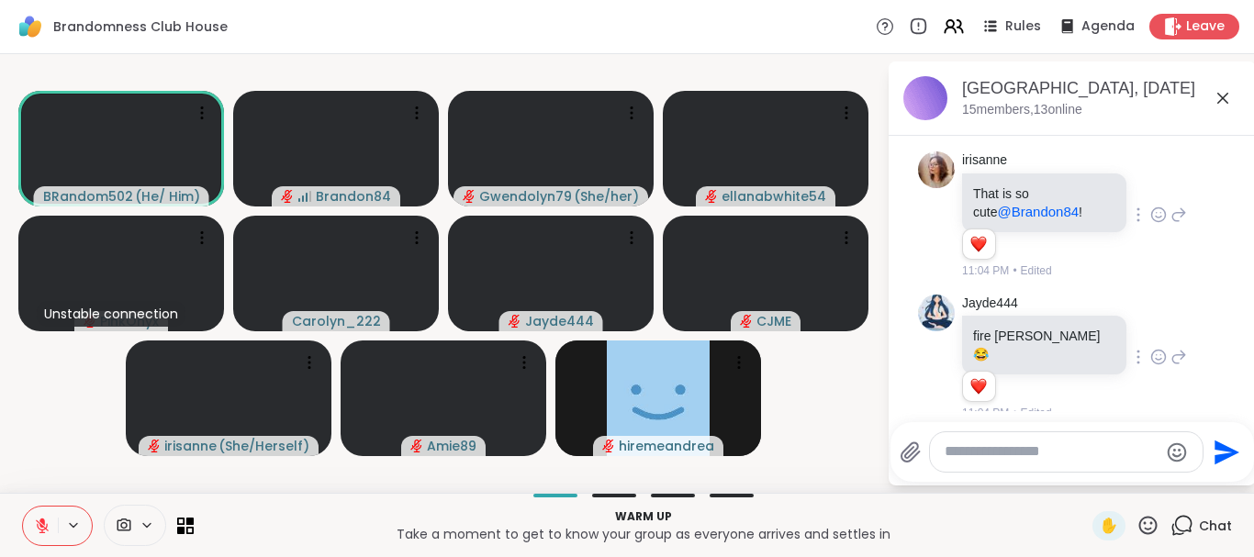
click at [985, 443] on div at bounding box center [1066, 451] width 273 height 39
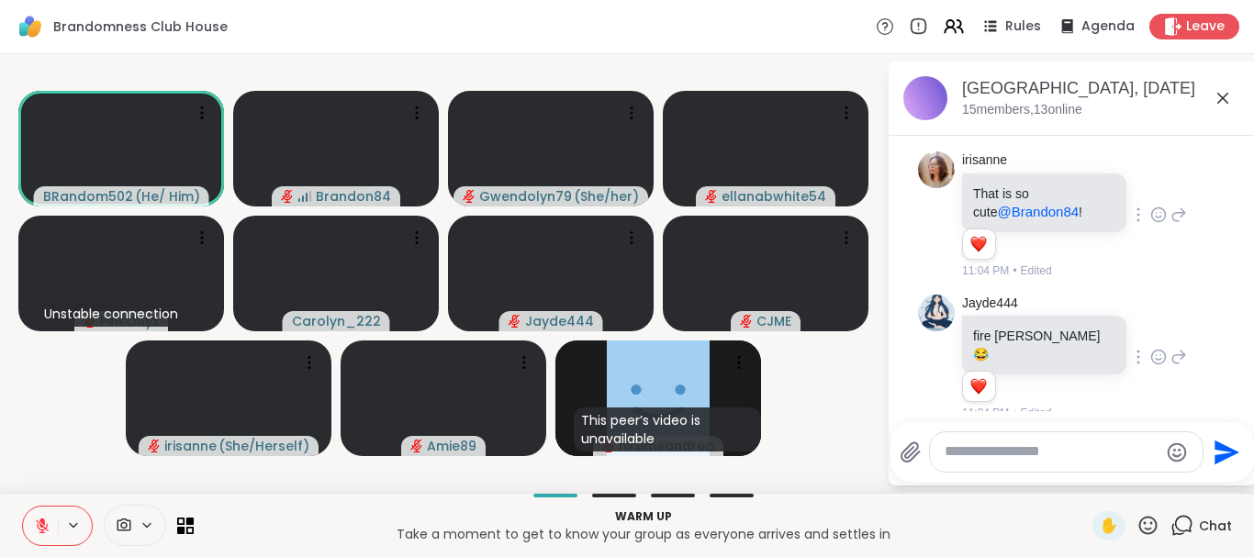
click at [990, 448] on textarea "Type your message" at bounding box center [1052, 452] width 214 height 19
type textarea "**********"
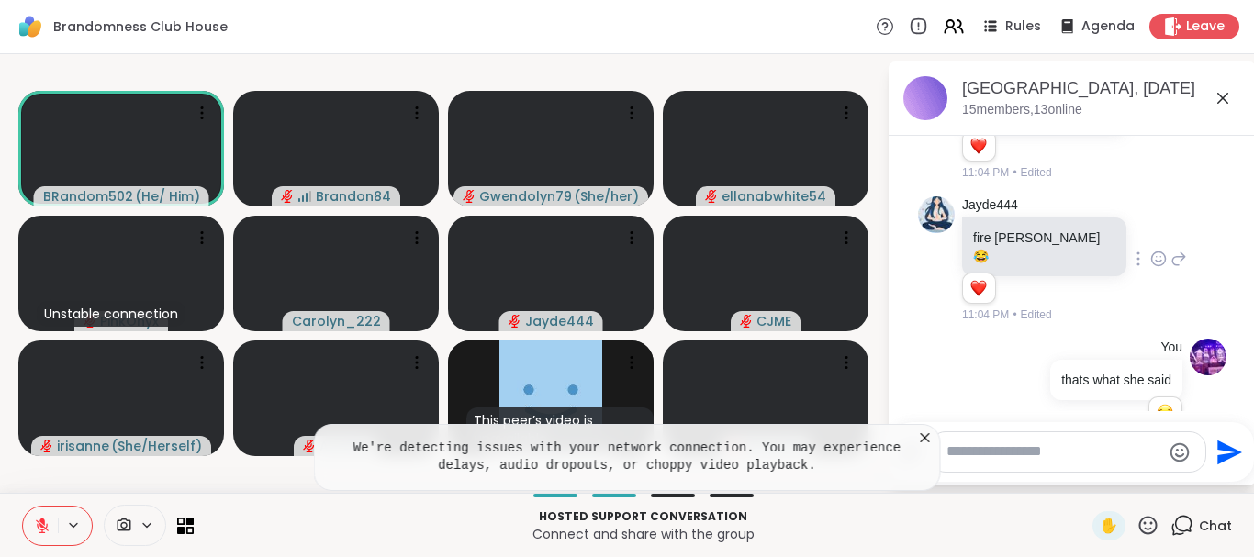
scroll to position [268, 0]
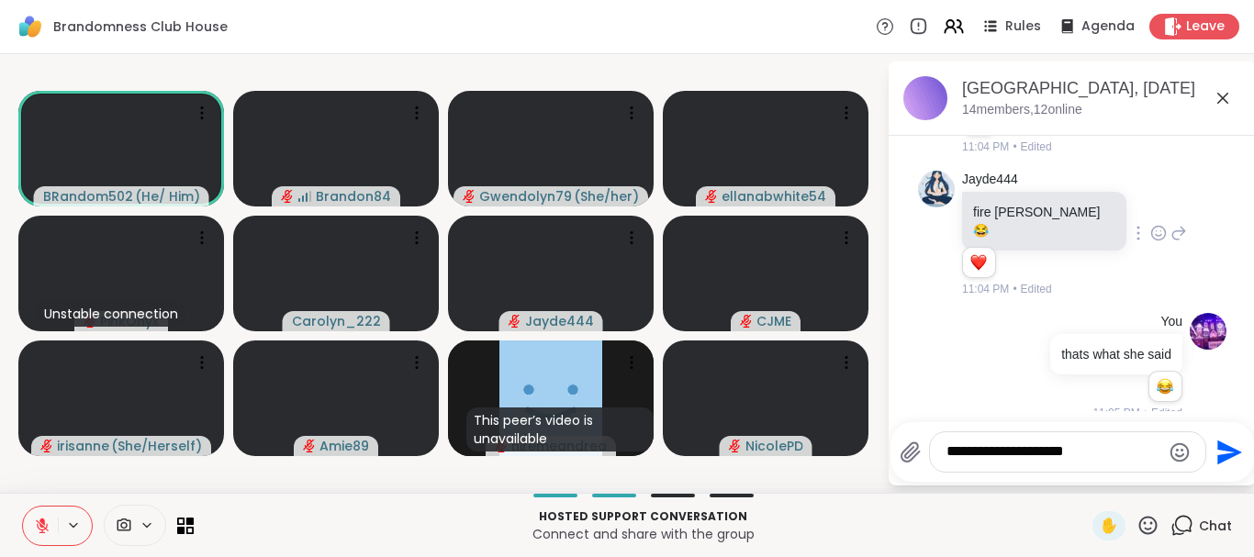
type textarea "**********"
click at [1155, 379] on button "1" at bounding box center [1164, 386] width 19 height 15
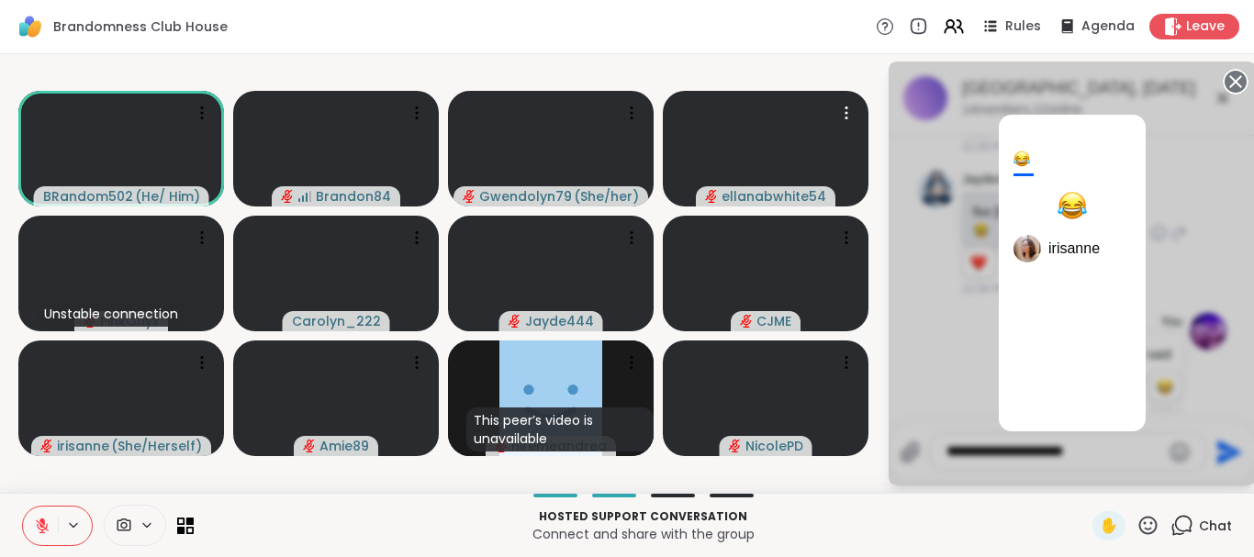
click at [802, 53] on div "Brandomness Club House Rules Agenda Leave" at bounding box center [627, 27] width 1254 height 54
click at [1238, 84] on icon at bounding box center [1236, 82] width 26 height 26
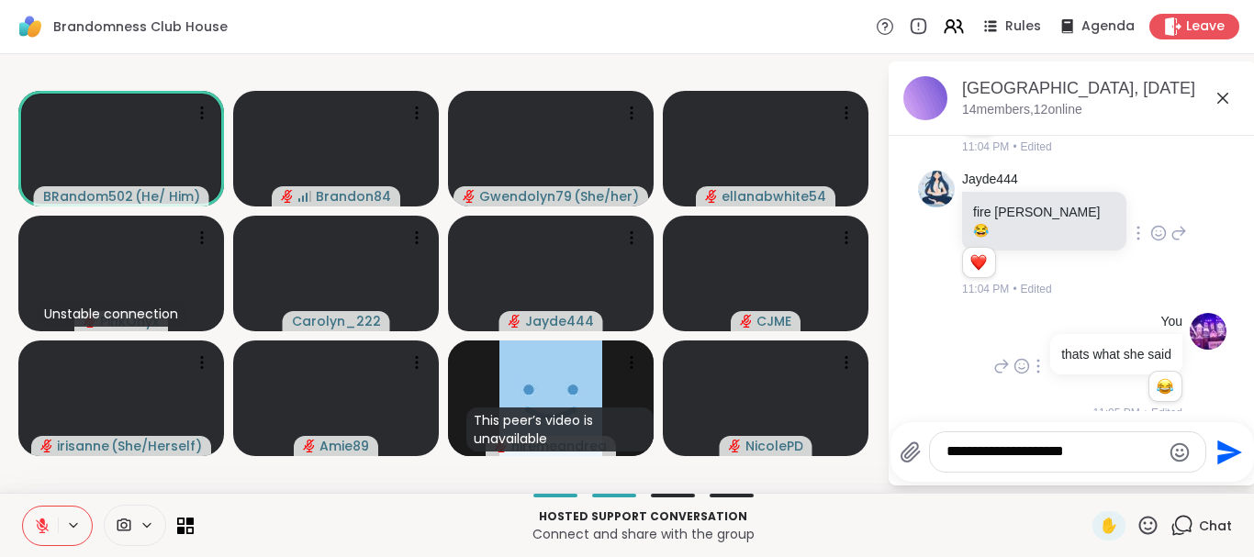
click at [1101, 458] on textarea "**********" at bounding box center [1054, 452] width 214 height 19
type textarea "**********"
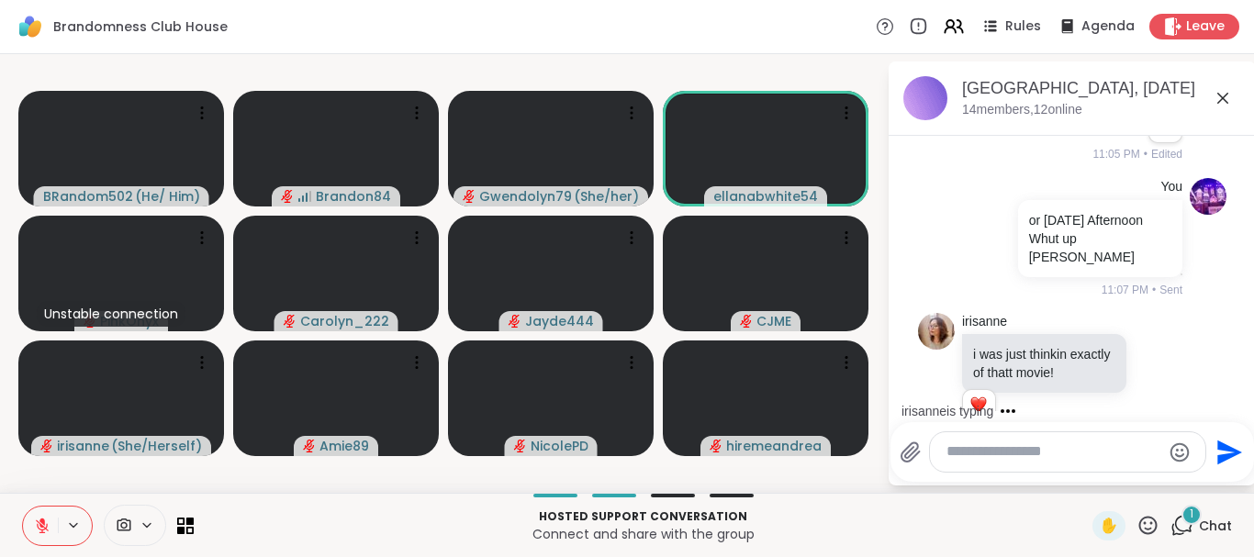
scroll to position [783, 0]
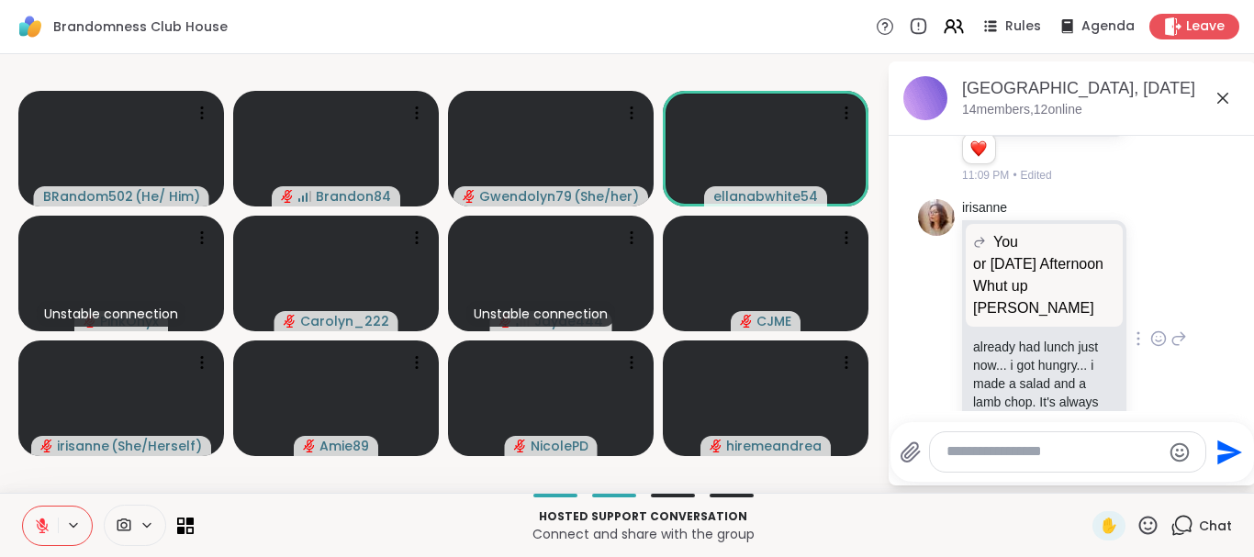
click at [1159, 330] on icon at bounding box center [1158, 339] width 17 height 18
click at [1022, 291] on button "Select Reaction: Heart" at bounding box center [1012, 309] width 37 height 37
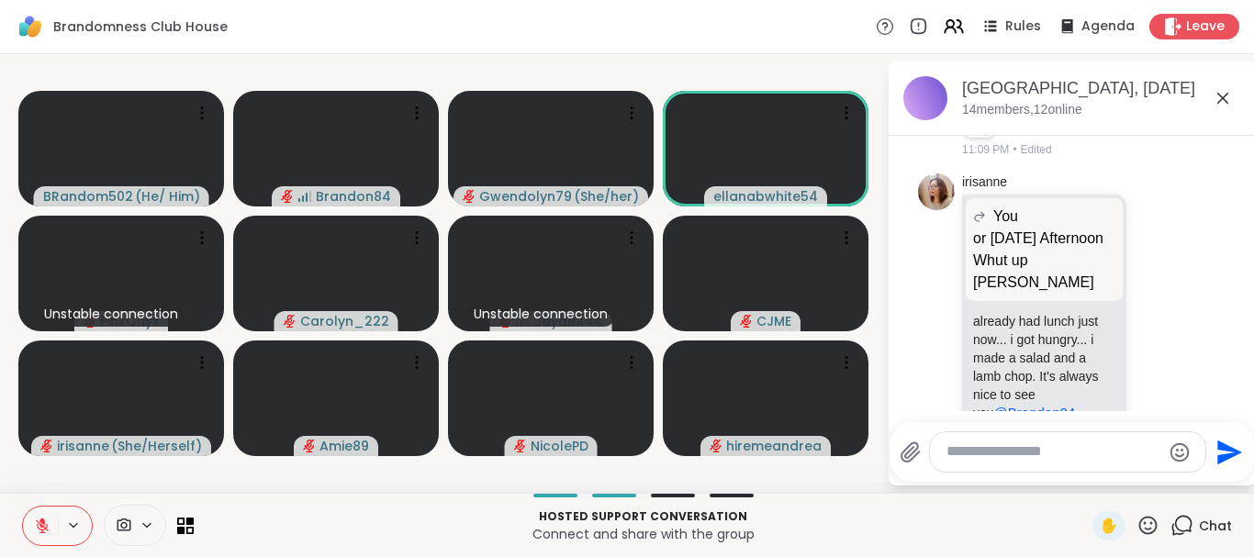
click at [1184, 315] on icon at bounding box center [1179, 326] width 17 height 22
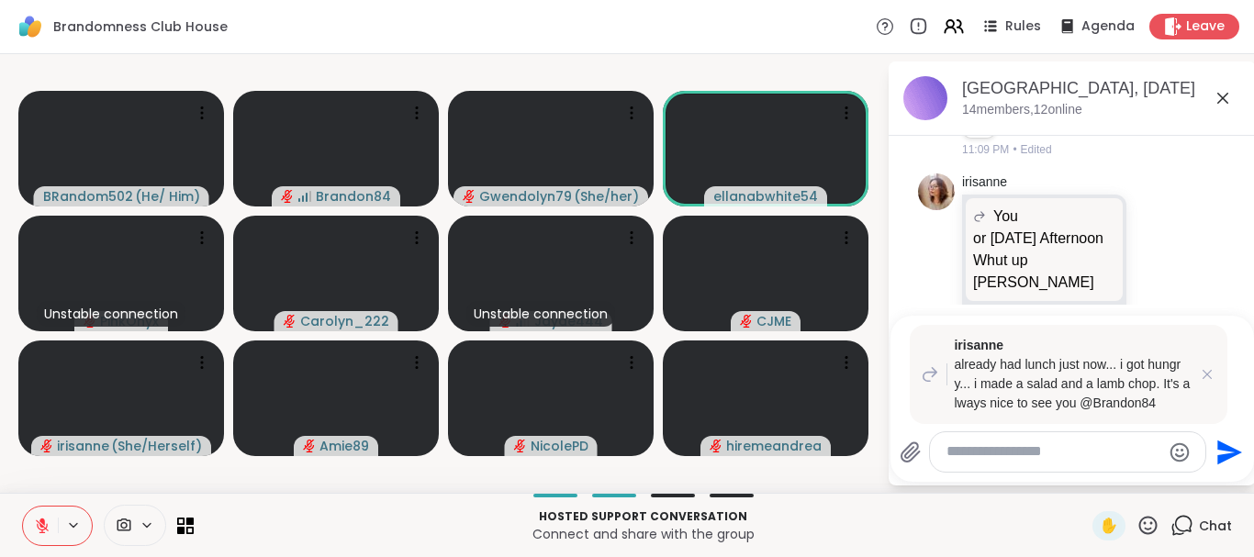
type textarea "*"
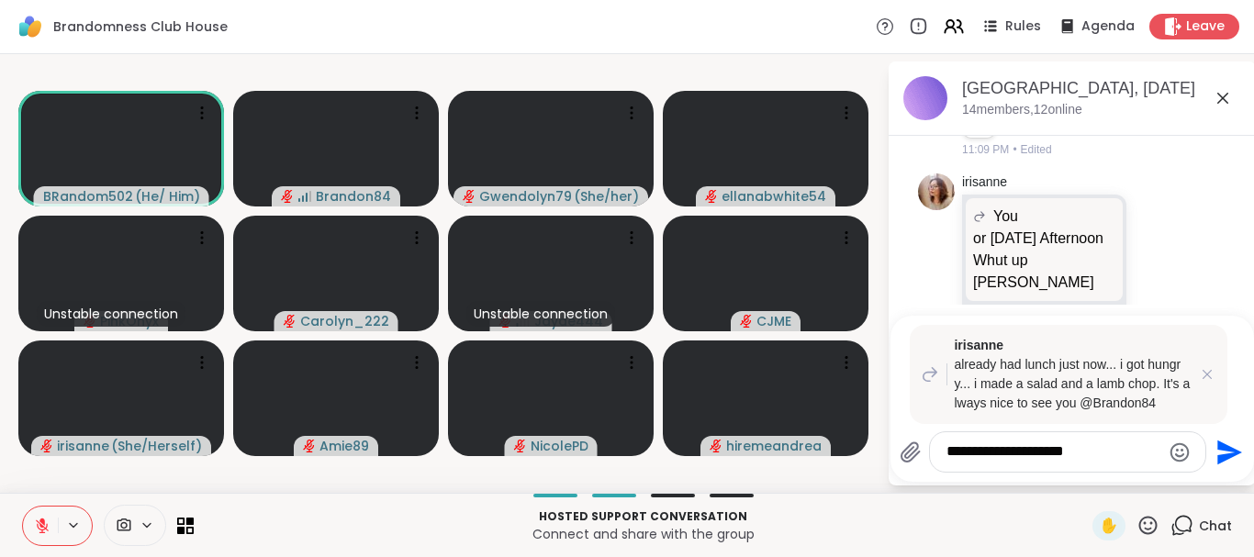
click at [41, 522] on icon at bounding box center [42, 521] width 6 height 7
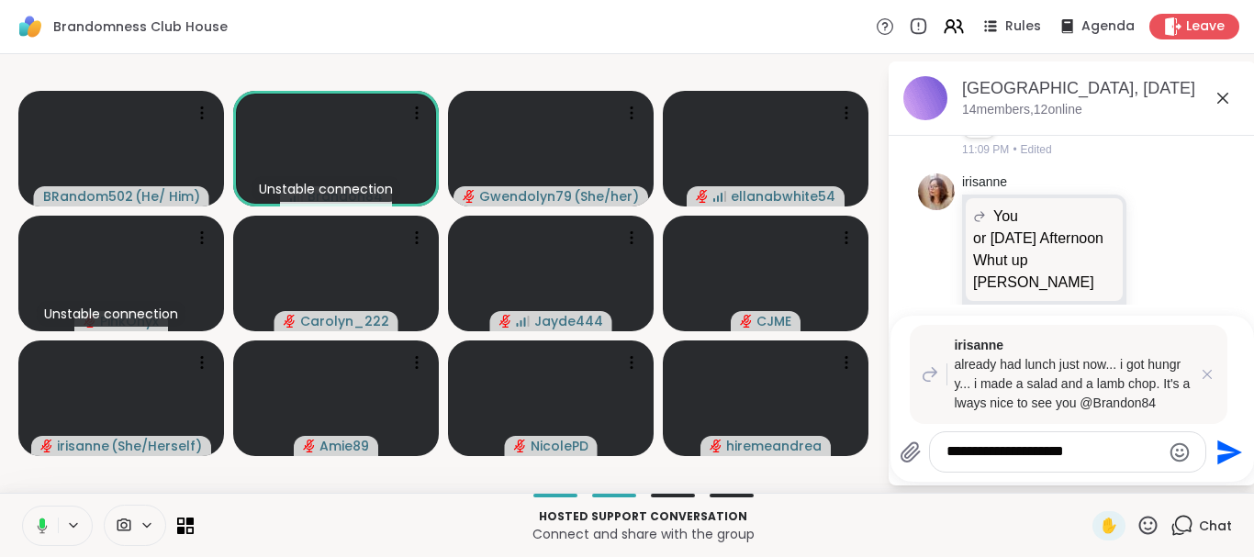
click at [44, 515] on button at bounding box center [39, 526] width 38 height 39
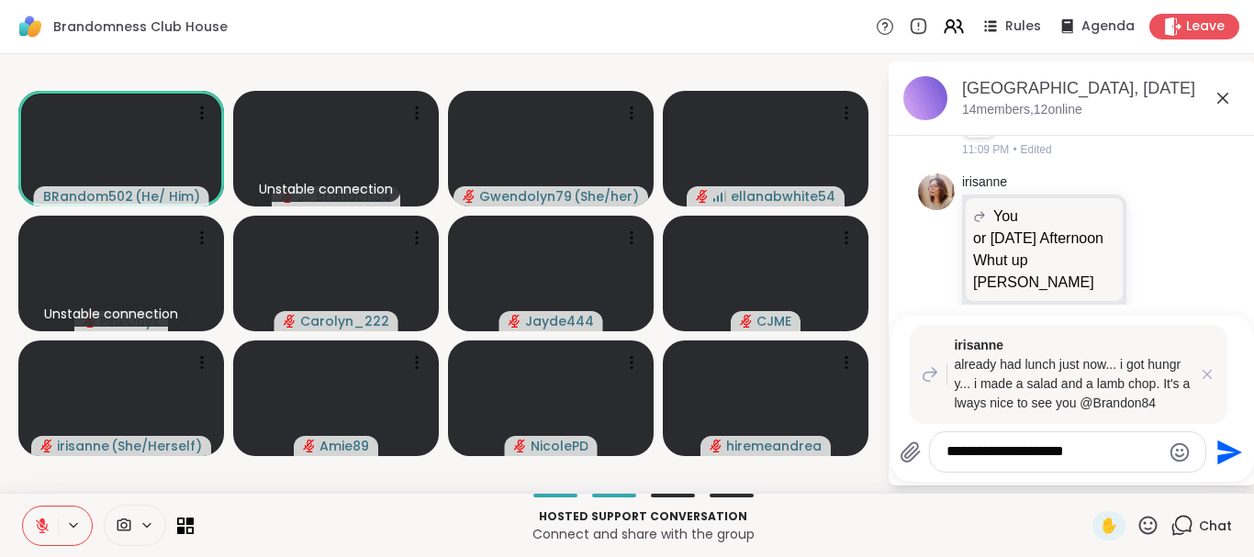
click at [1095, 454] on textarea "**********" at bounding box center [1054, 452] width 214 height 19
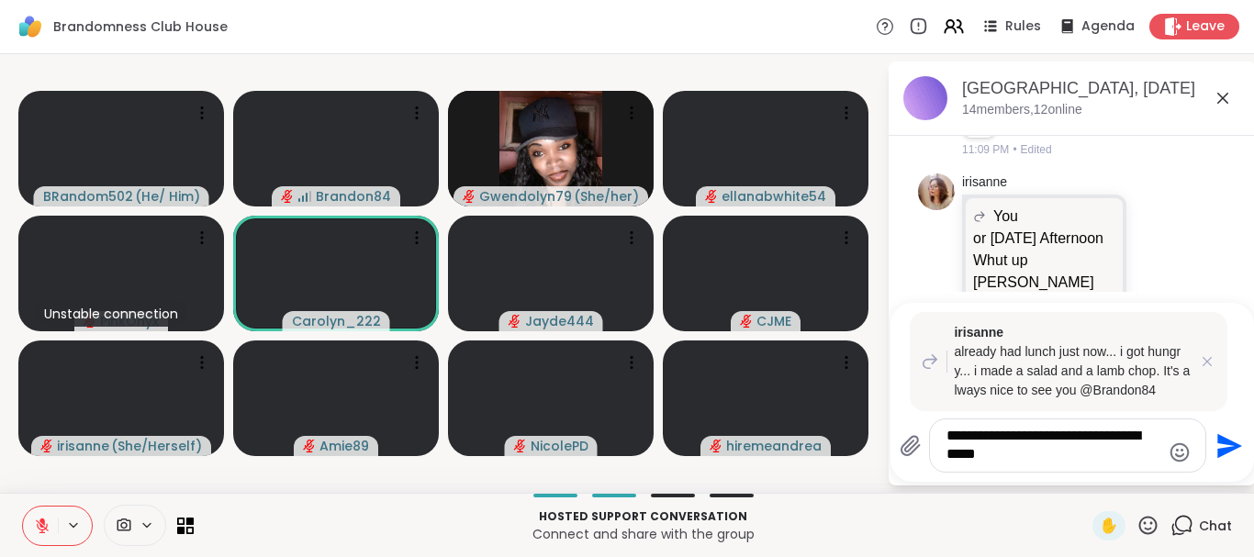
type textarea "**********"
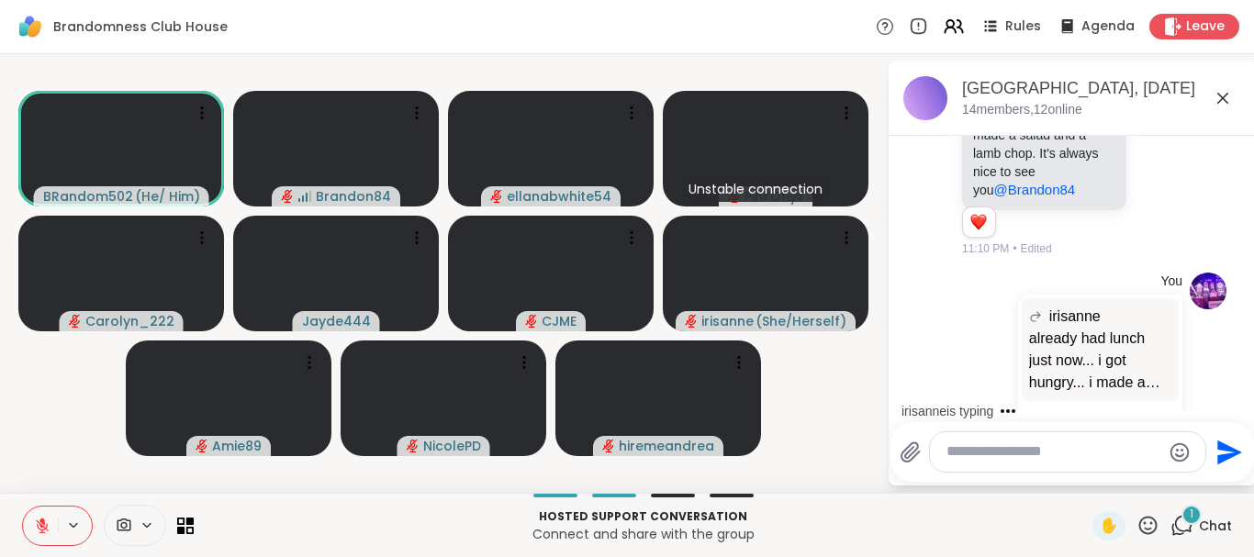
scroll to position [1129, 0]
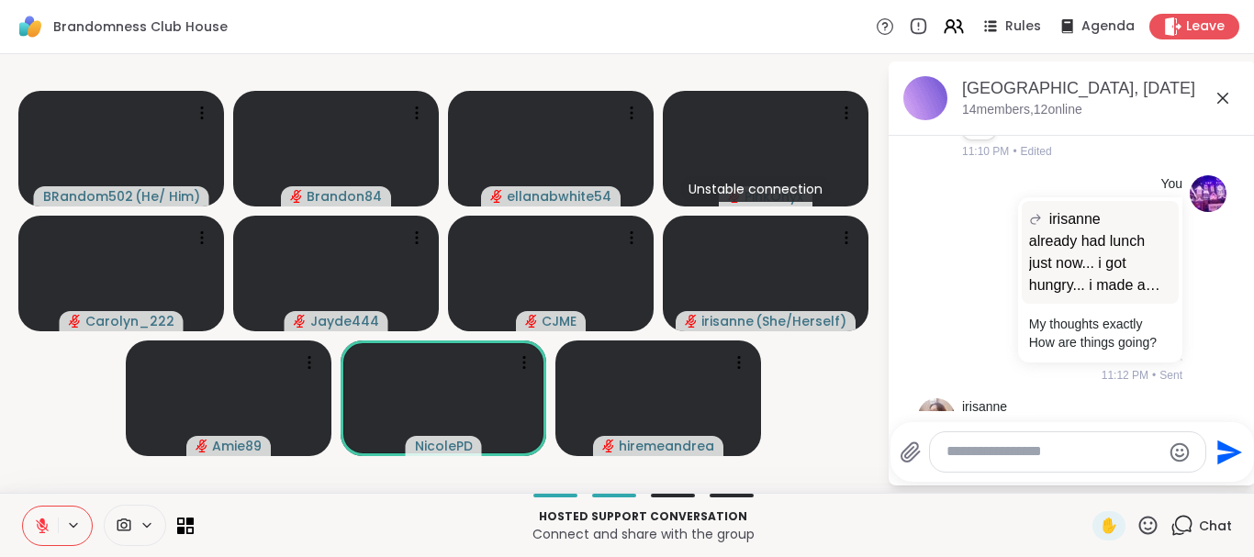
click at [1136, 524] on div "✋" at bounding box center [1126, 525] width 67 height 29
click at [1151, 527] on icon at bounding box center [1148, 525] width 23 height 23
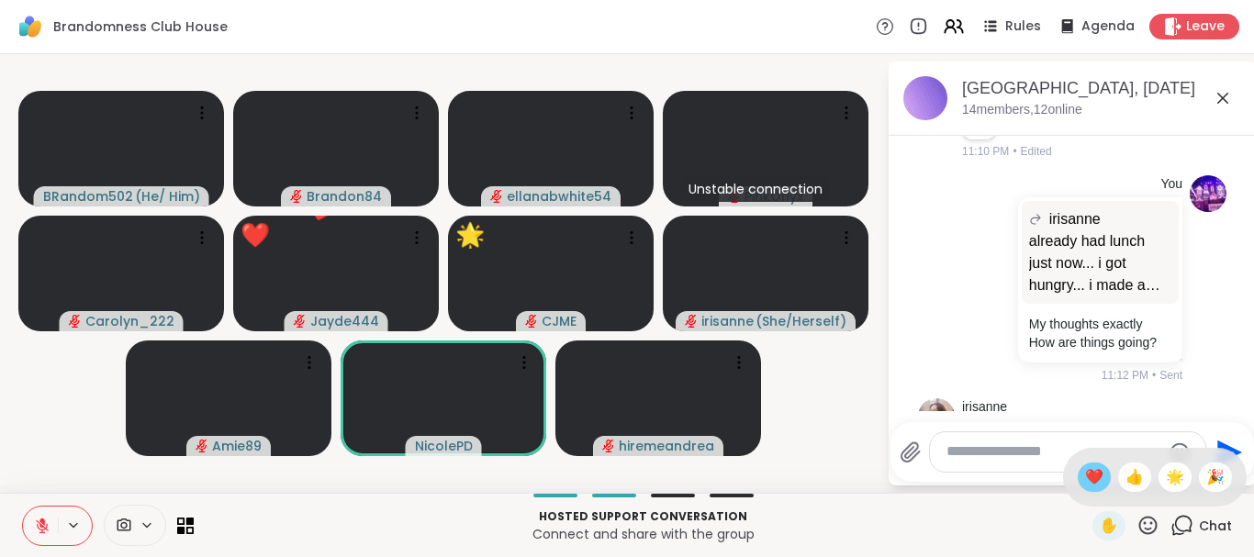
click at [1086, 479] on span "❤️" at bounding box center [1094, 477] width 18 height 22
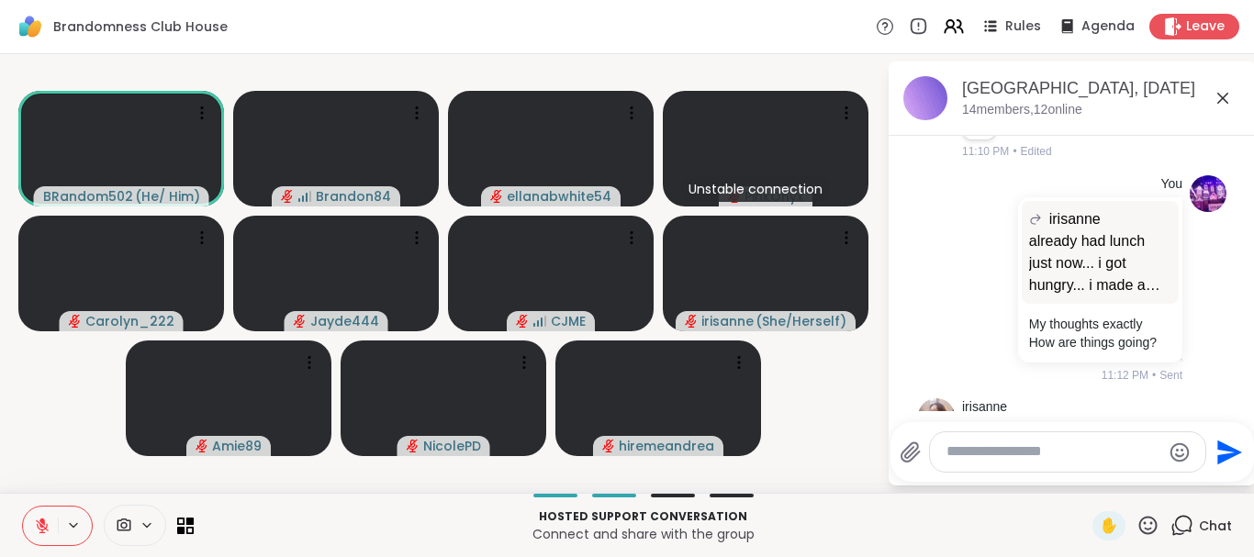
click at [39, 531] on icon at bounding box center [42, 526] width 17 height 17
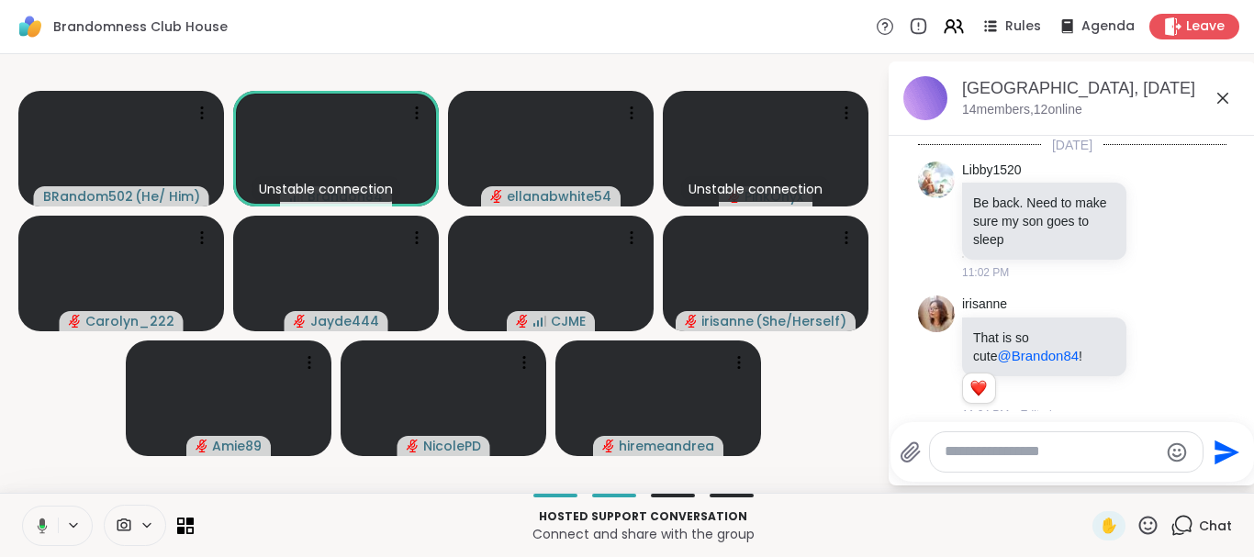
scroll to position [1129, 0]
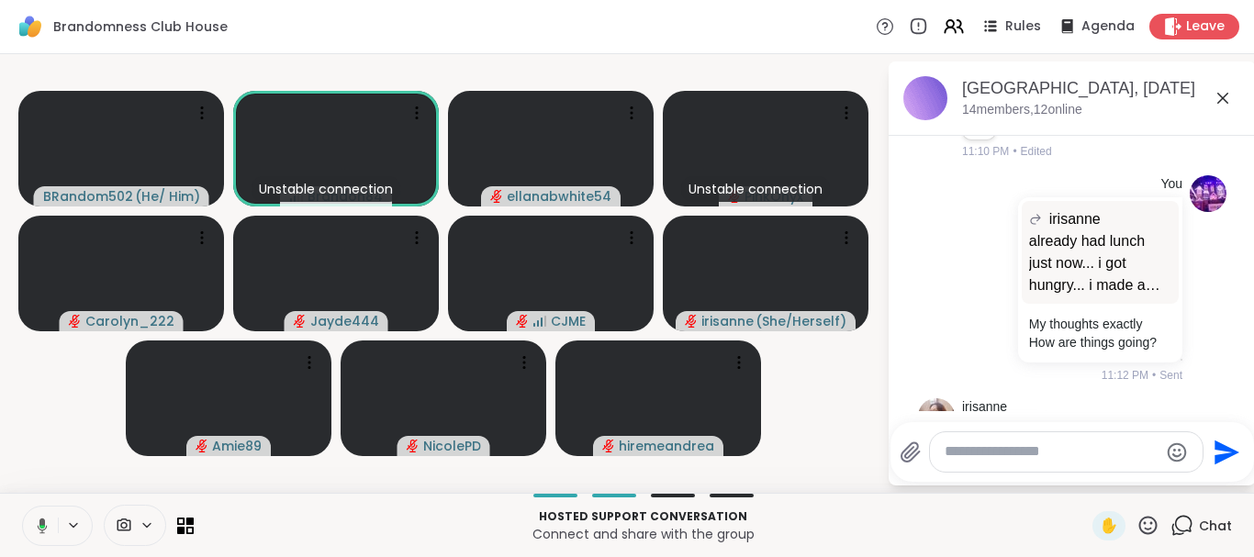
click at [20, 507] on button at bounding box center [39, 526] width 38 height 39
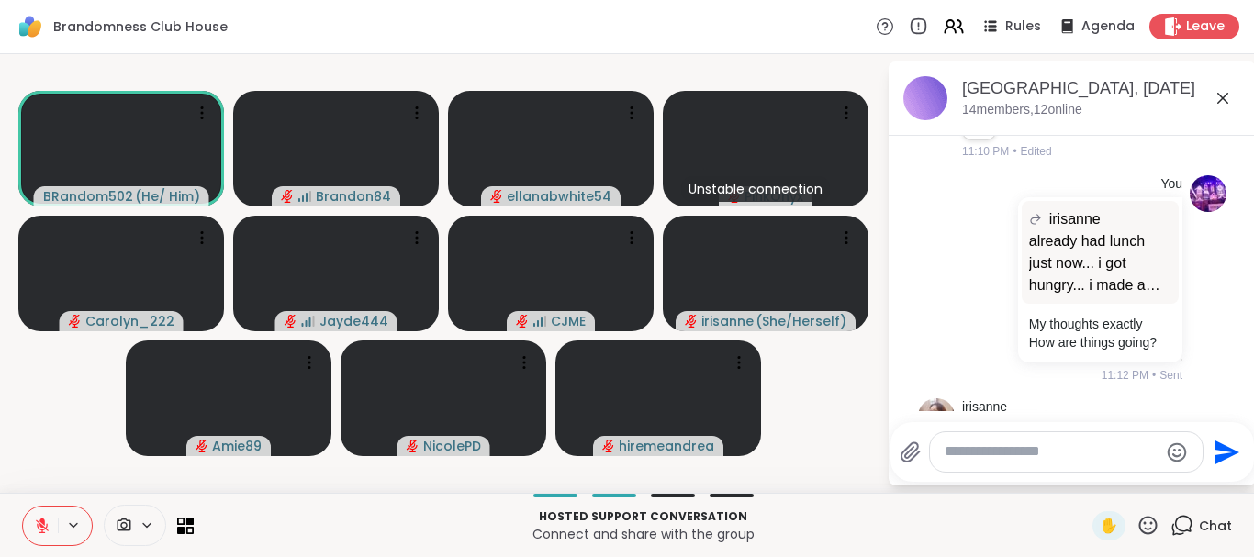
click at [958, 445] on textarea "Type your message" at bounding box center [1052, 452] width 214 height 19
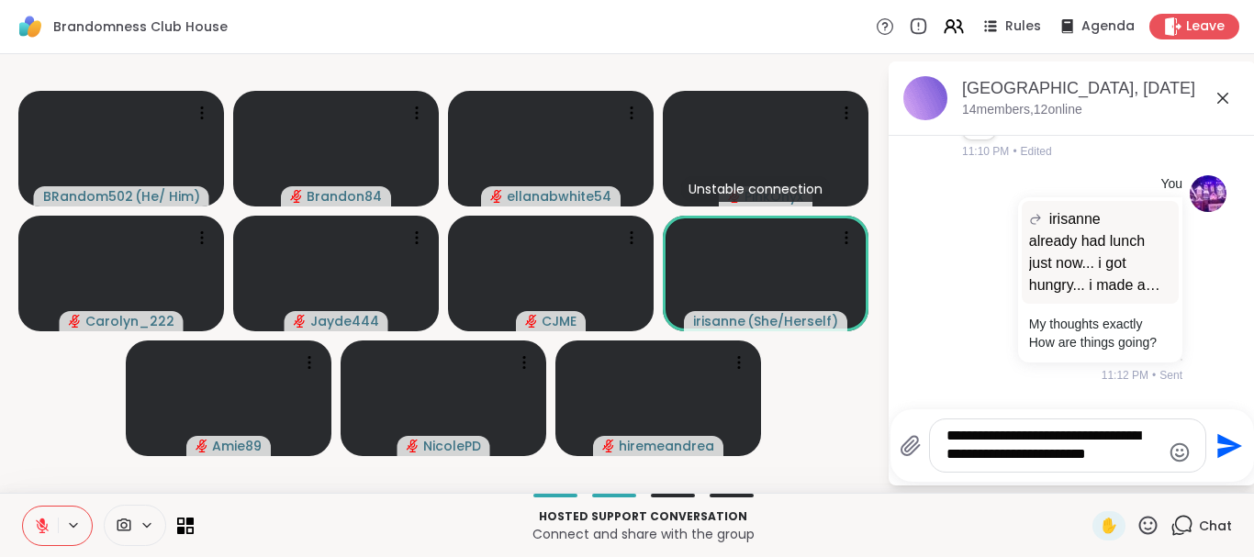
type textarea "**********"
click at [1225, 440] on icon "Send" at bounding box center [1229, 445] width 25 height 25
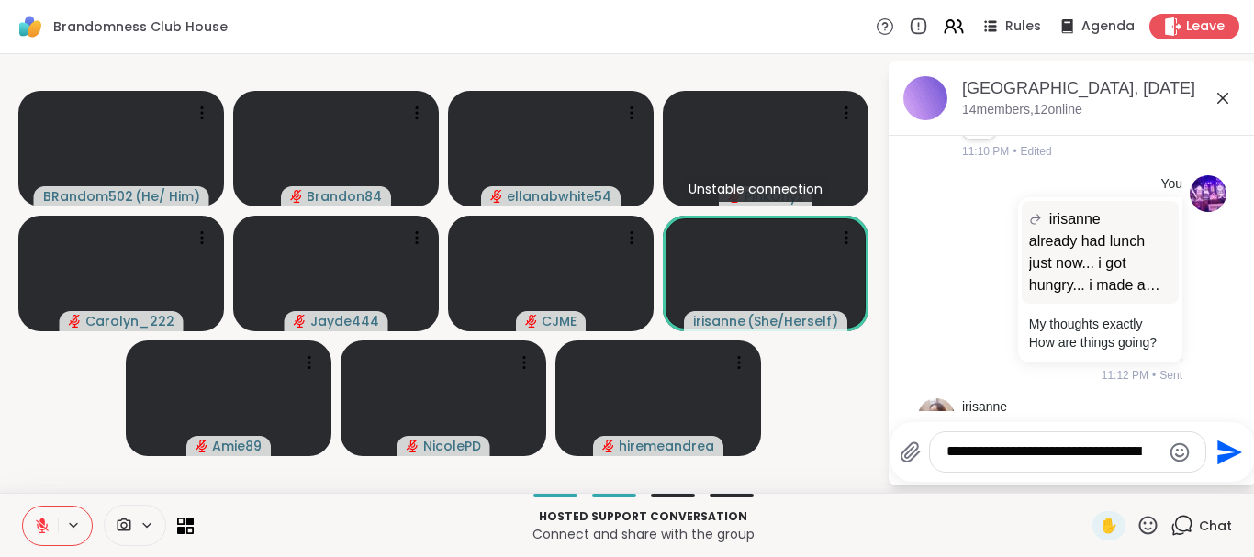
scroll to position [1264, 0]
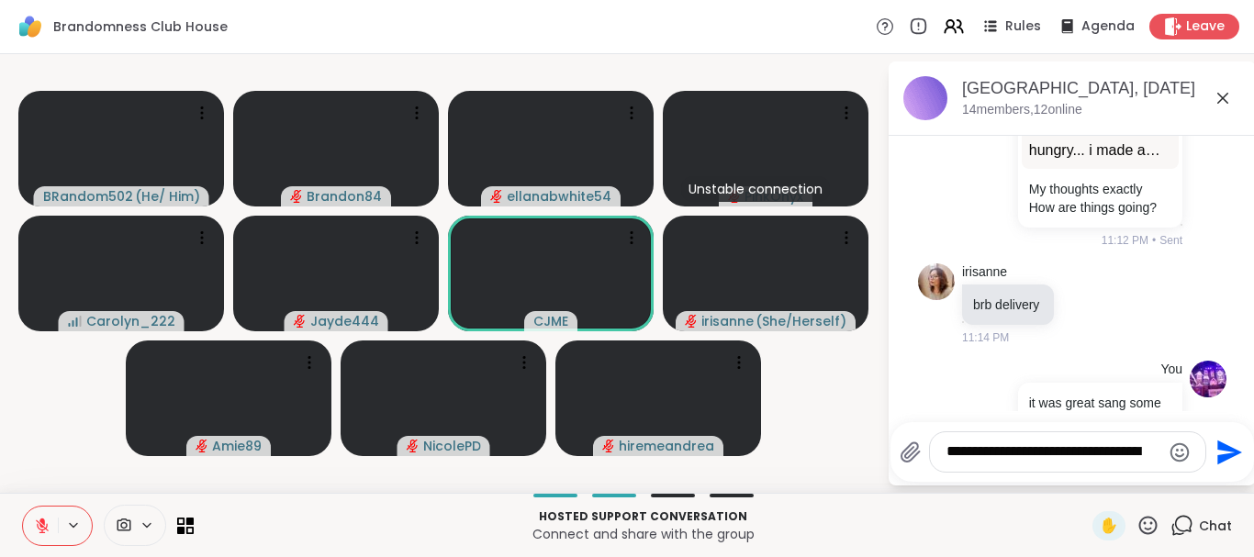
click at [958, 450] on textarea "**********" at bounding box center [1054, 452] width 214 height 19
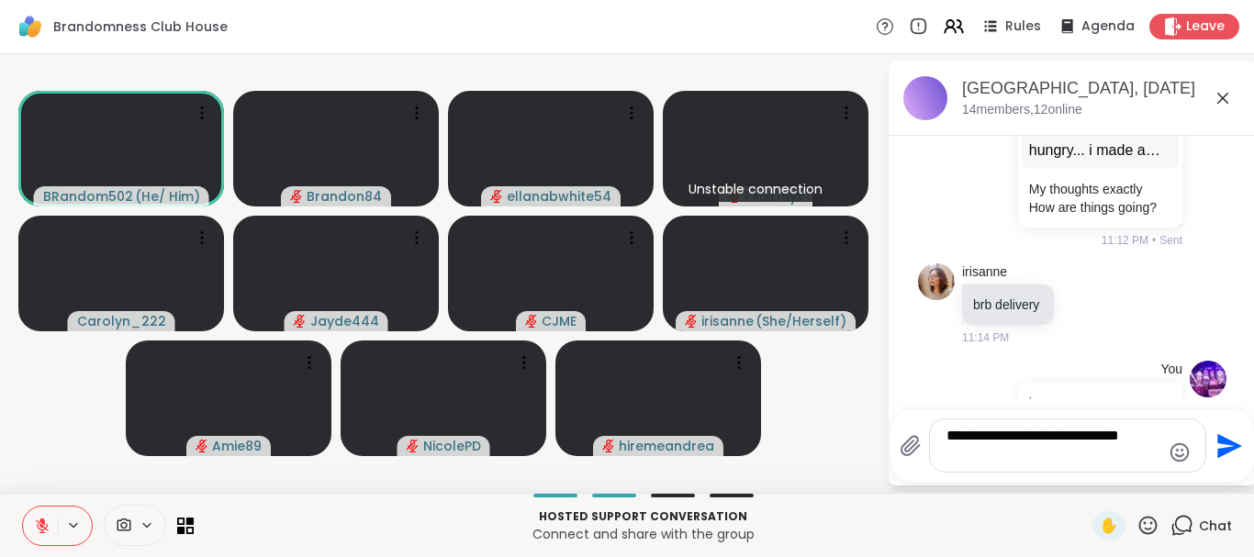
type textarea "**********"
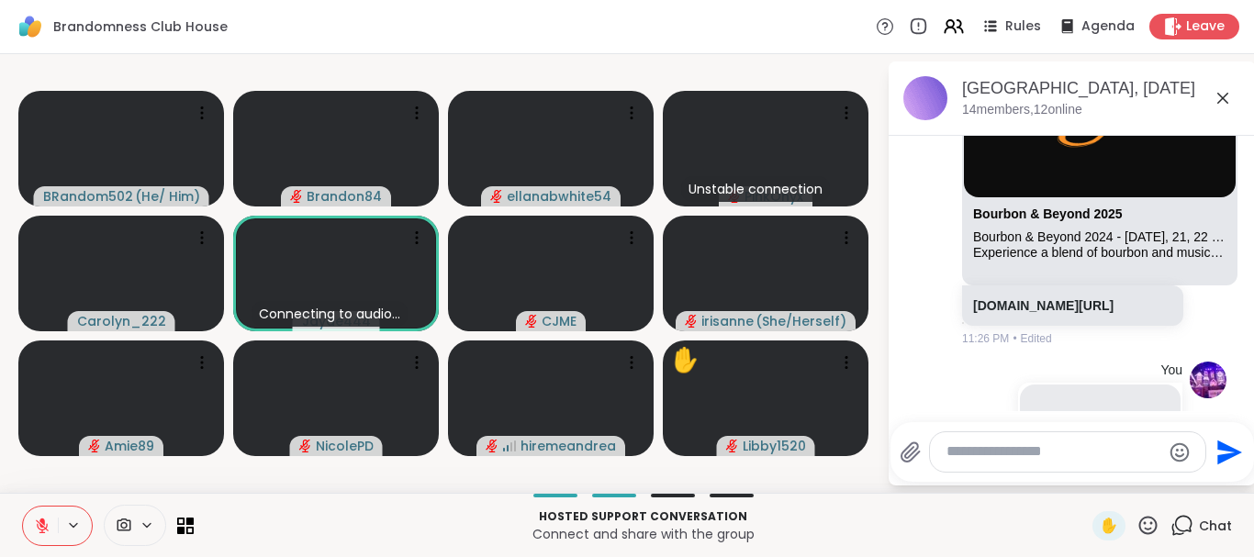
scroll to position [4, 0]
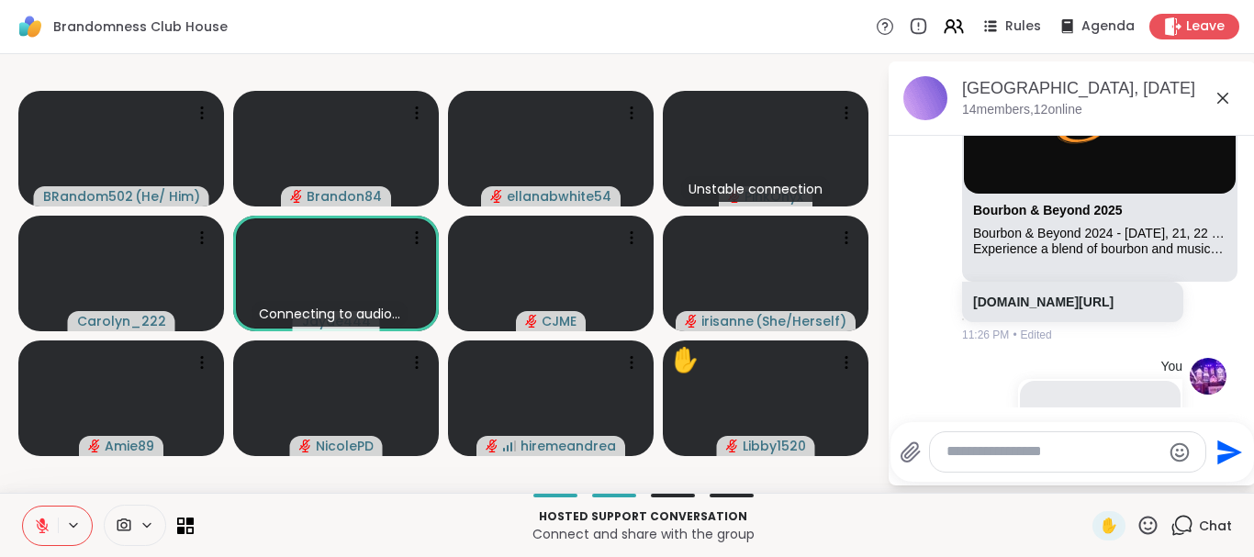
click at [1221, 352] on div "You Google Photos New video · [DATE] 🎬 Tap to view! [DOMAIN_NAME][URL] 11:28 PM…" at bounding box center [1072, 567] width 308 height 433
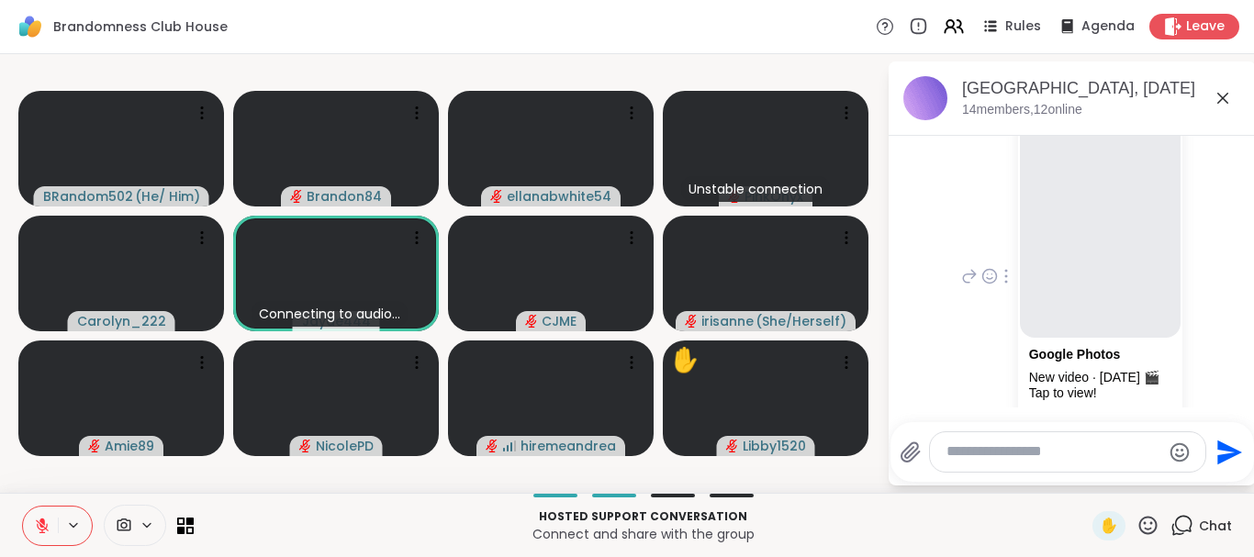
scroll to position [2046, 0]
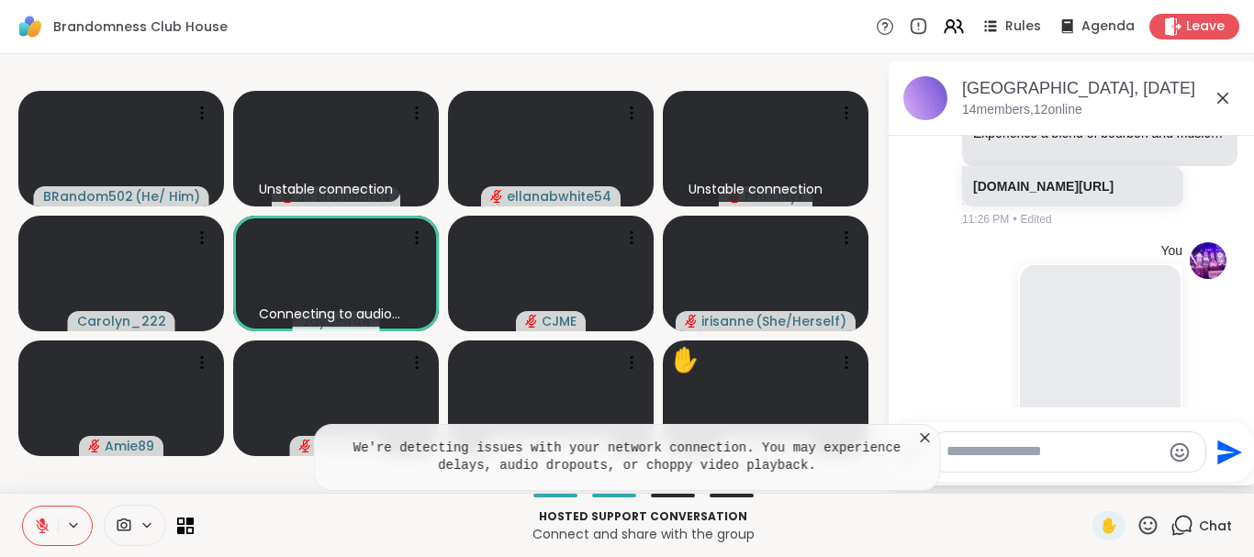
click at [998, 439] on div at bounding box center [1006, 450] width 17 height 22
click at [964, 352] on div "You Google Photos New video · [DATE] 🎬 Tap to view! [DOMAIN_NAME][URL] 11:28 PM…" at bounding box center [1070, 451] width 225 height 419
click at [1004, 443] on icon at bounding box center [1006, 450] width 4 height 15
click at [1227, 277] on li "You Google Photos New video · [DATE] 🎬 Tap to view! [DOMAIN_NAME][URL] 11:28 PM…" at bounding box center [1072, 451] width 333 height 433
click at [1213, 345] on div "You Google Photos New video · [DATE] 🎬 Tap to view! [DOMAIN_NAME][URL] 11:28 PM…" at bounding box center [1072, 451] width 308 height 433
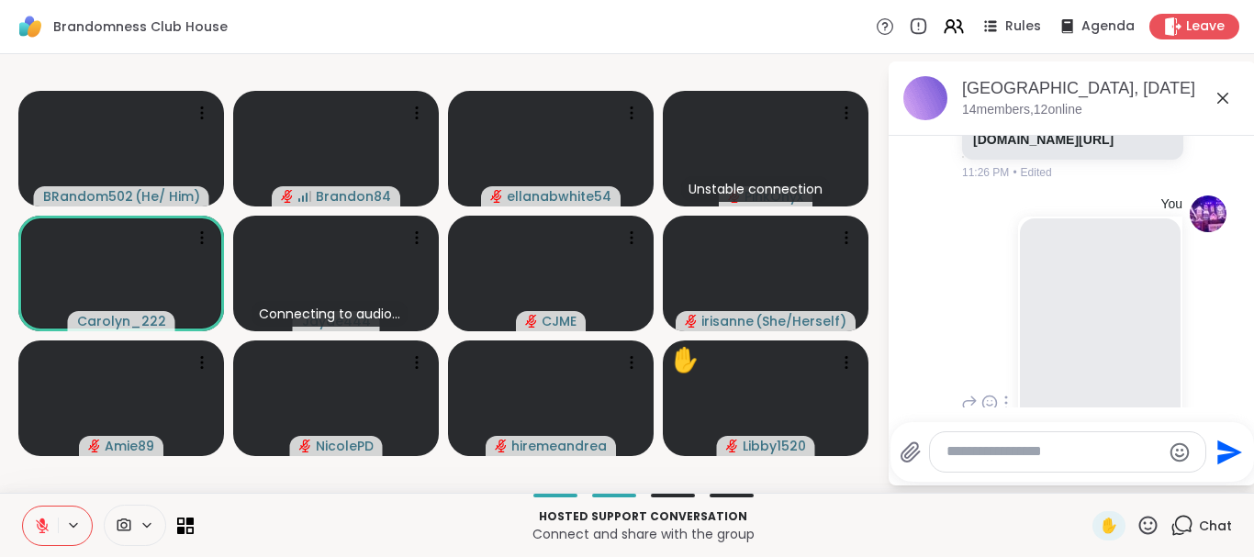
scroll to position [2151, 0]
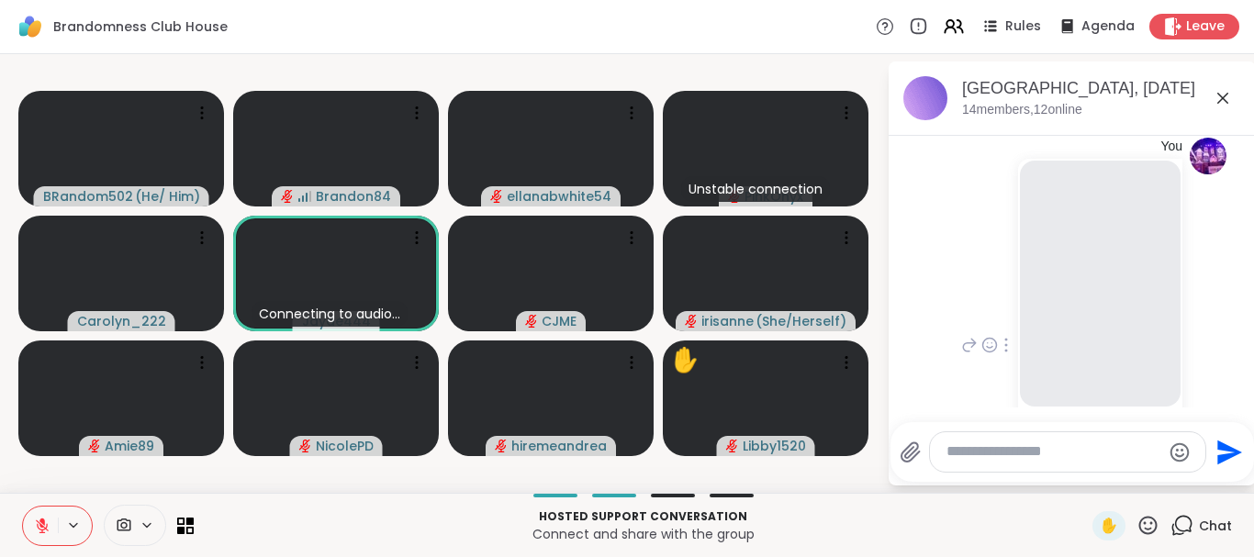
click at [1004, 338] on icon at bounding box center [1006, 345] width 4 height 15
click at [997, 363] on icon at bounding box center [1006, 372] width 18 height 18
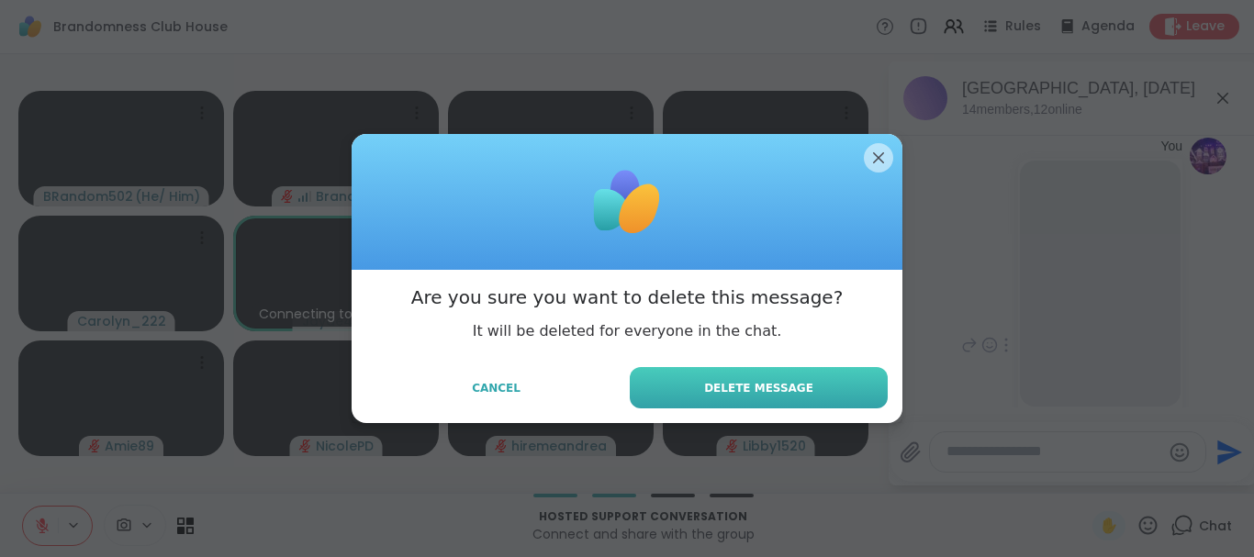
click at [794, 382] on span "Delete Message" at bounding box center [758, 388] width 109 height 17
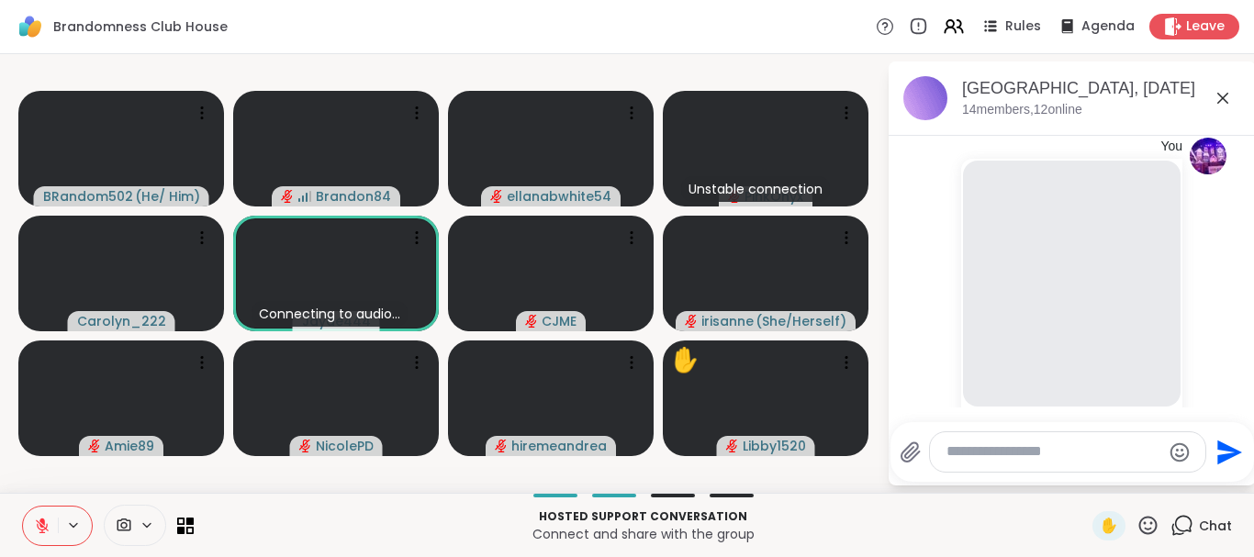
click at [943, 324] on div "You Google Photos New video · [DATE] 🎬 Tap to view! This message was deleted 11…" at bounding box center [1072, 347] width 308 height 435
click at [1223, 200] on div "You Google Photos New video · [DATE] 🎬 Tap to view! This message was deleted 11…" at bounding box center [1072, 347] width 308 height 435
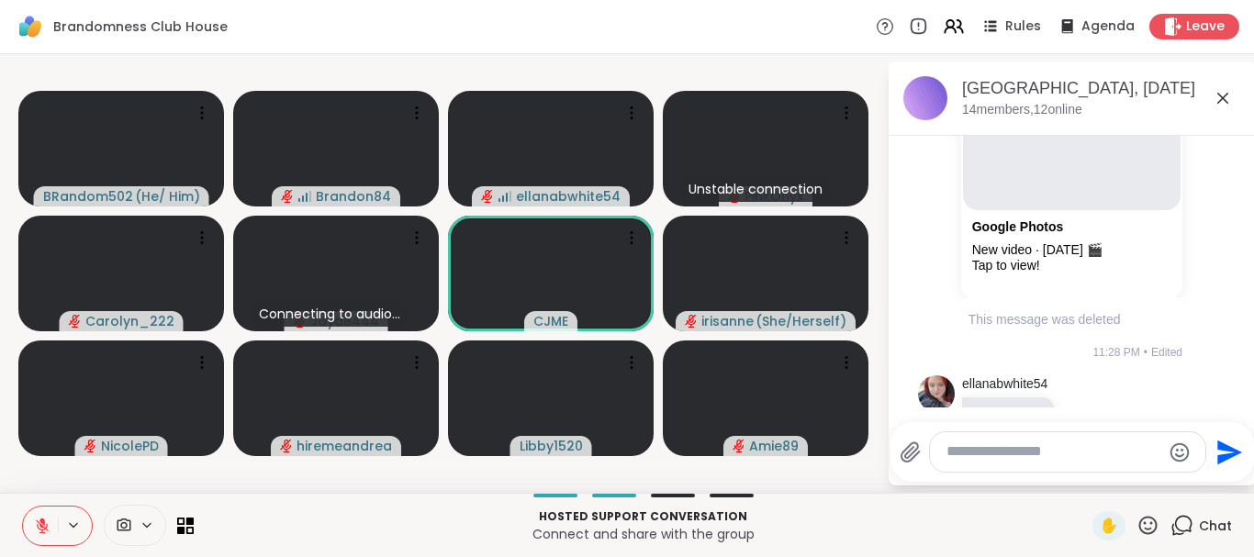
scroll to position [2446, 0]
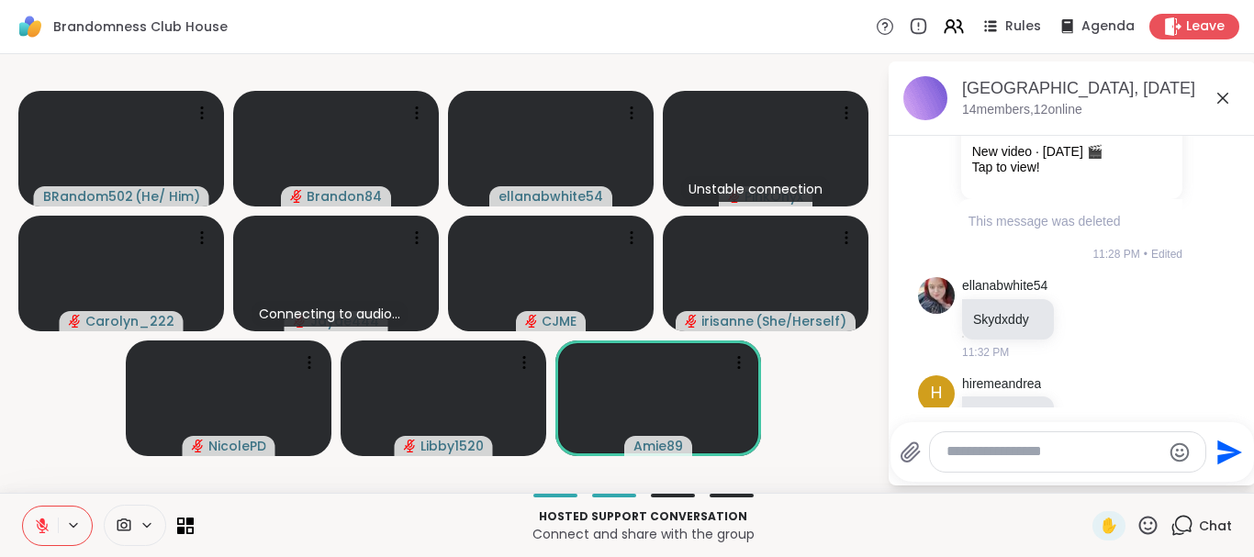
click at [34, 528] on icon at bounding box center [42, 526] width 17 height 17
click at [23, 507] on button at bounding box center [40, 526] width 35 height 39
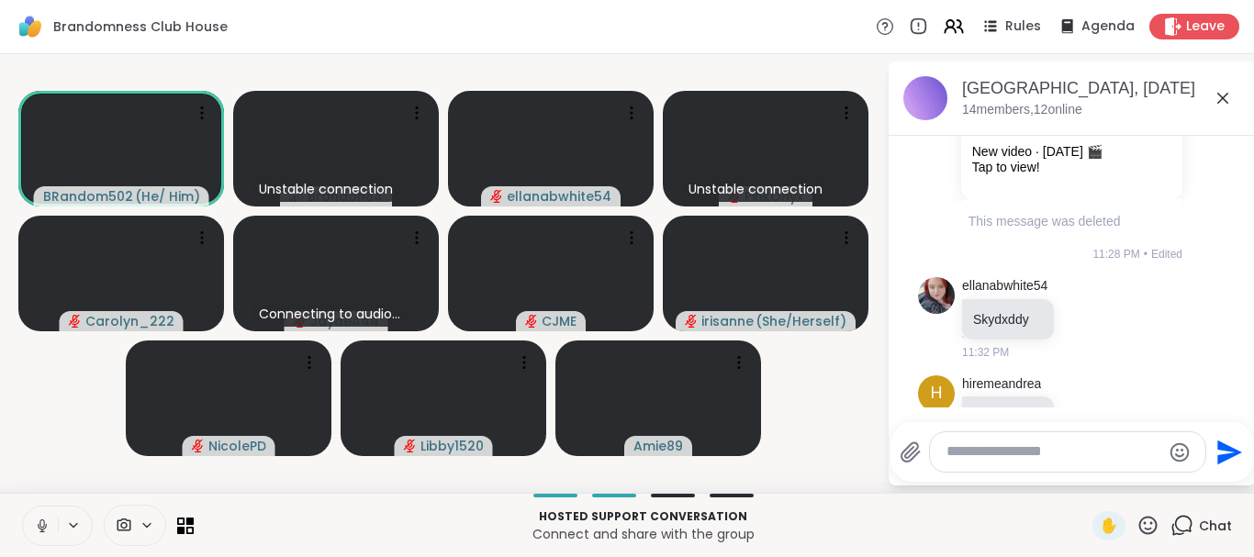
click at [37, 526] on icon at bounding box center [42, 526] width 17 height 17
click at [1150, 523] on icon at bounding box center [1148, 525] width 23 height 23
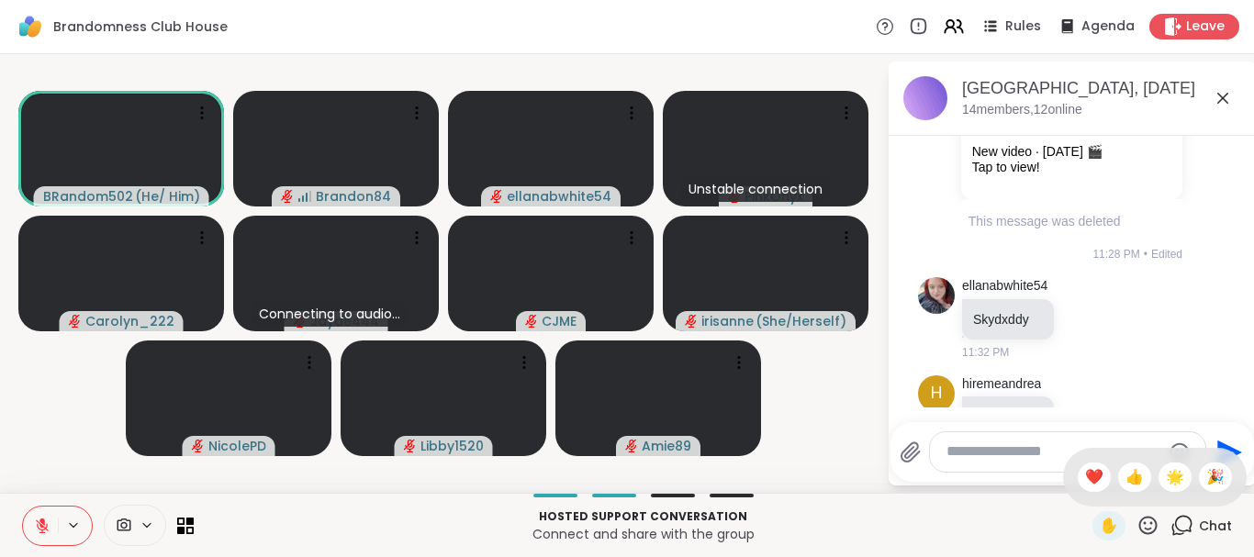
click at [1148, 520] on icon at bounding box center [1148, 525] width 23 height 23
click at [1085, 474] on span "❤️" at bounding box center [1094, 477] width 18 height 22
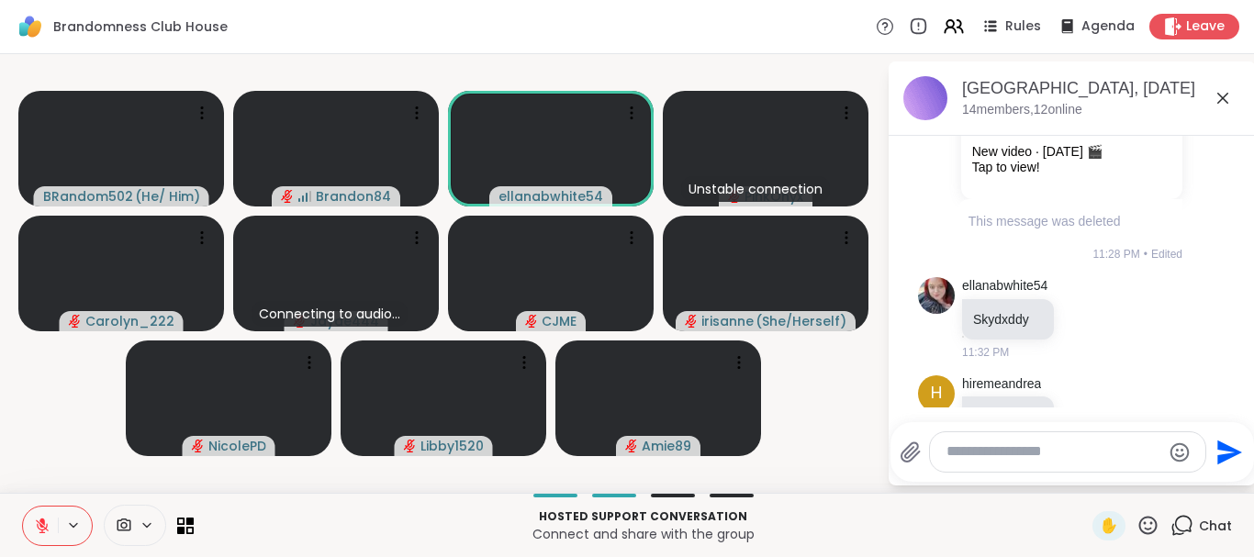
click at [40, 525] on icon at bounding box center [42, 526] width 13 height 13
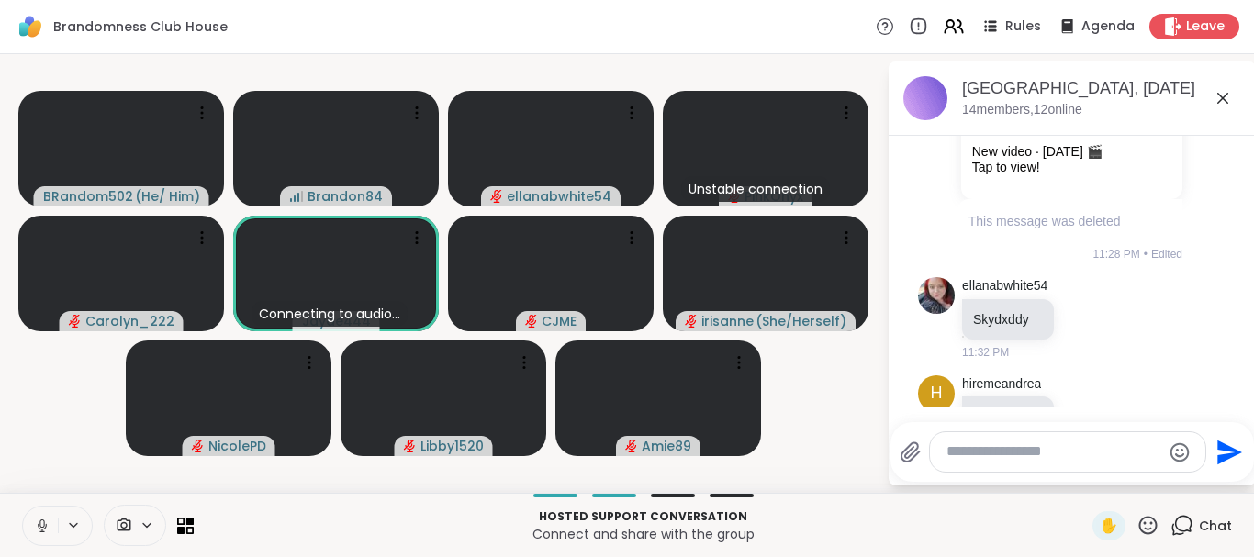
click at [40, 525] on icon at bounding box center [41, 524] width 5 height 8
click at [40, 525] on icon at bounding box center [42, 526] width 13 height 13
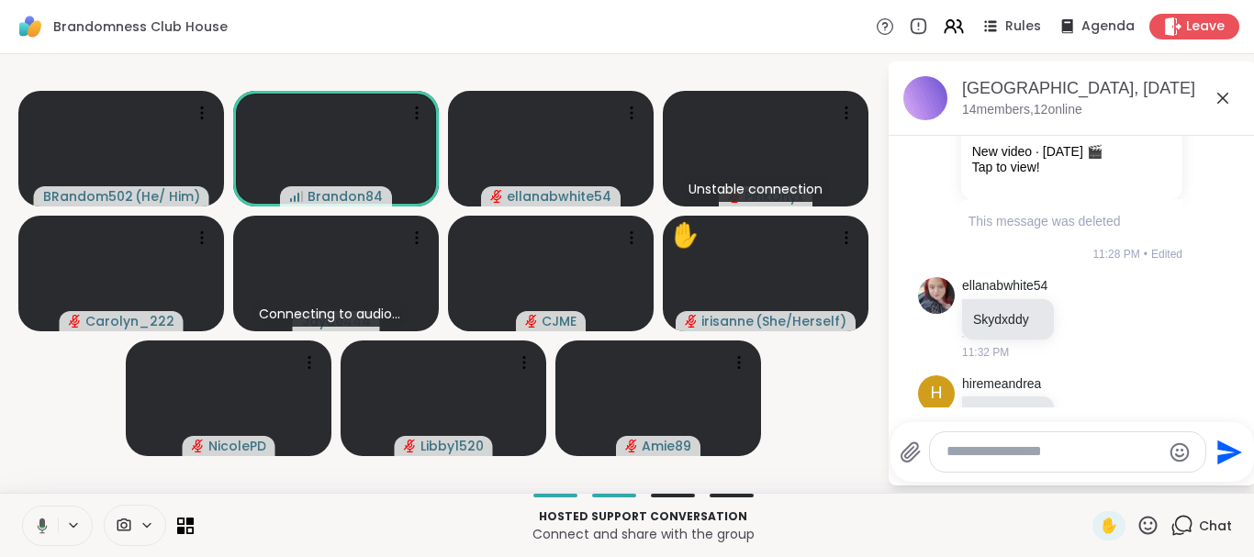
click at [42, 523] on icon at bounding box center [43, 526] width 10 height 16
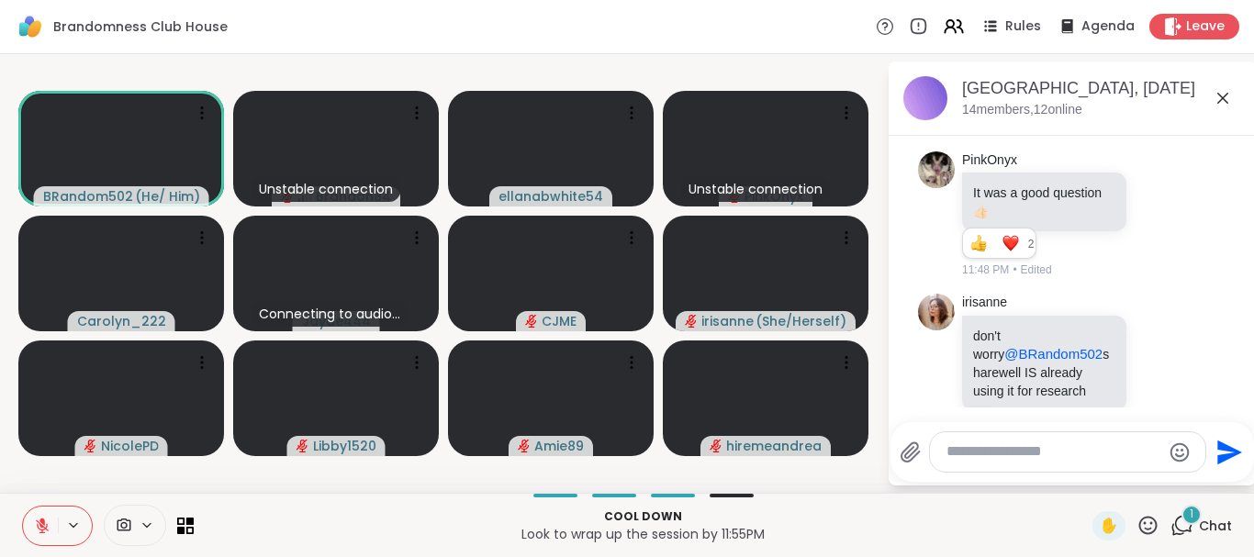
scroll to position [3042, 0]
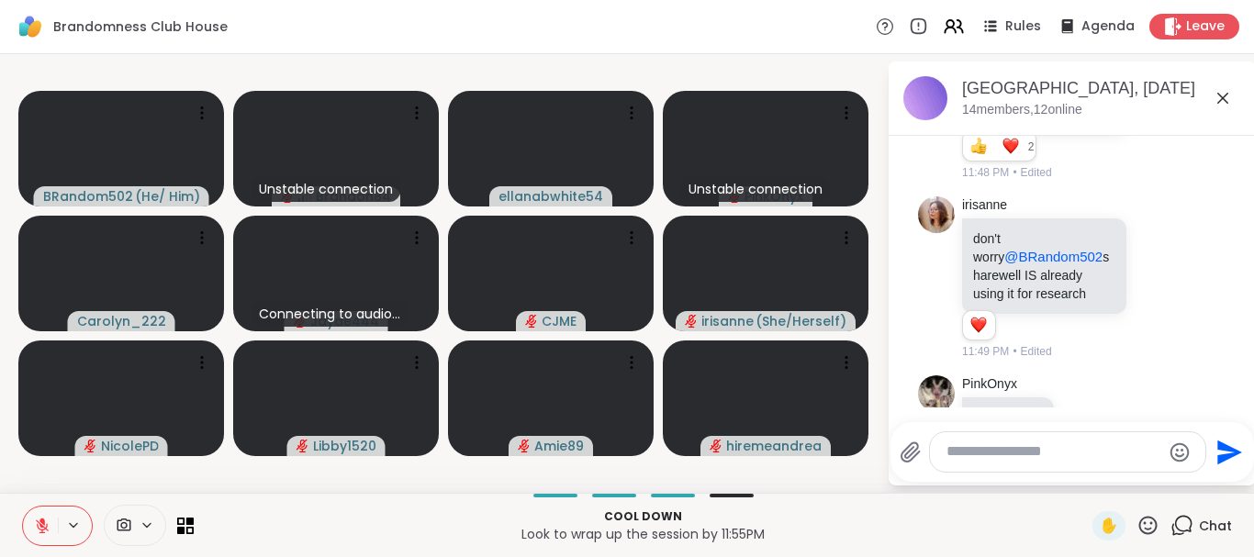
click at [40, 525] on icon at bounding box center [42, 526] width 13 height 13
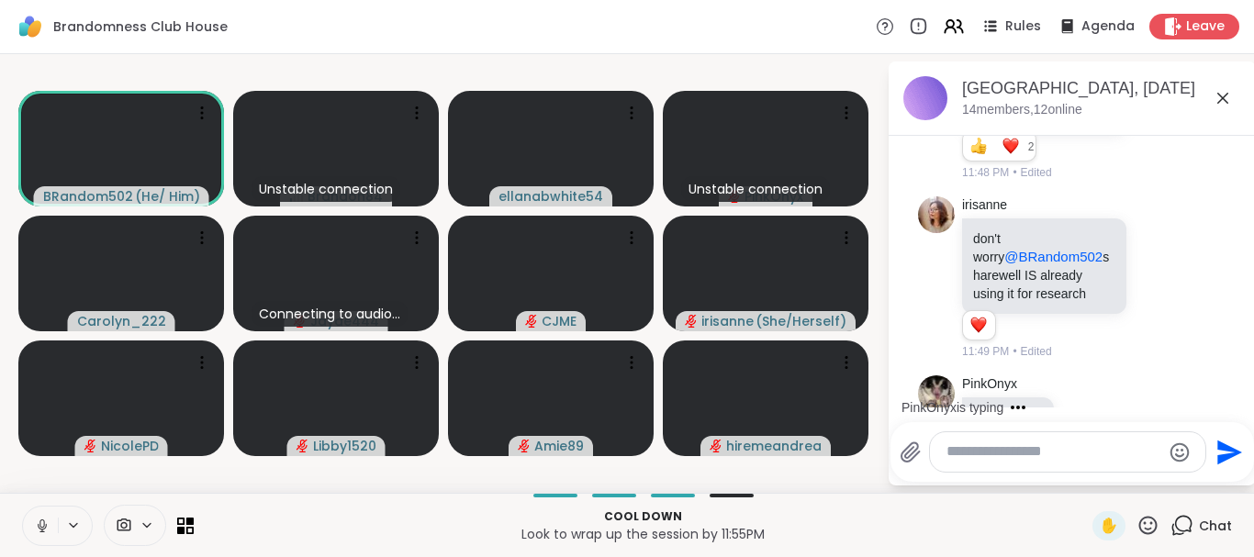
click at [23, 507] on button at bounding box center [40, 526] width 35 height 39
click at [43, 521] on icon at bounding box center [41, 524] width 5 height 8
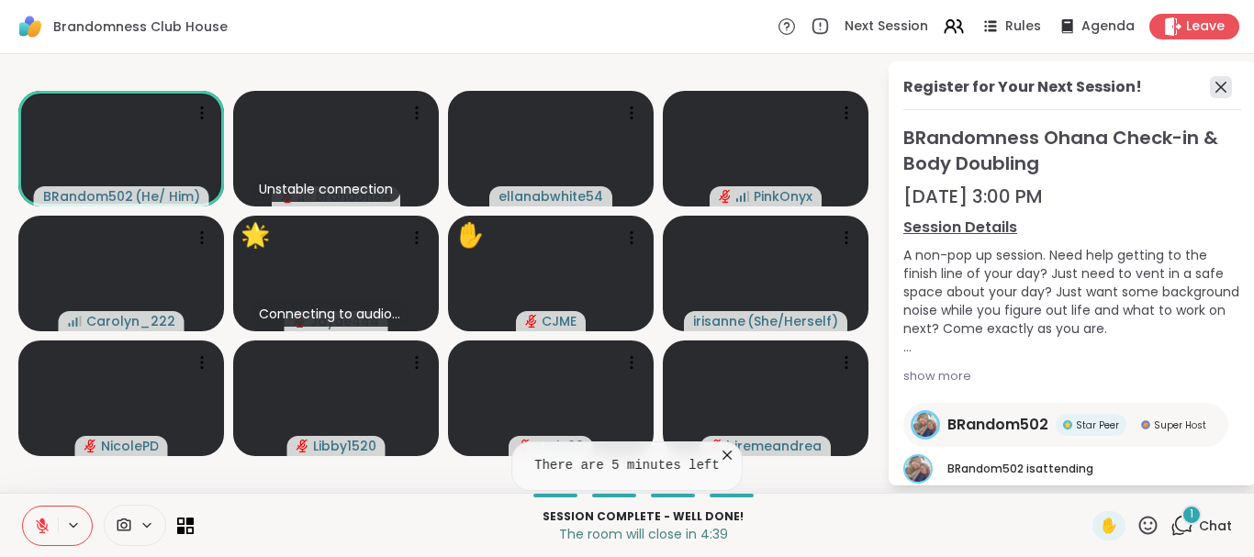
click at [1221, 85] on icon at bounding box center [1221, 87] width 22 height 22
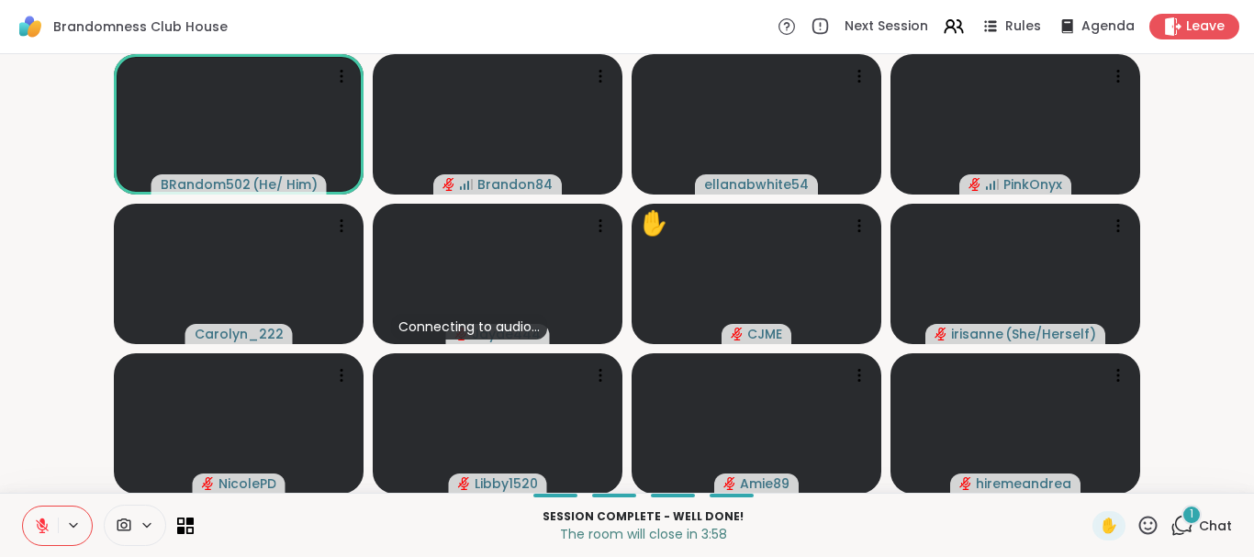
click at [1193, 524] on div "1" at bounding box center [1192, 515] width 20 height 20
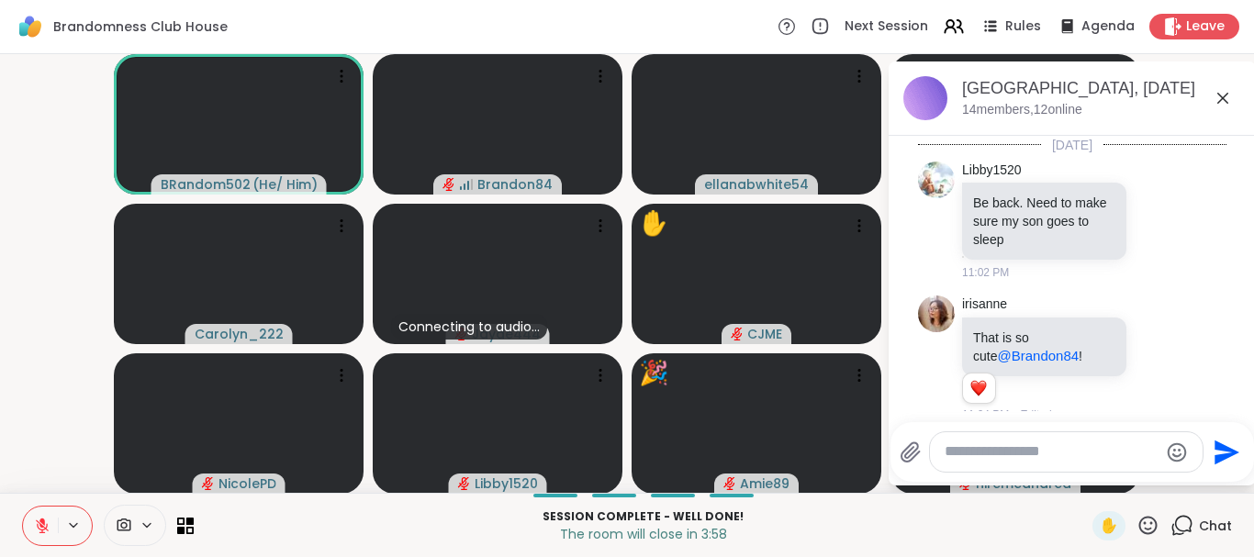
scroll to position [2911, 0]
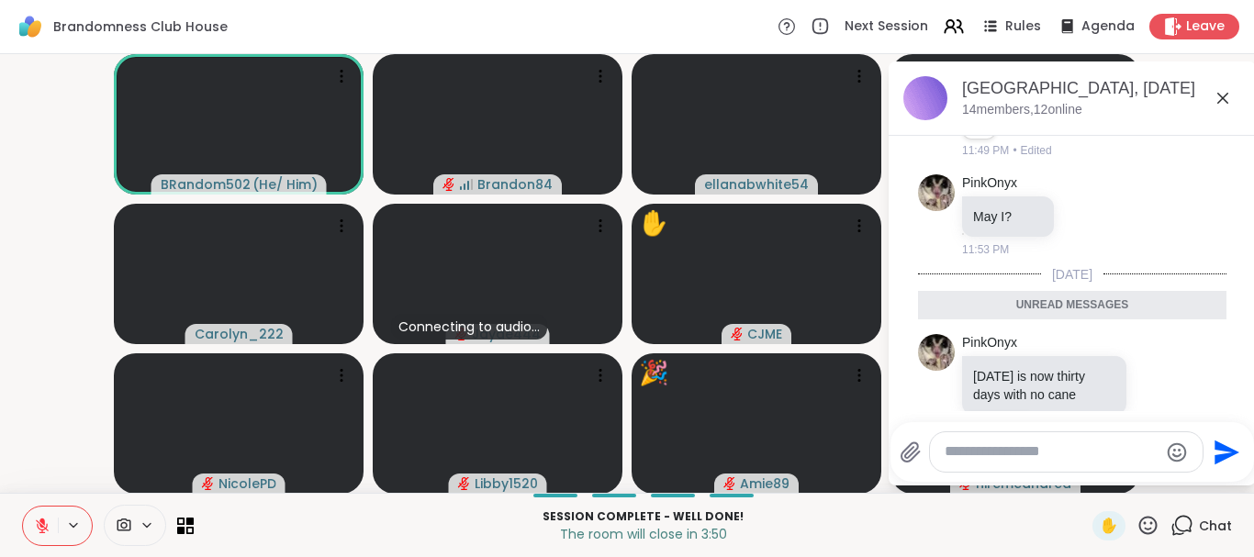
click at [1144, 521] on icon at bounding box center [1148, 525] width 23 height 23
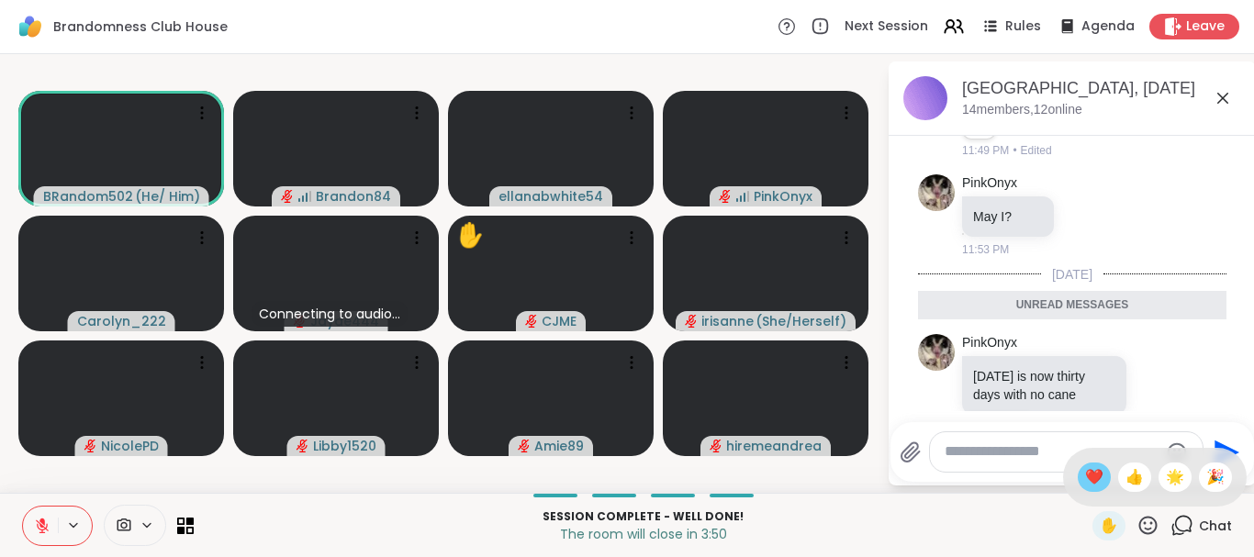
click at [1085, 481] on span "❤️" at bounding box center [1094, 477] width 18 height 22
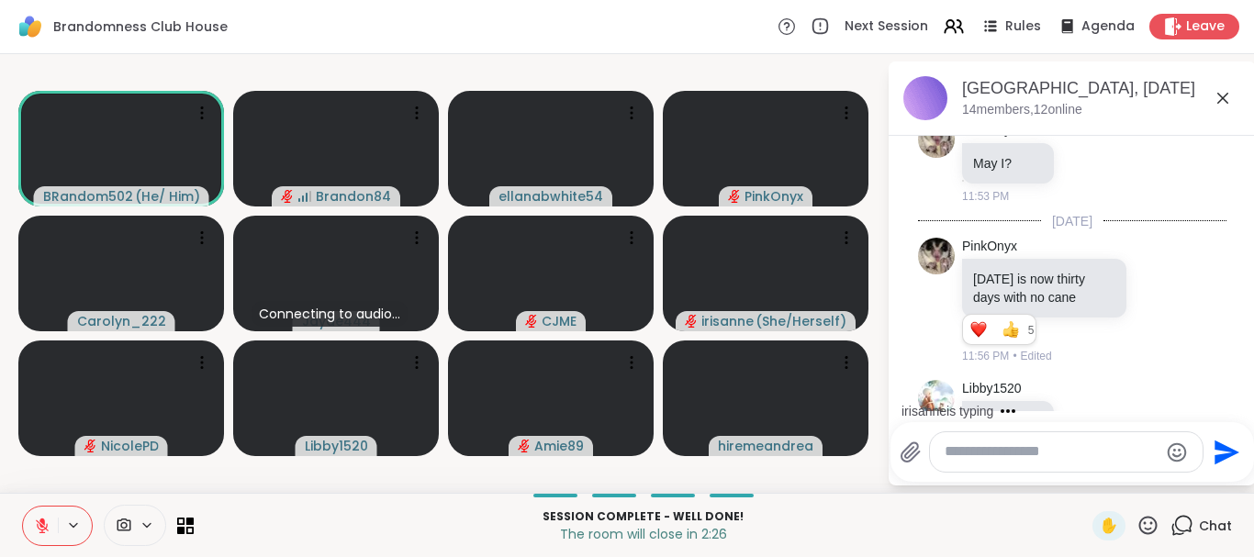
scroll to position [3099, 0]
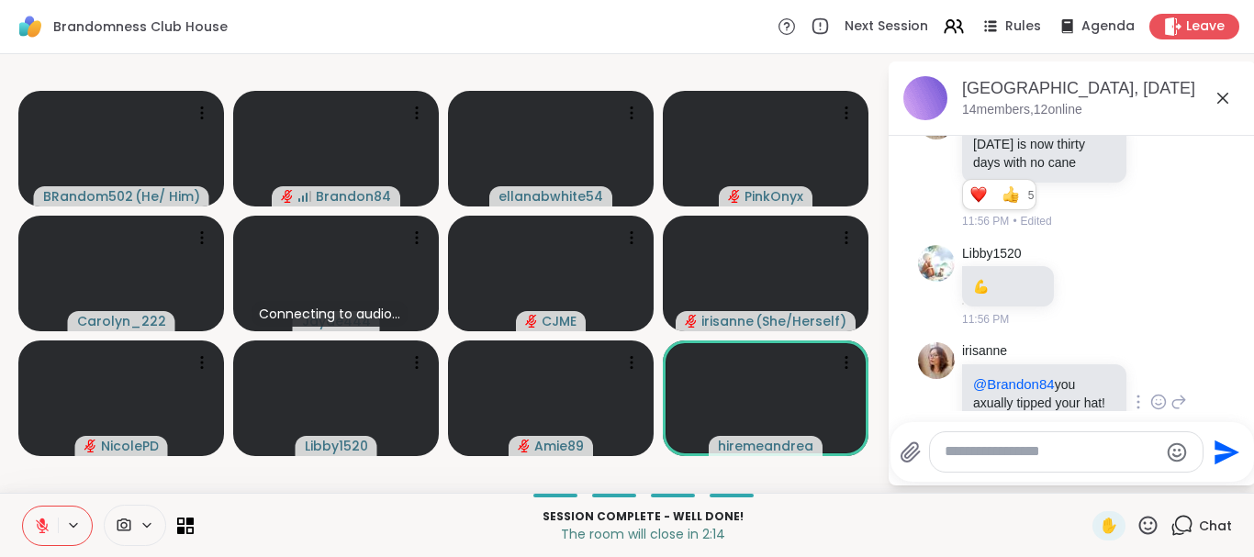
click at [1152, 395] on icon at bounding box center [1159, 402] width 14 height 14
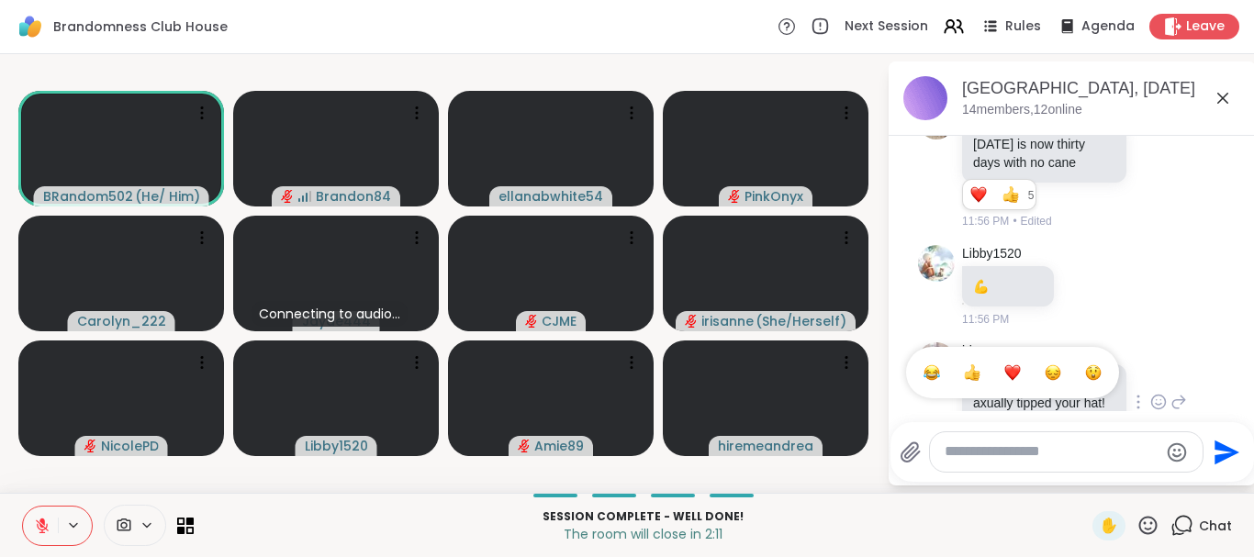
click at [1011, 364] on div "Select Reaction: Heart" at bounding box center [1012, 372] width 17 height 17
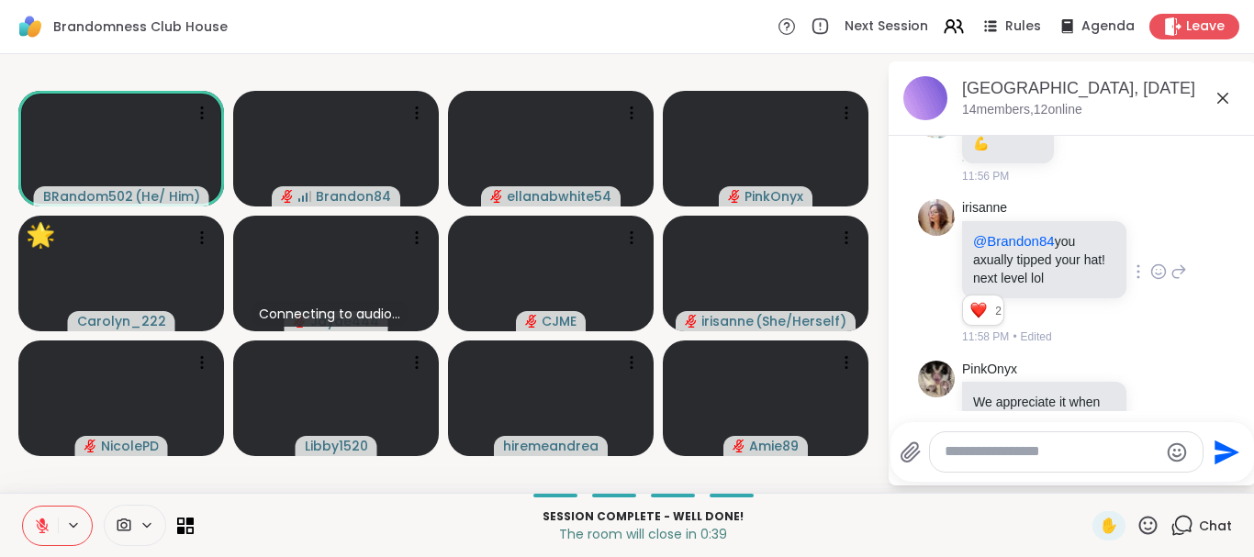
scroll to position [3268, 0]
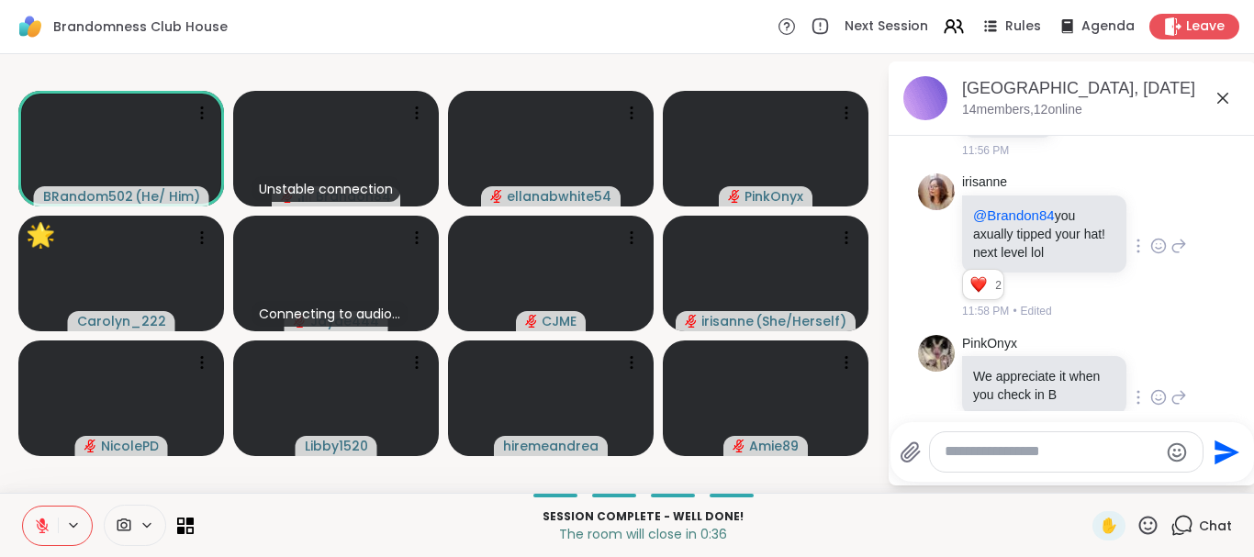
click at [1160, 388] on icon at bounding box center [1158, 397] width 17 height 18
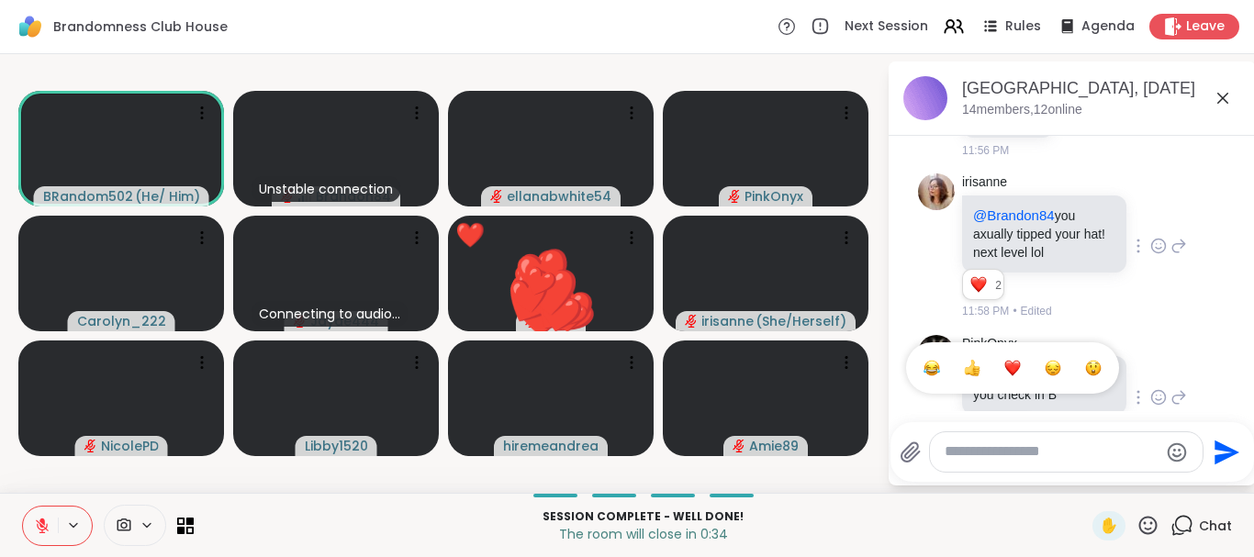
click at [1014, 350] on button "Select Reaction: Heart" at bounding box center [1012, 368] width 37 height 37
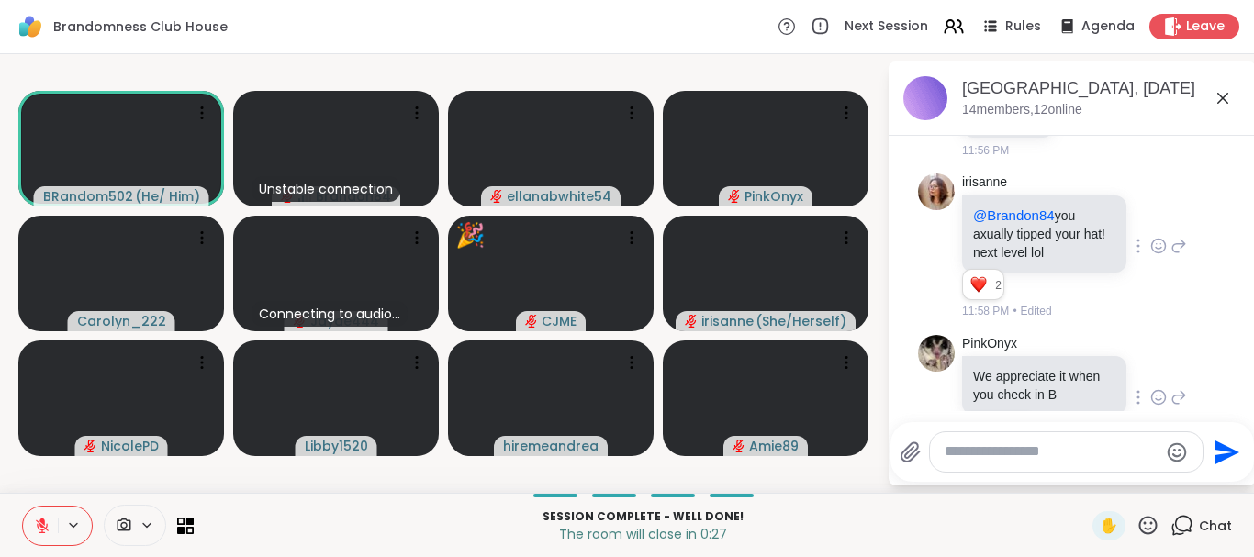
click at [40, 523] on icon at bounding box center [42, 526] width 17 height 17
click at [31, 521] on button at bounding box center [40, 526] width 35 height 39
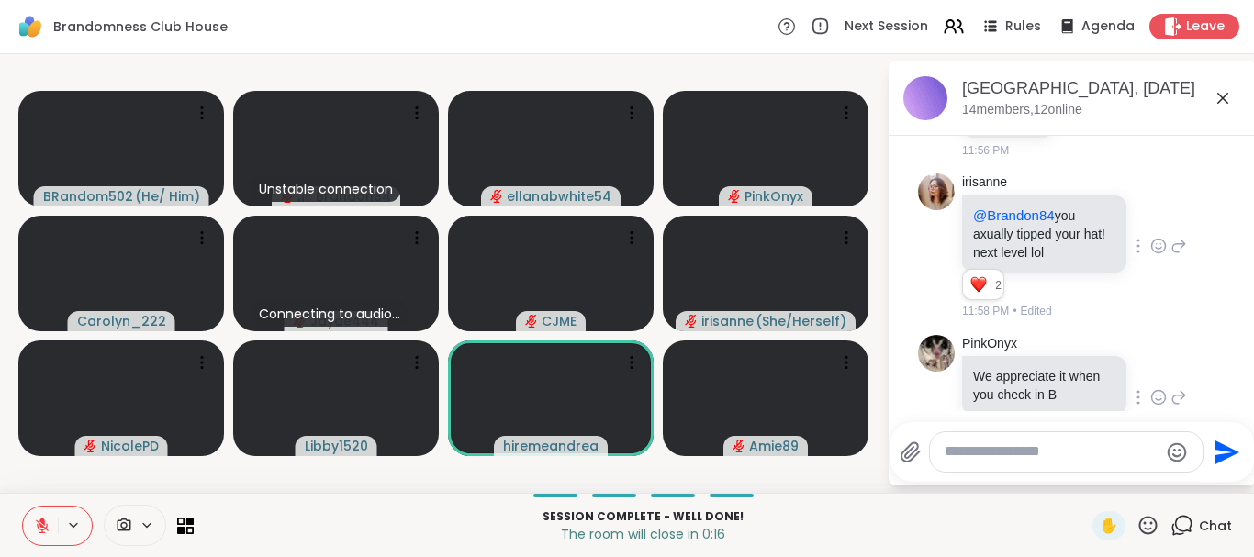
click at [31, 521] on button at bounding box center [40, 526] width 35 height 39
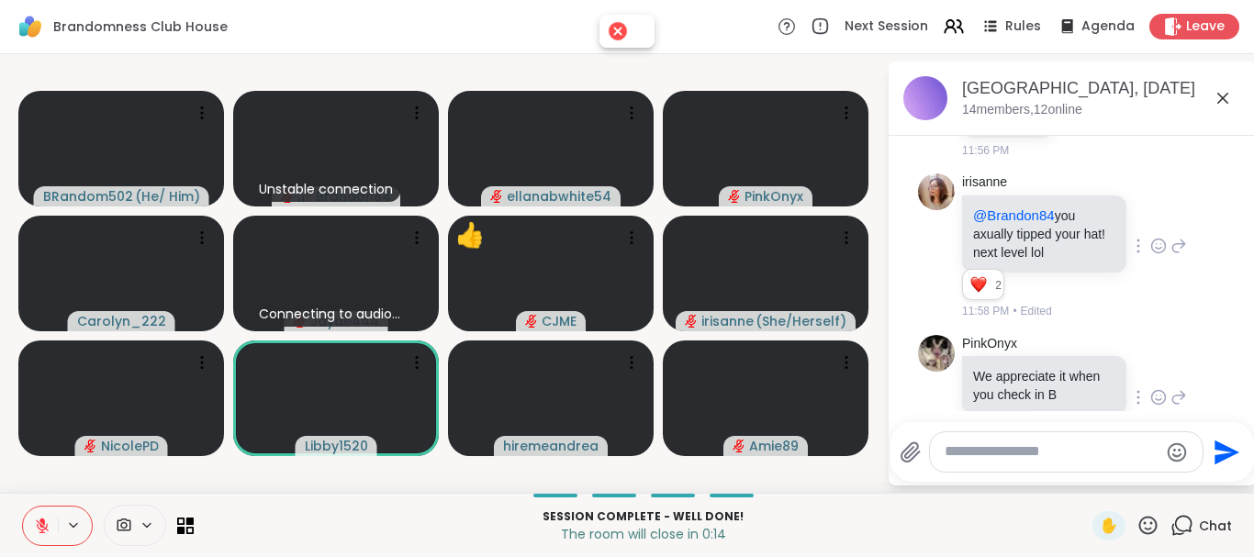
click at [1041, 456] on textarea "Type your message" at bounding box center [1052, 452] width 214 height 19
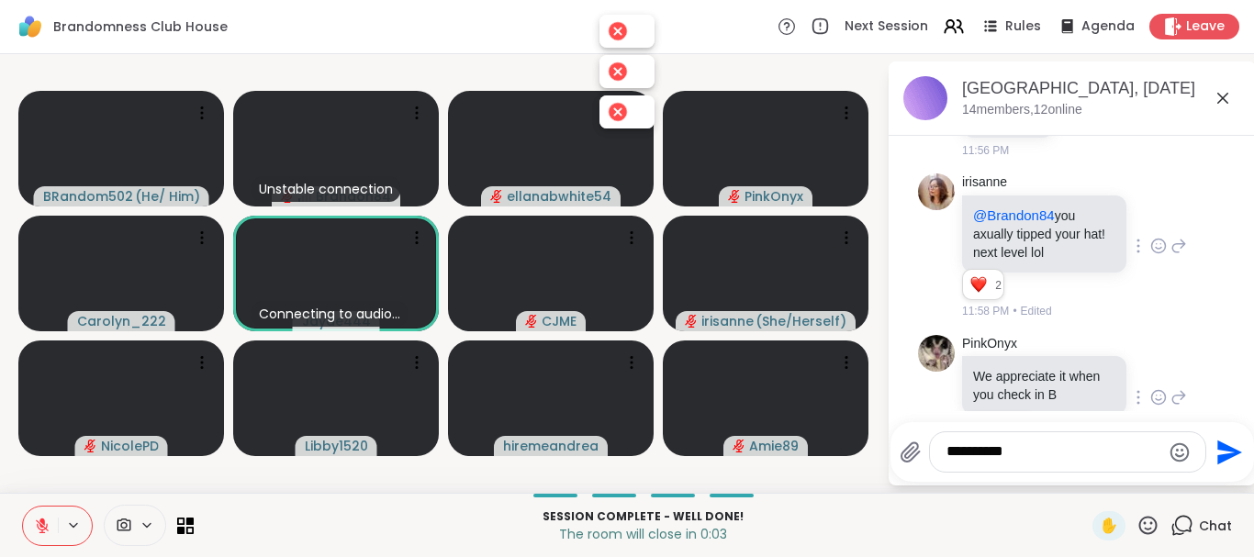
type textarea "**********"
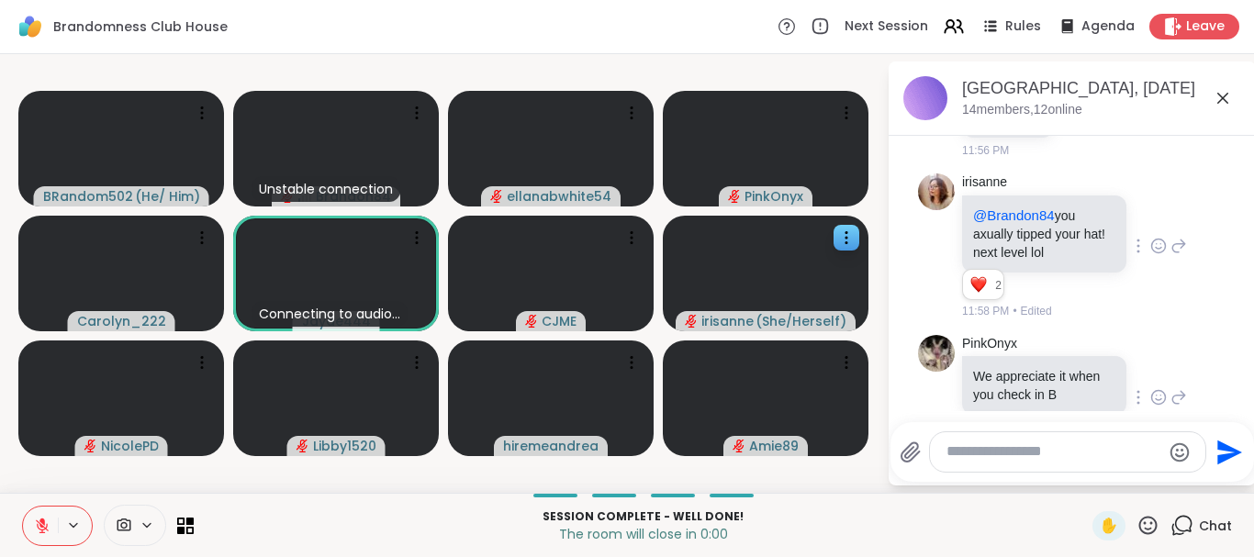
scroll to position [3385, 0]
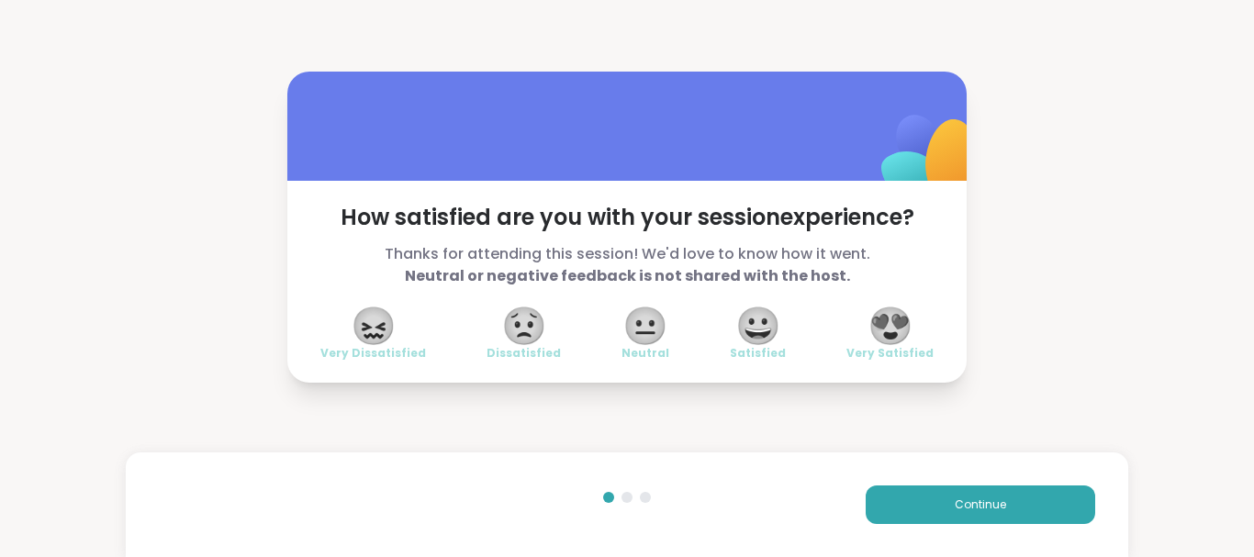
click at [884, 333] on span "😍" at bounding box center [891, 325] width 46 height 33
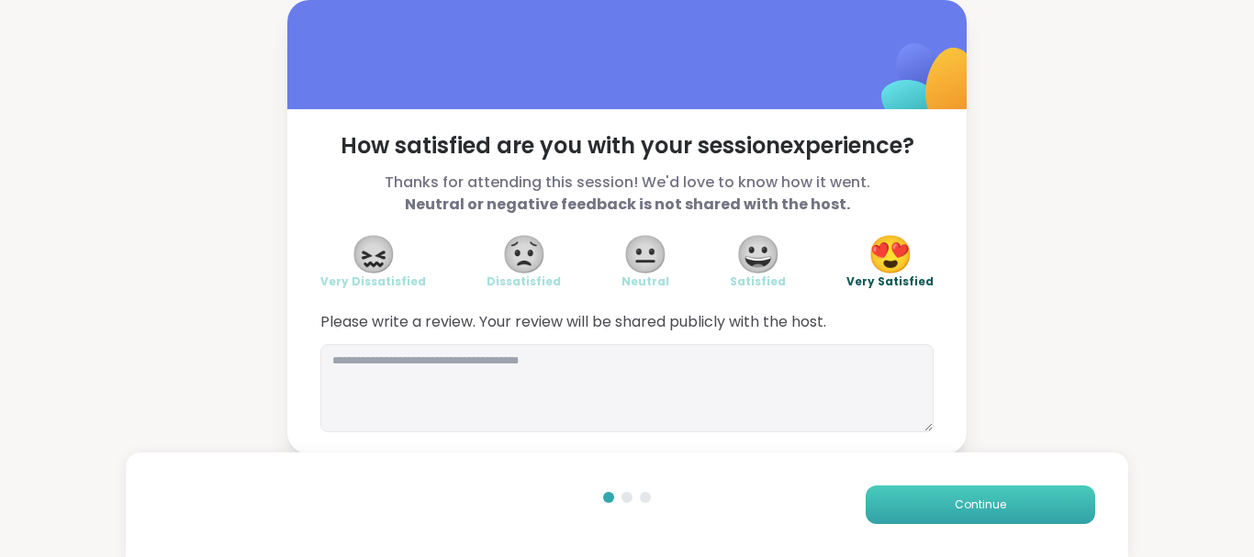
click at [977, 492] on button "Continue" at bounding box center [981, 505] width 230 height 39
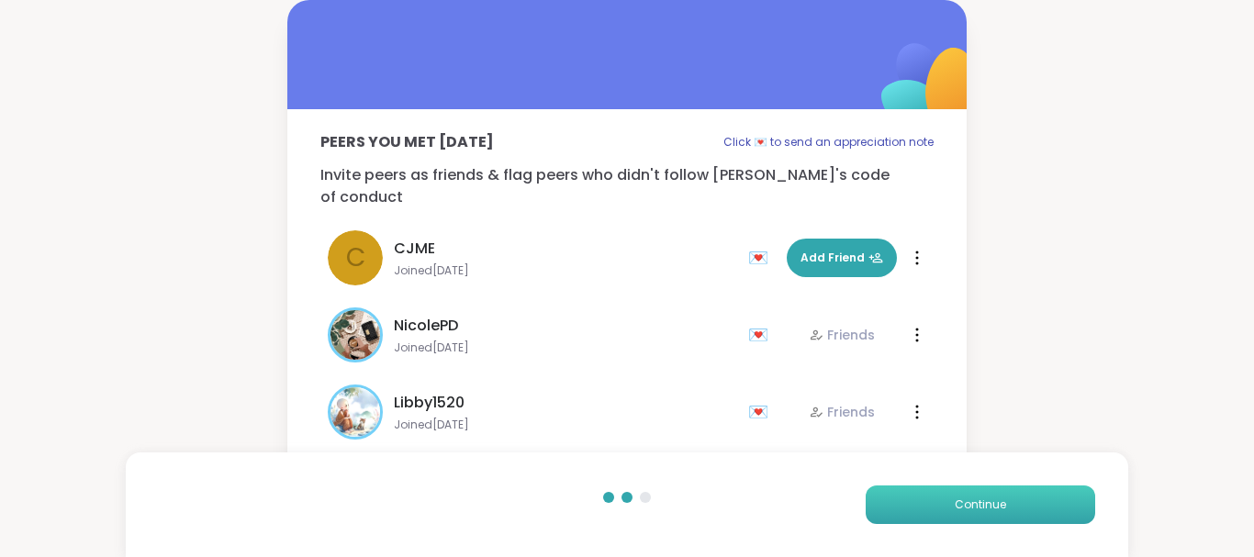
click at [968, 499] on span "Continue" at bounding box center [980, 505] width 51 height 17
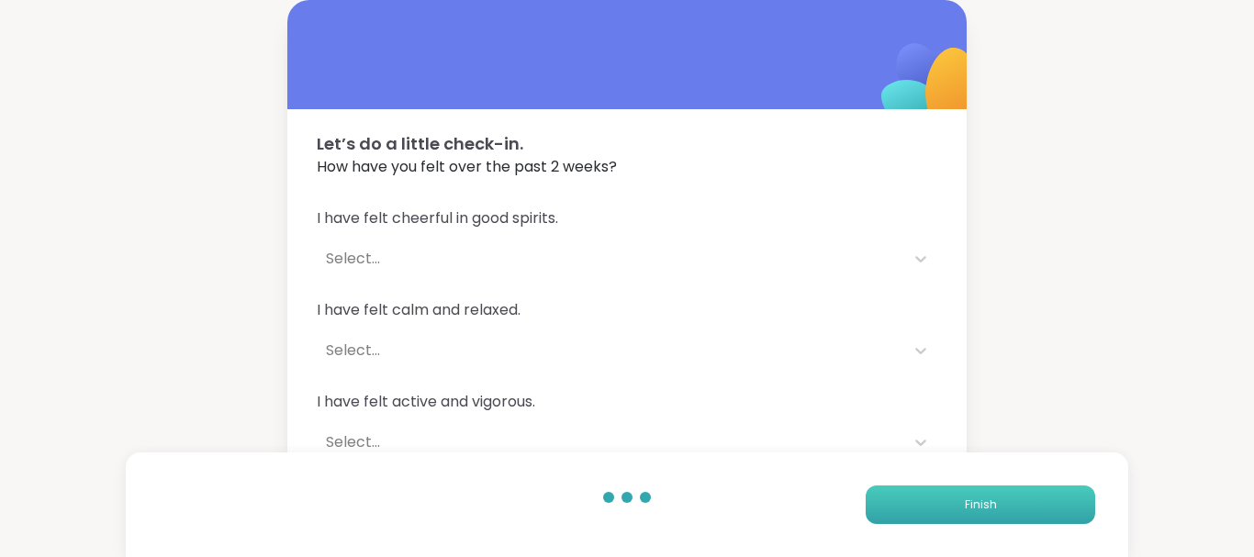
click at [1016, 499] on button "Finish" at bounding box center [981, 505] width 230 height 39
